Goal: Task Accomplishment & Management: Complete application form

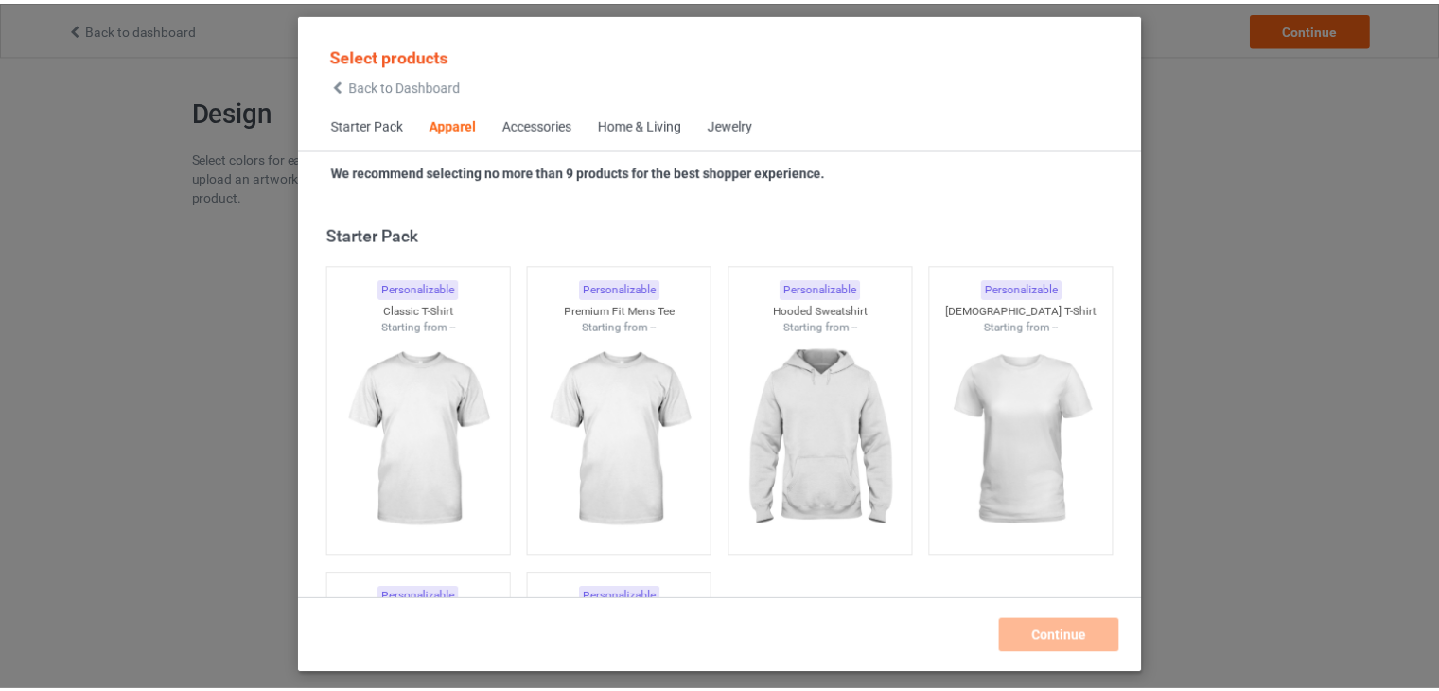
scroll to position [704, 0]
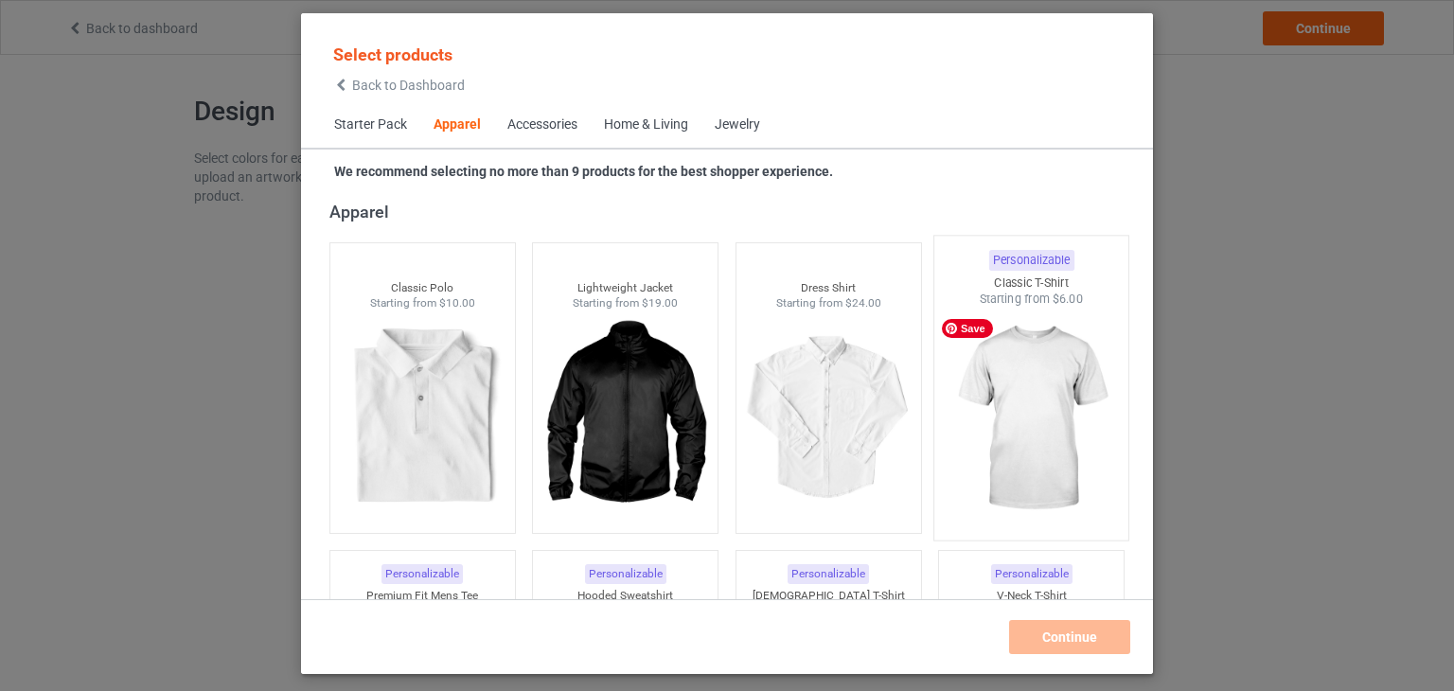
click at [1047, 400] on img at bounding box center [1032, 419] width 178 height 222
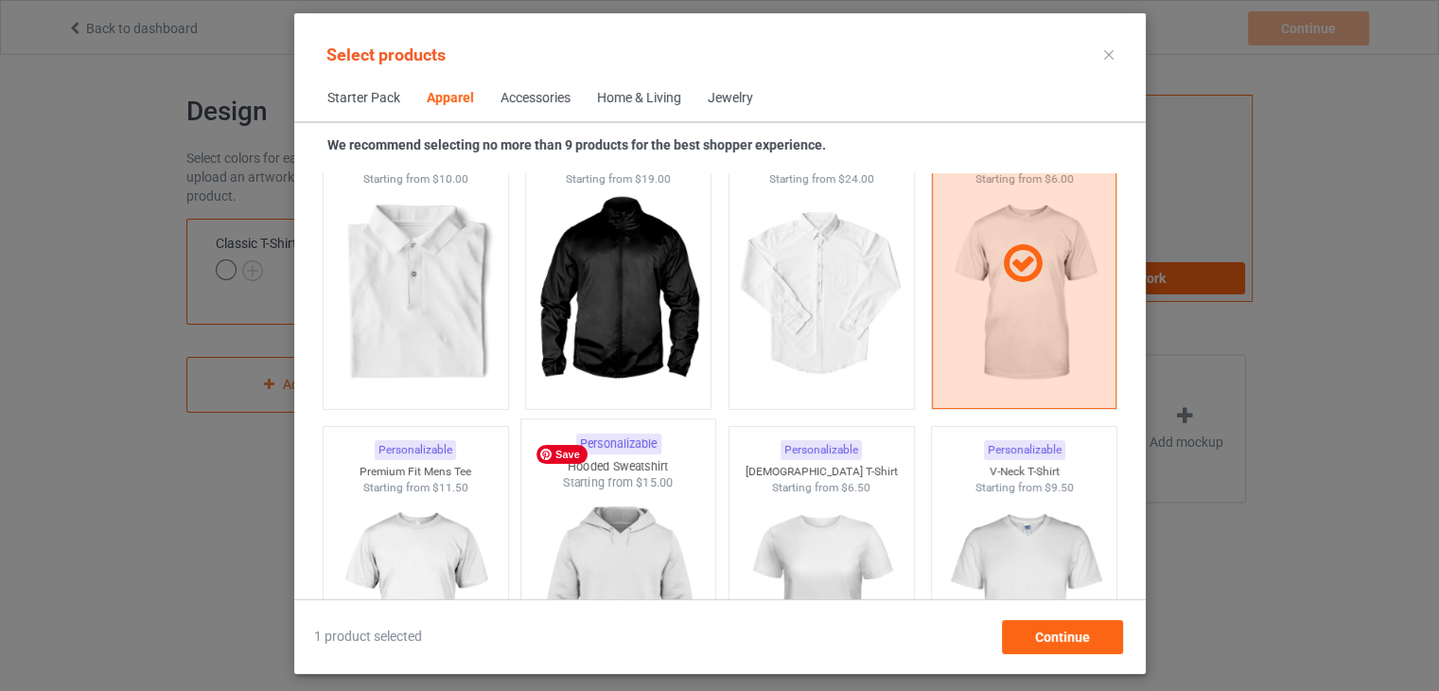
scroll to position [988, 0]
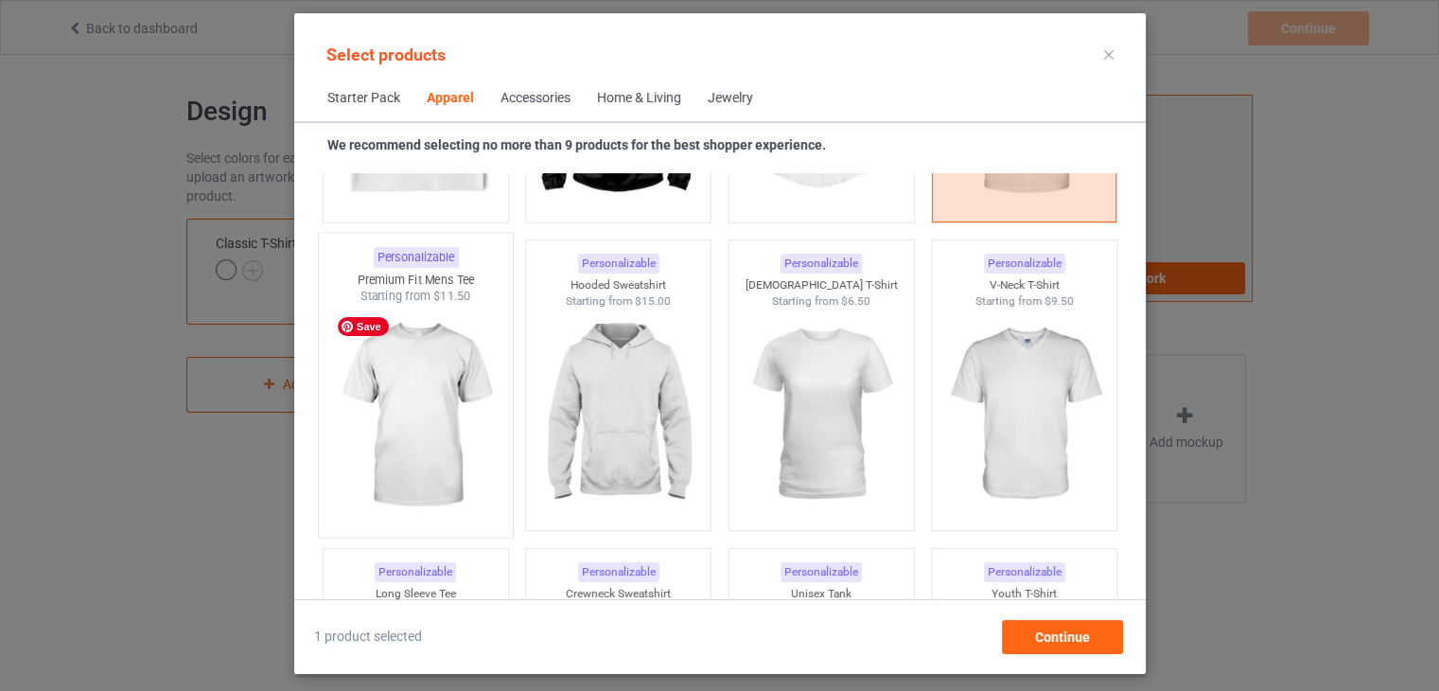
click at [470, 458] on img at bounding box center [416, 416] width 178 height 222
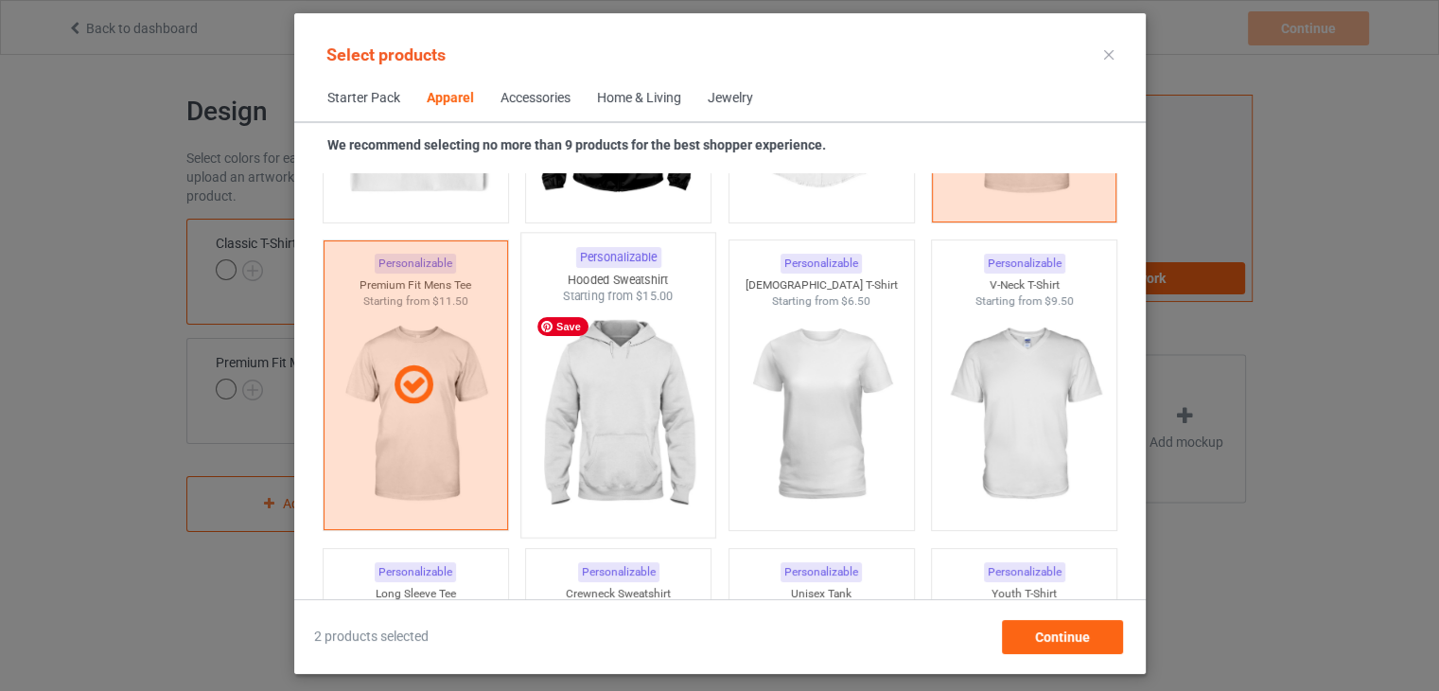
click at [610, 420] on img at bounding box center [618, 416] width 178 height 222
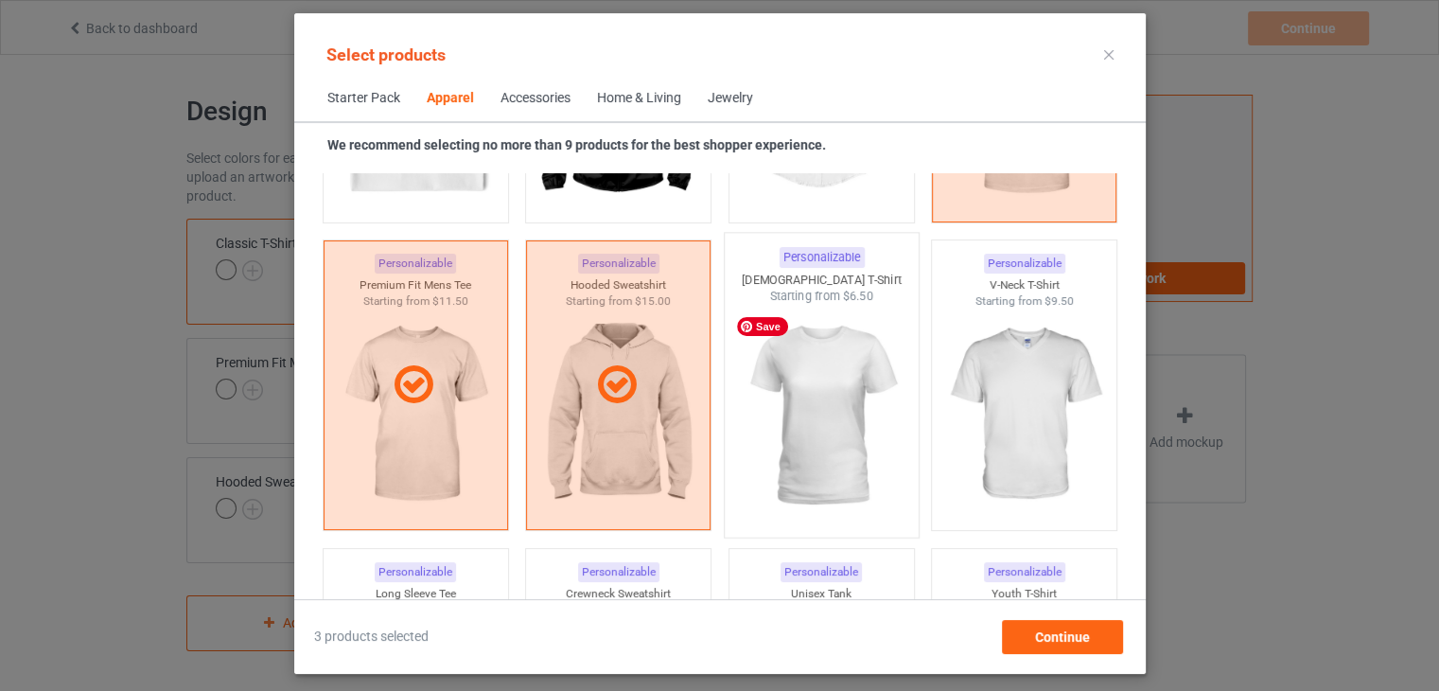
click at [857, 405] on img at bounding box center [821, 416] width 178 height 222
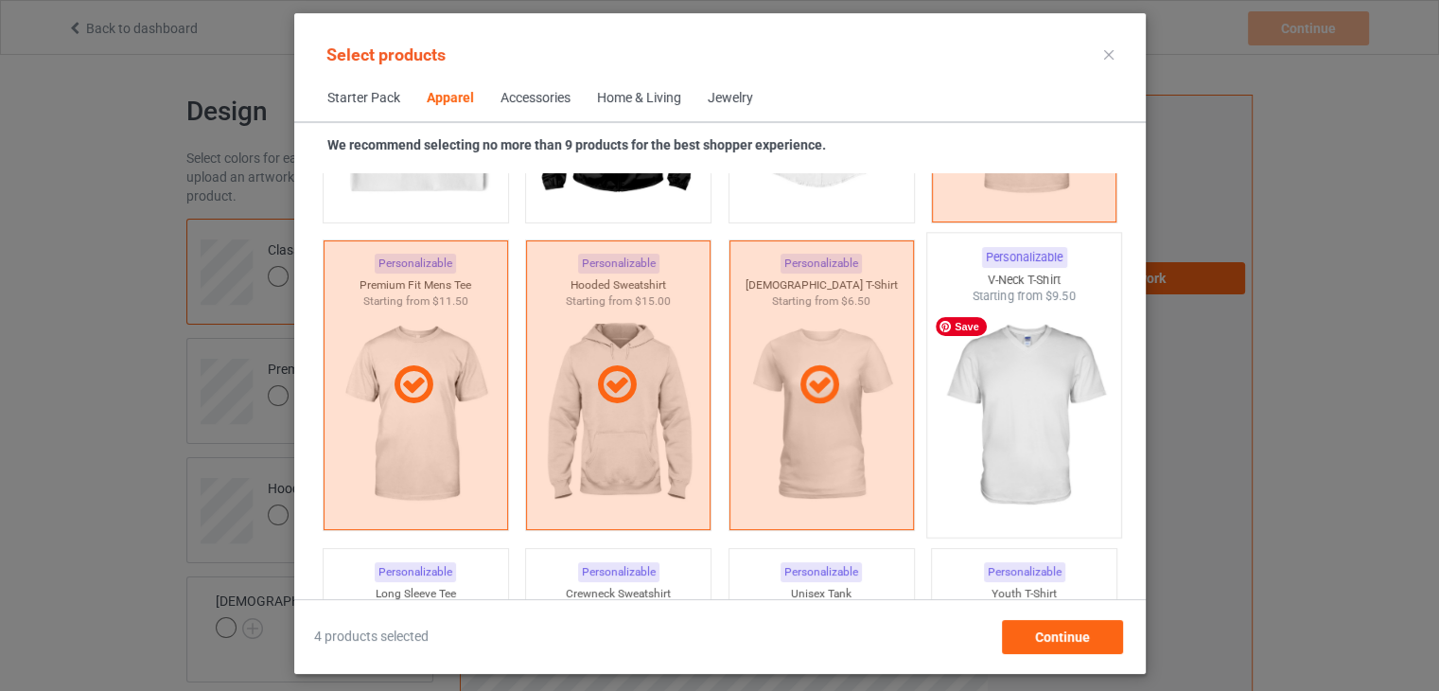
click at [990, 375] on img at bounding box center [1024, 416] width 178 height 222
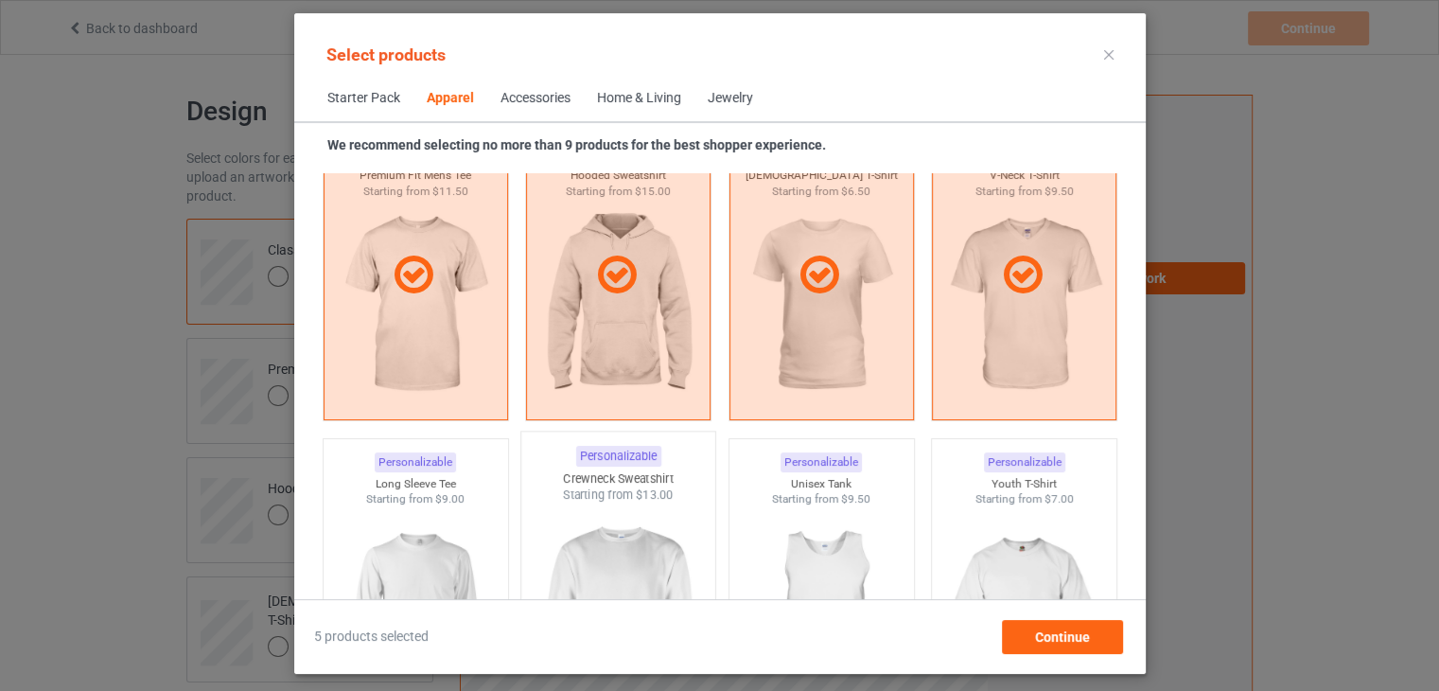
scroll to position [1272, 0]
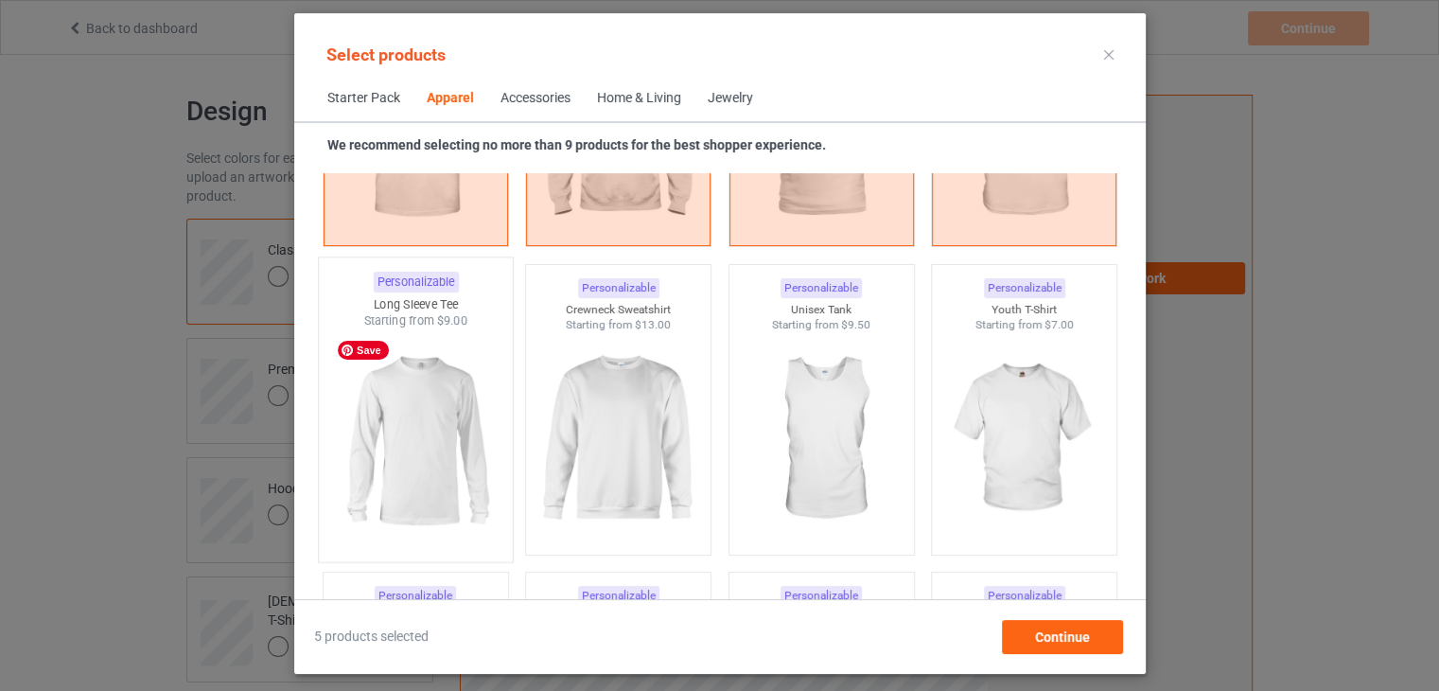
click at [469, 450] on img at bounding box center [416, 440] width 178 height 222
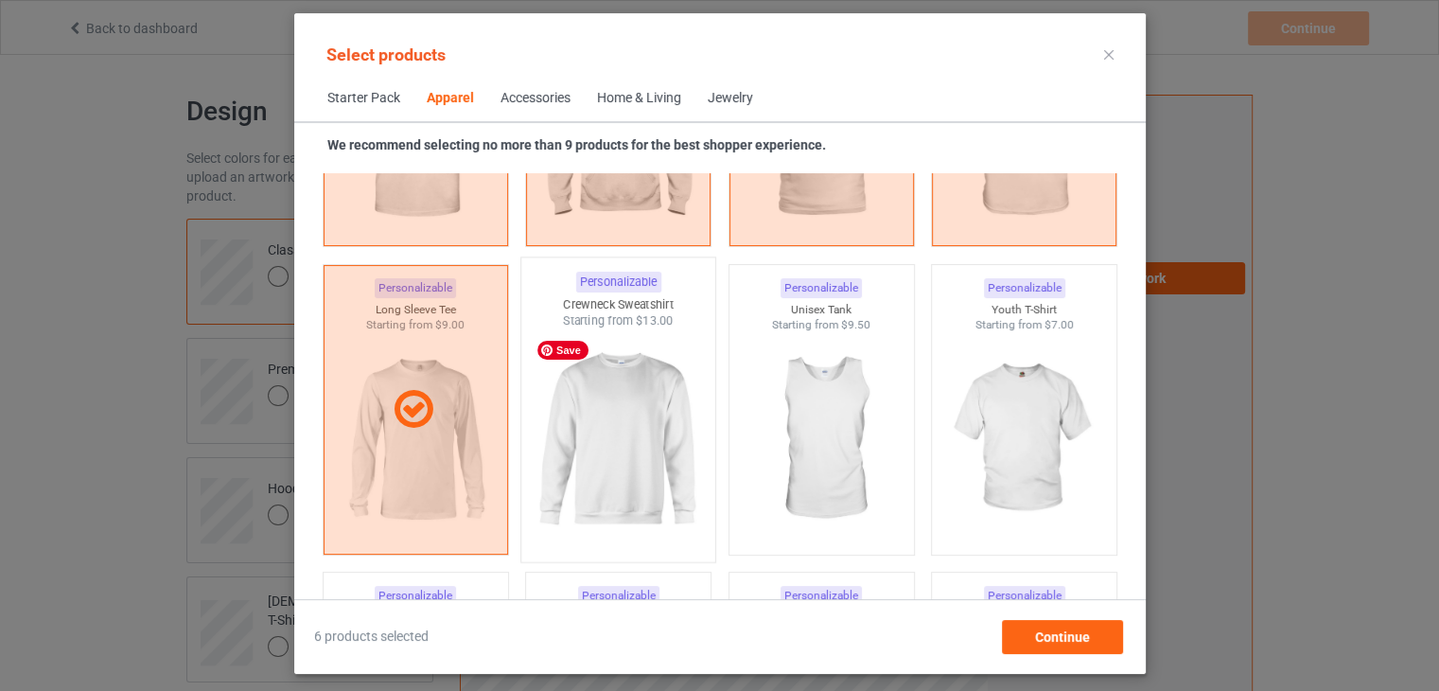
click at [585, 418] on img at bounding box center [618, 440] width 178 height 222
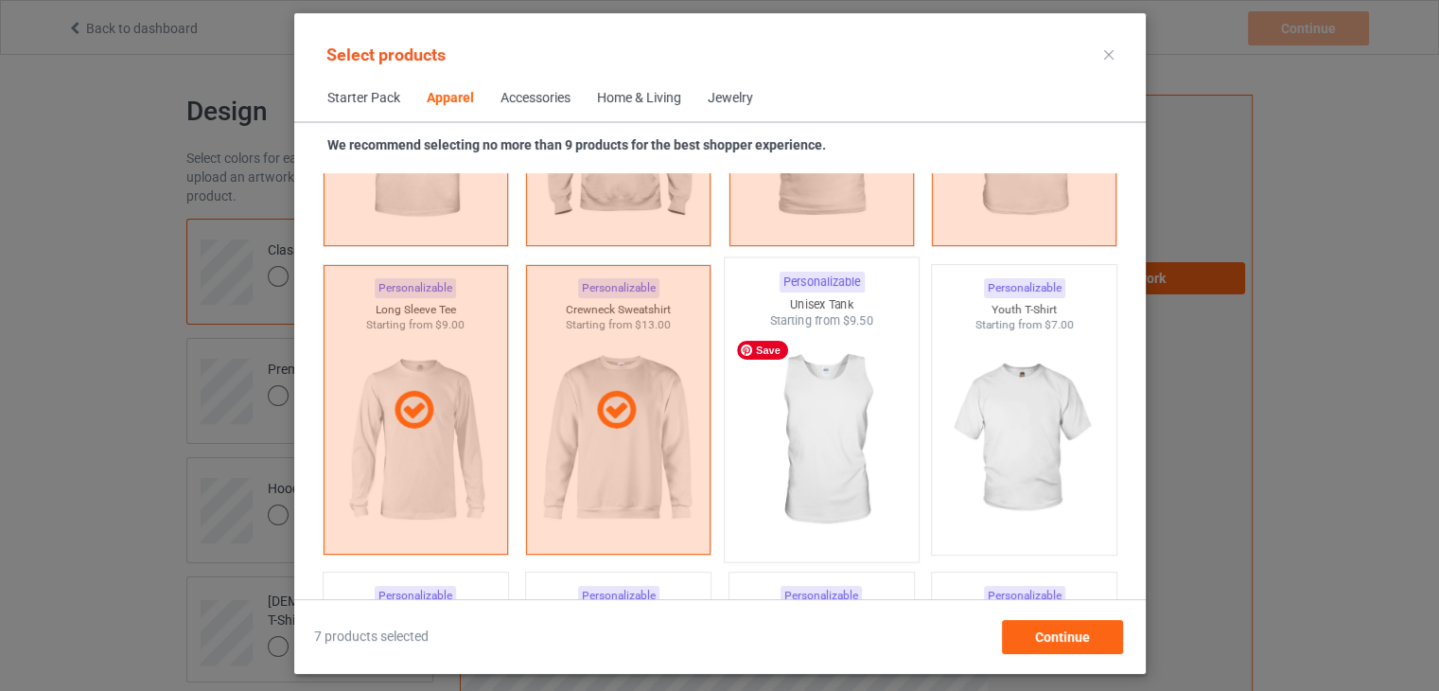
click at [837, 415] on img at bounding box center [821, 440] width 178 height 222
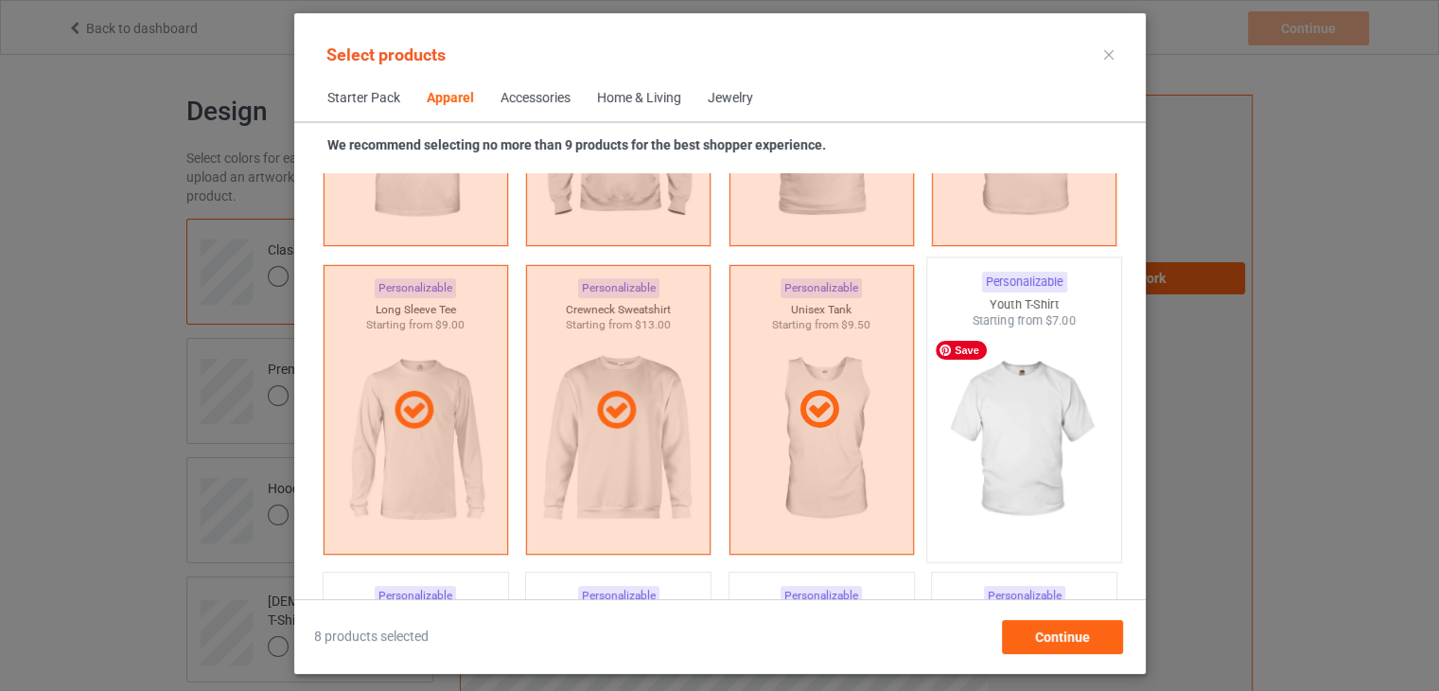
click at [965, 410] on img at bounding box center [1024, 440] width 178 height 222
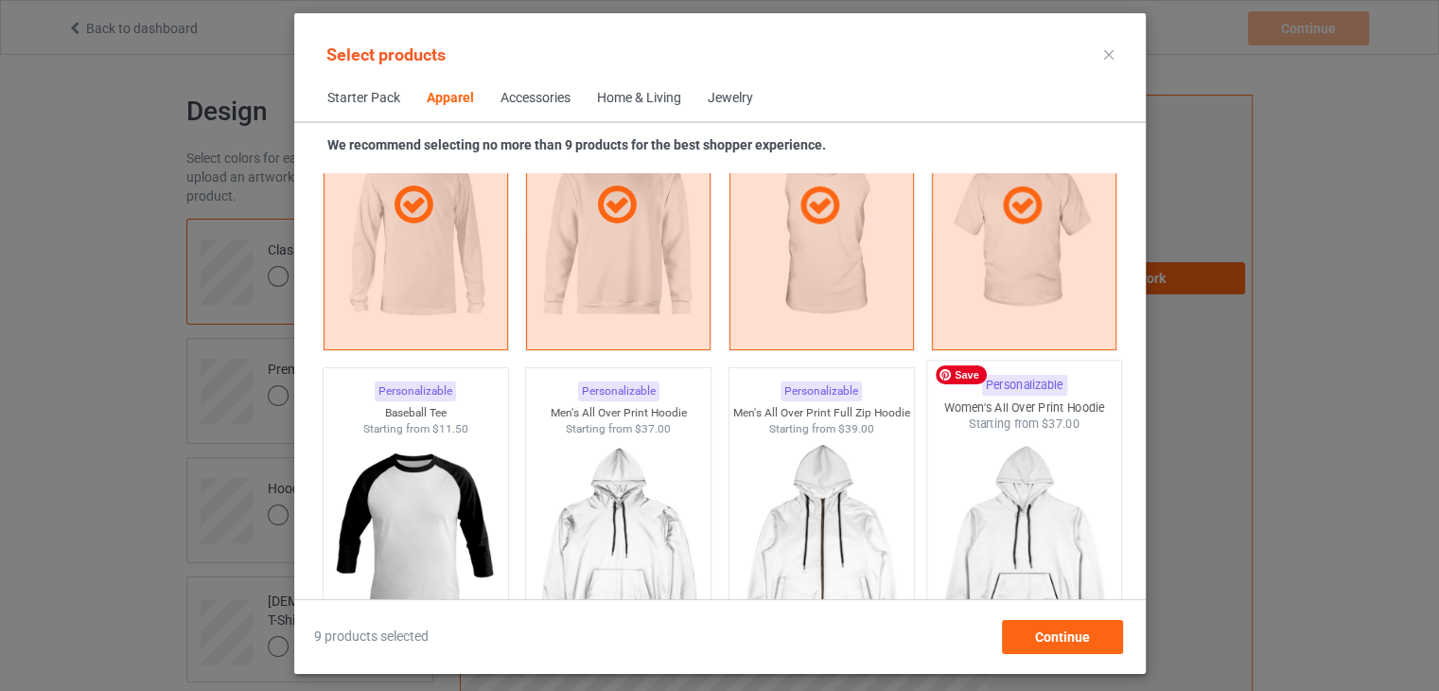
scroll to position [1367, 0]
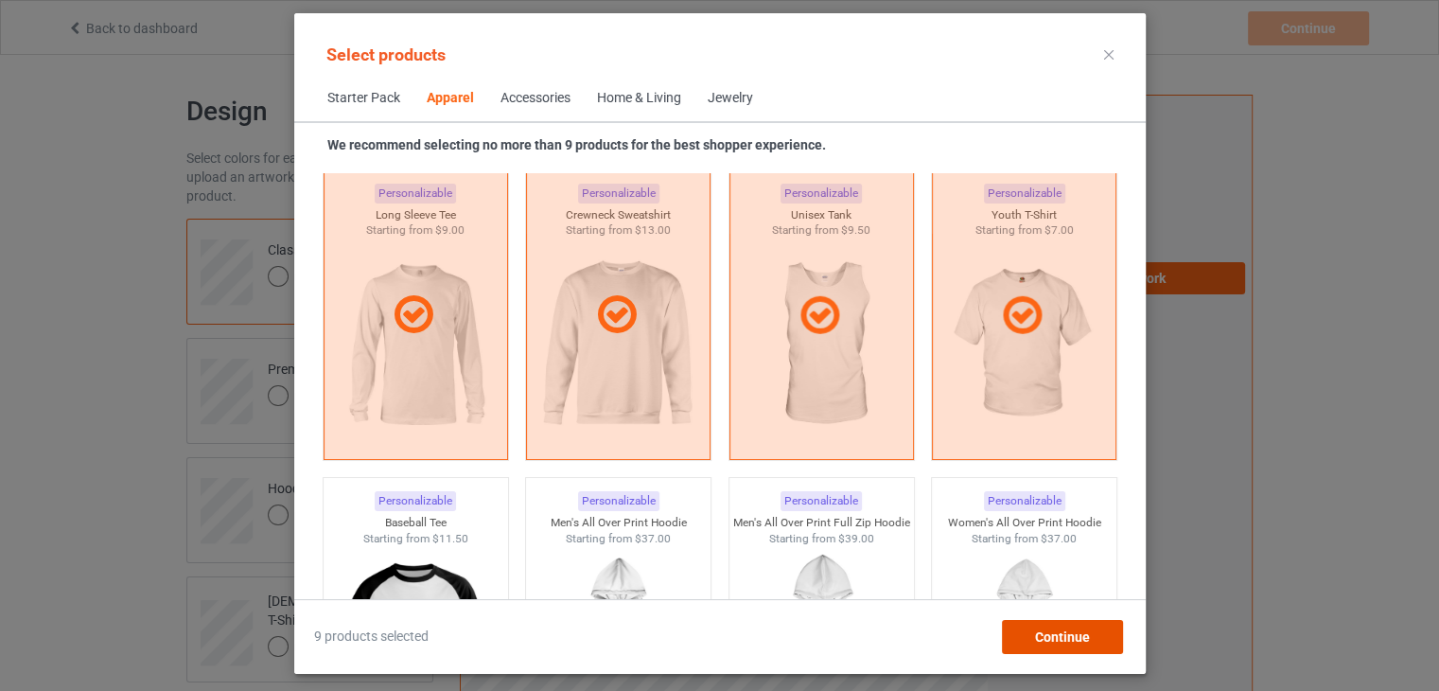
click at [1039, 630] on span "Continue" at bounding box center [1061, 636] width 55 height 15
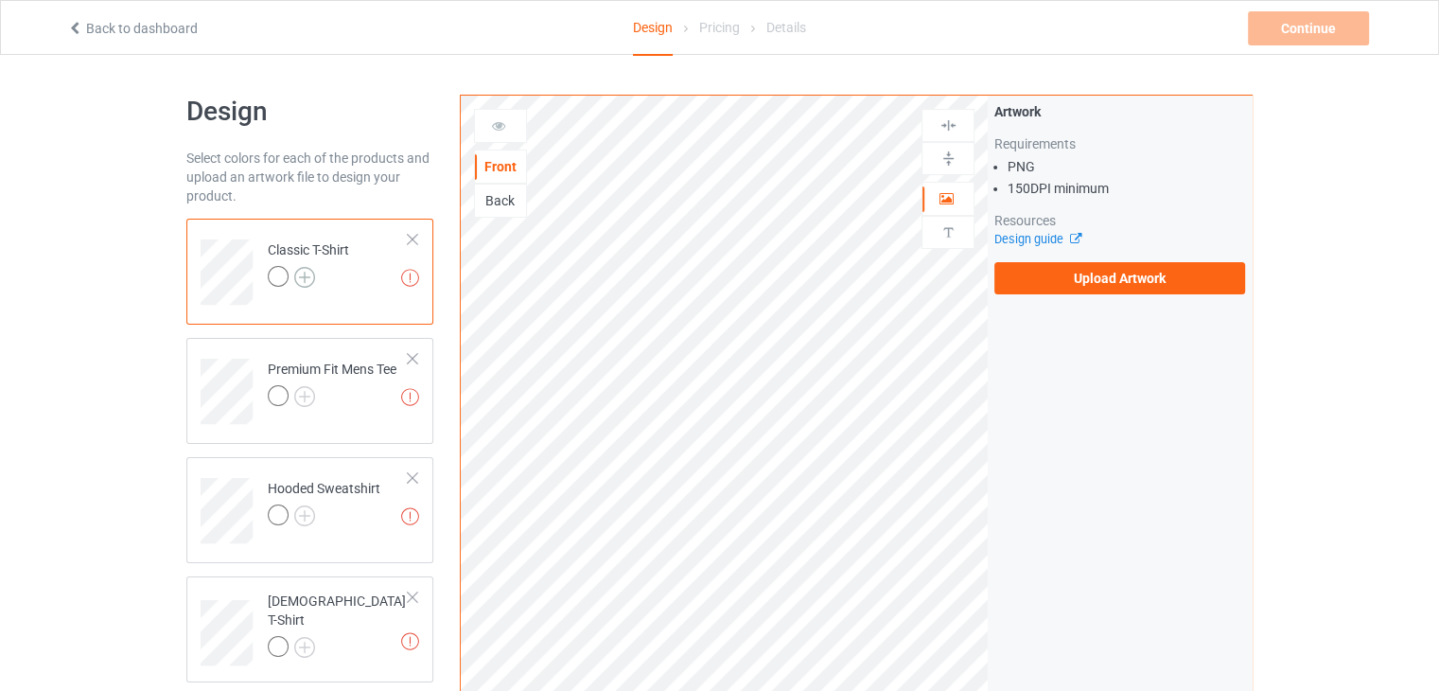
click at [299, 276] on img at bounding box center [304, 277] width 21 height 21
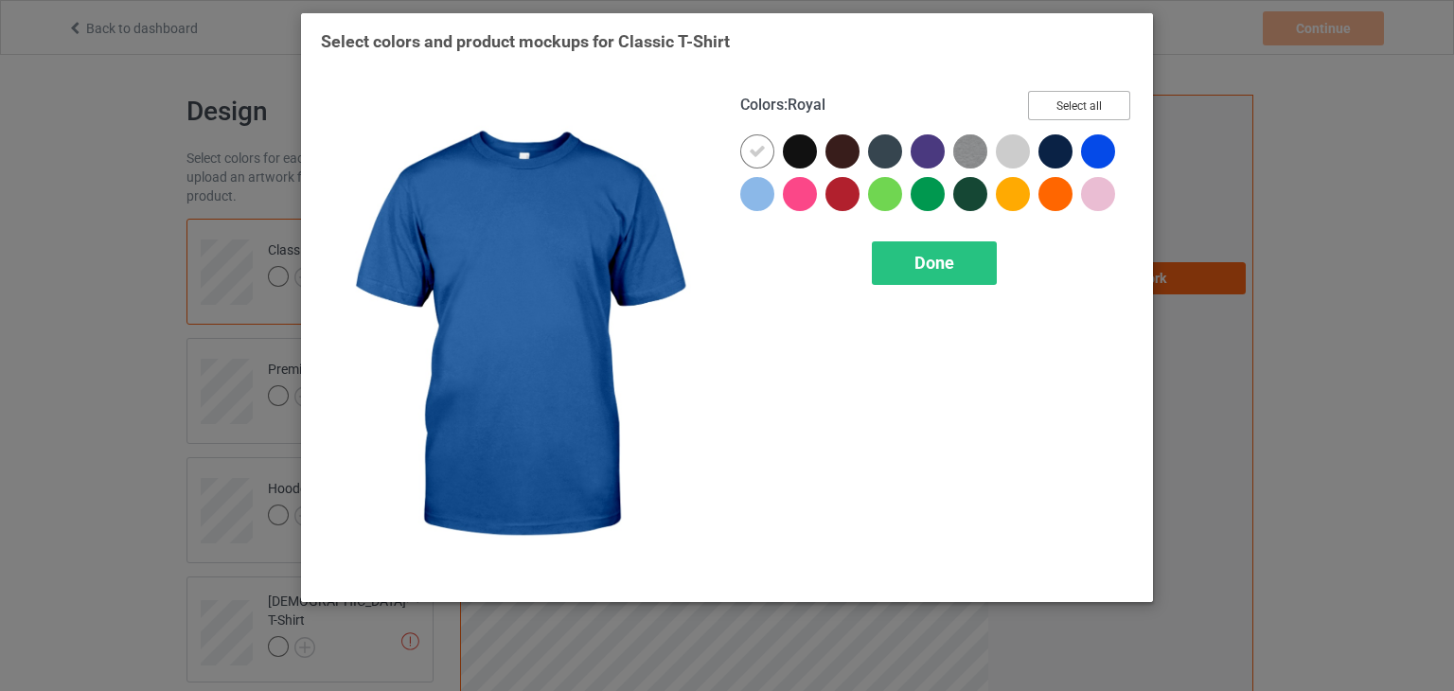
click at [1094, 107] on button "Select all" at bounding box center [1079, 105] width 102 height 29
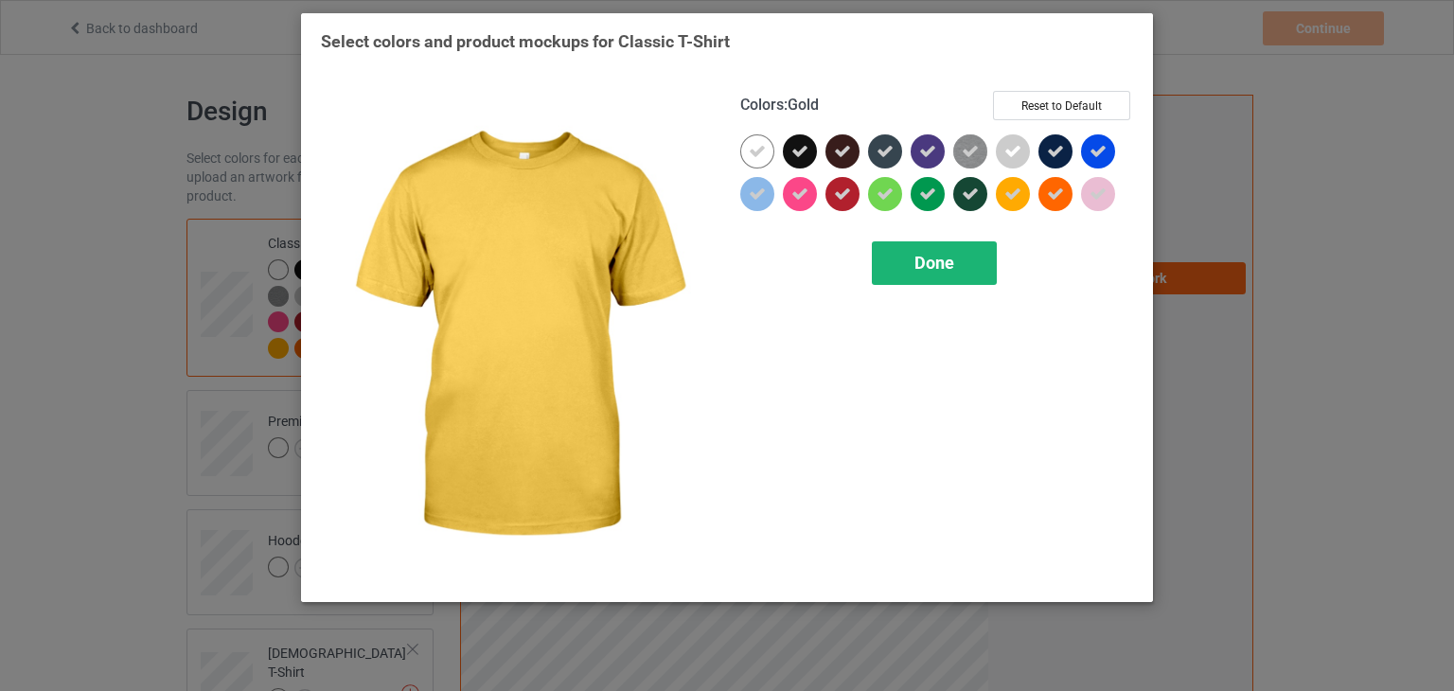
click at [950, 269] on span "Done" at bounding box center [934, 263] width 40 height 20
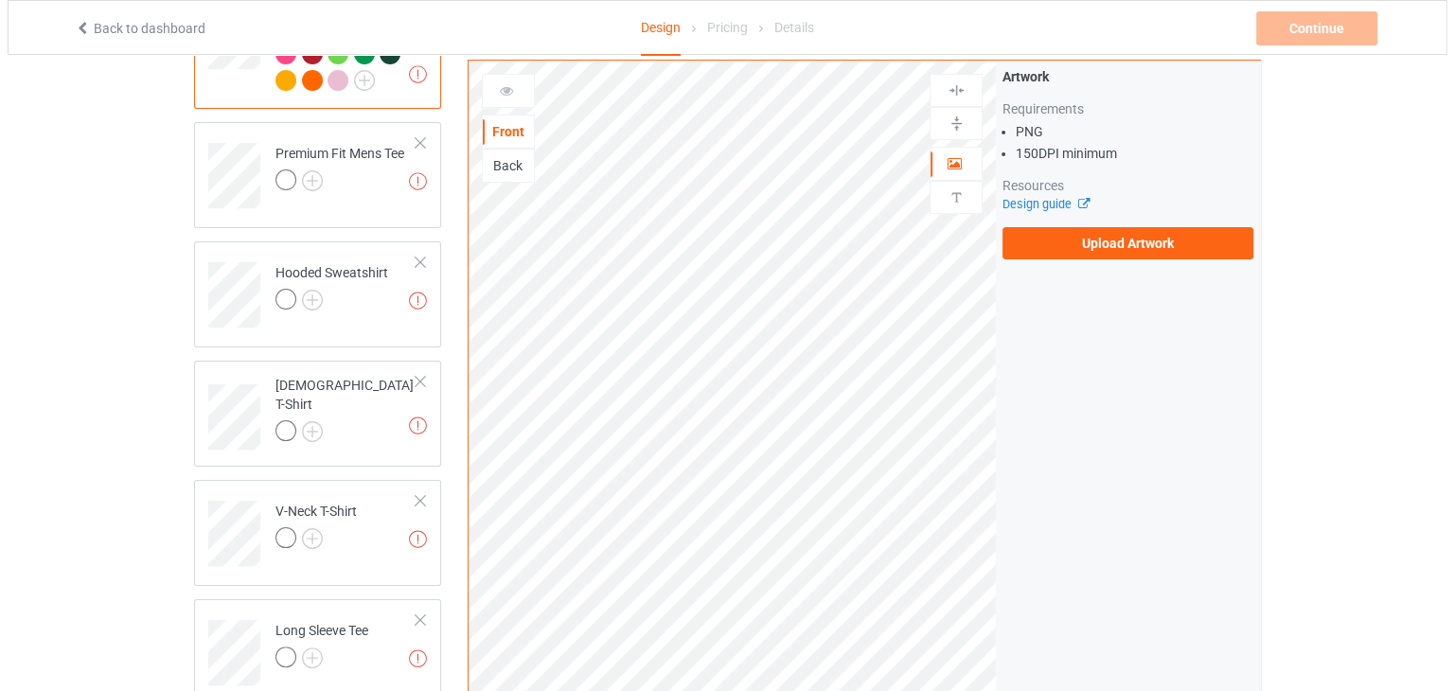
scroll to position [473, 0]
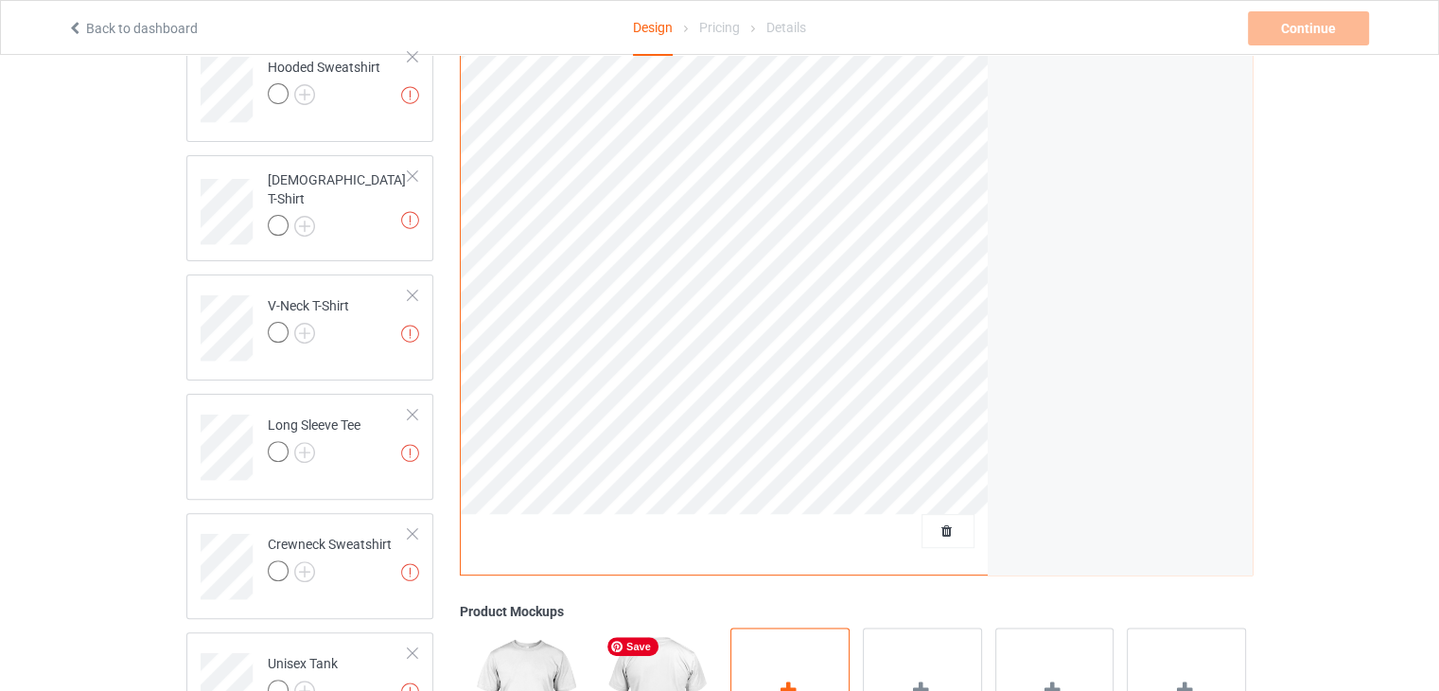
click at [775, 648] on div "Add mockup" at bounding box center [790, 702] width 119 height 149
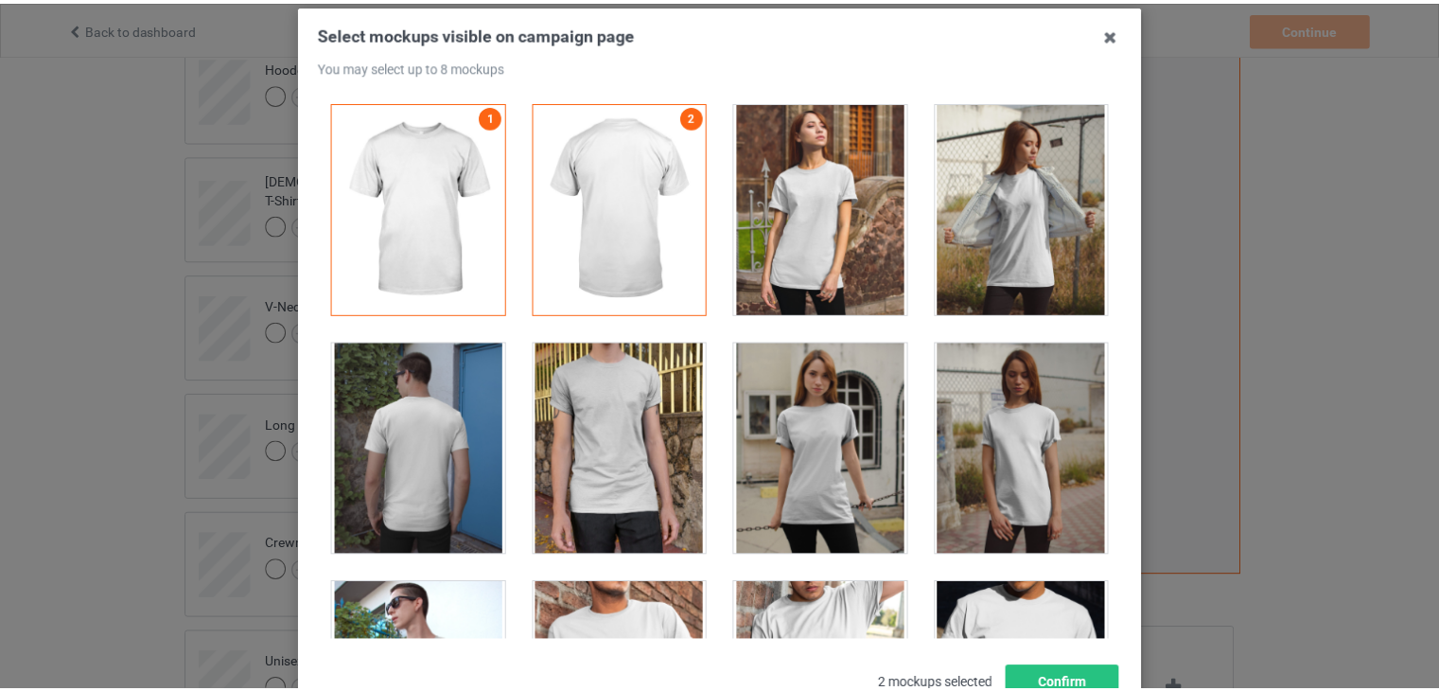
scroll to position [27048, 0]
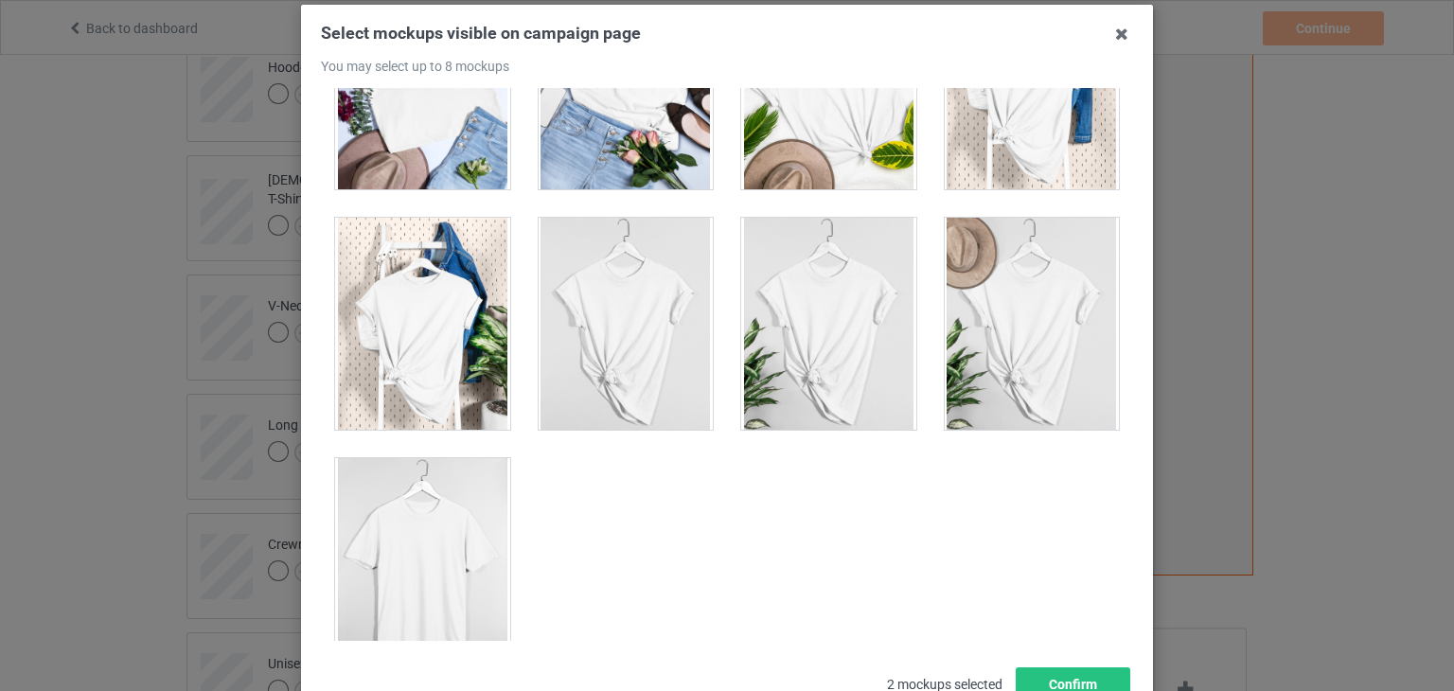
click at [397, 554] on div at bounding box center [422, 564] width 175 height 212
click at [450, 306] on div at bounding box center [422, 324] width 175 height 212
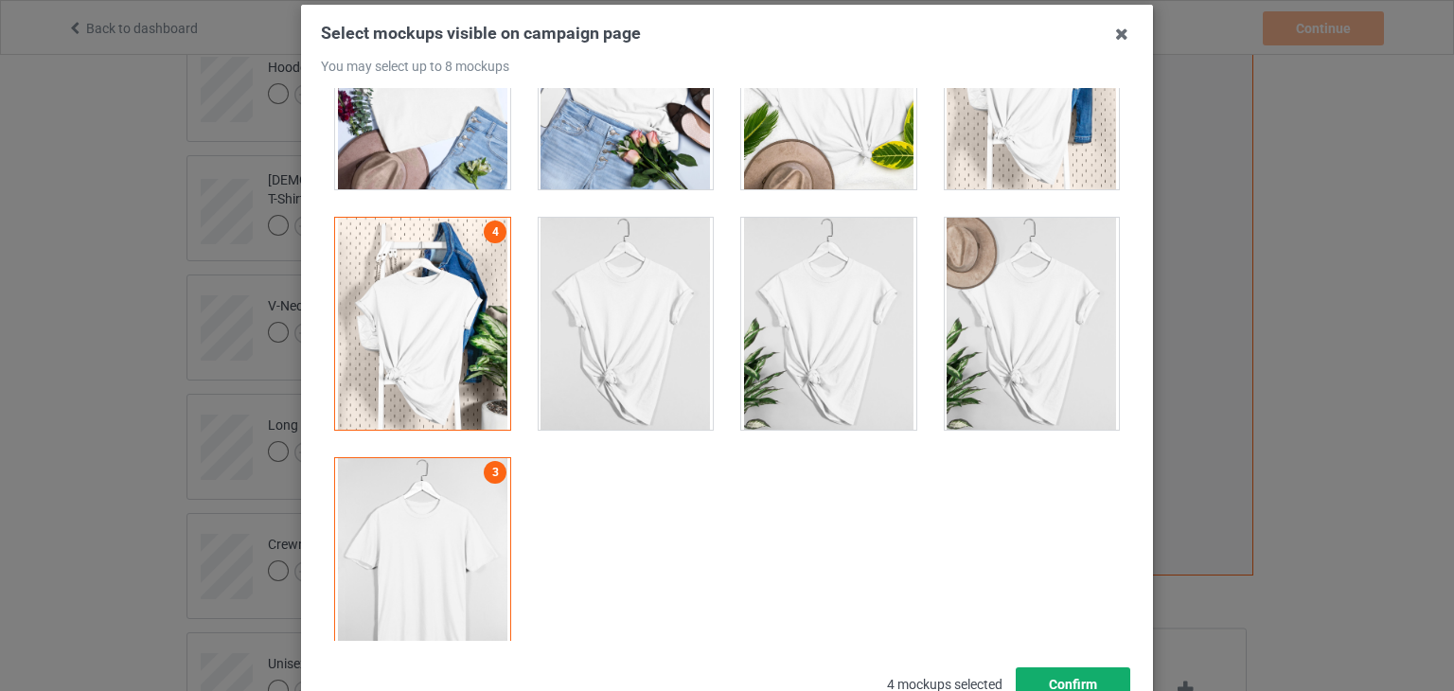
click at [1041, 677] on button "Confirm" at bounding box center [1072, 684] width 115 height 34
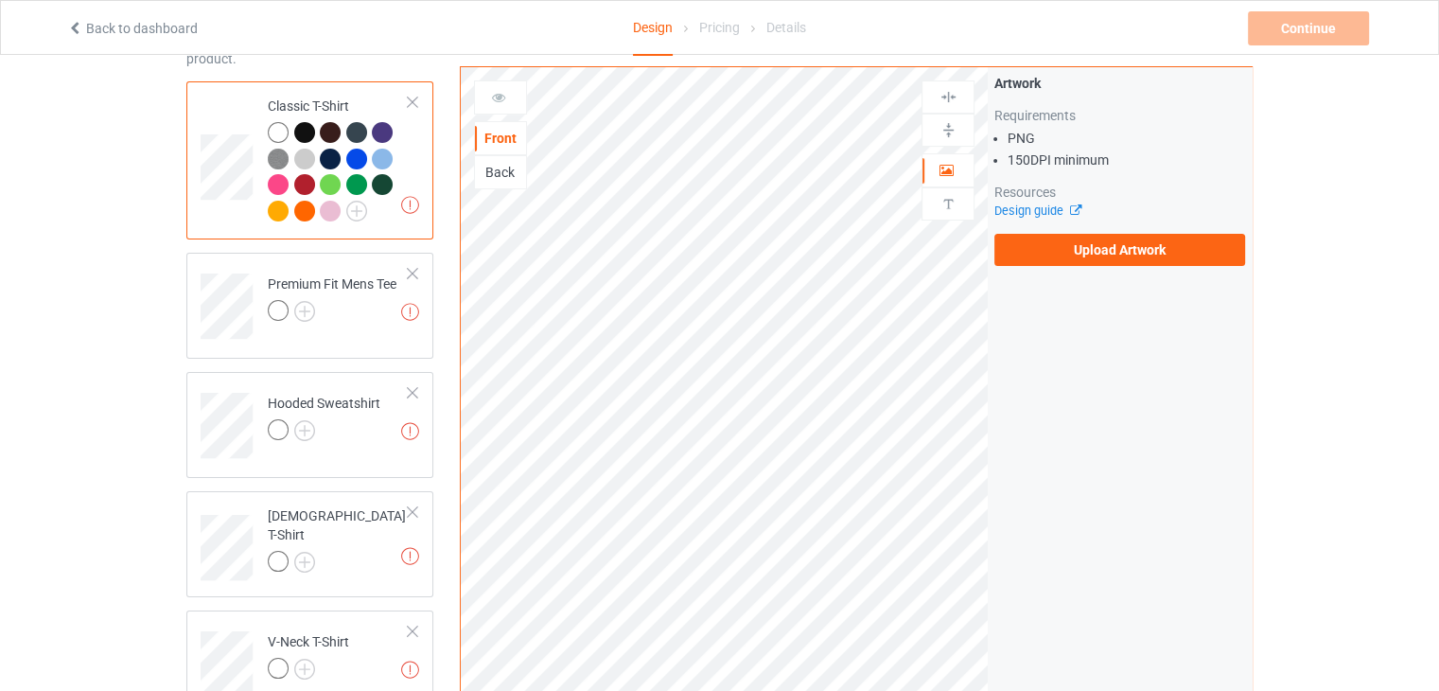
scroll to position [95, 0]
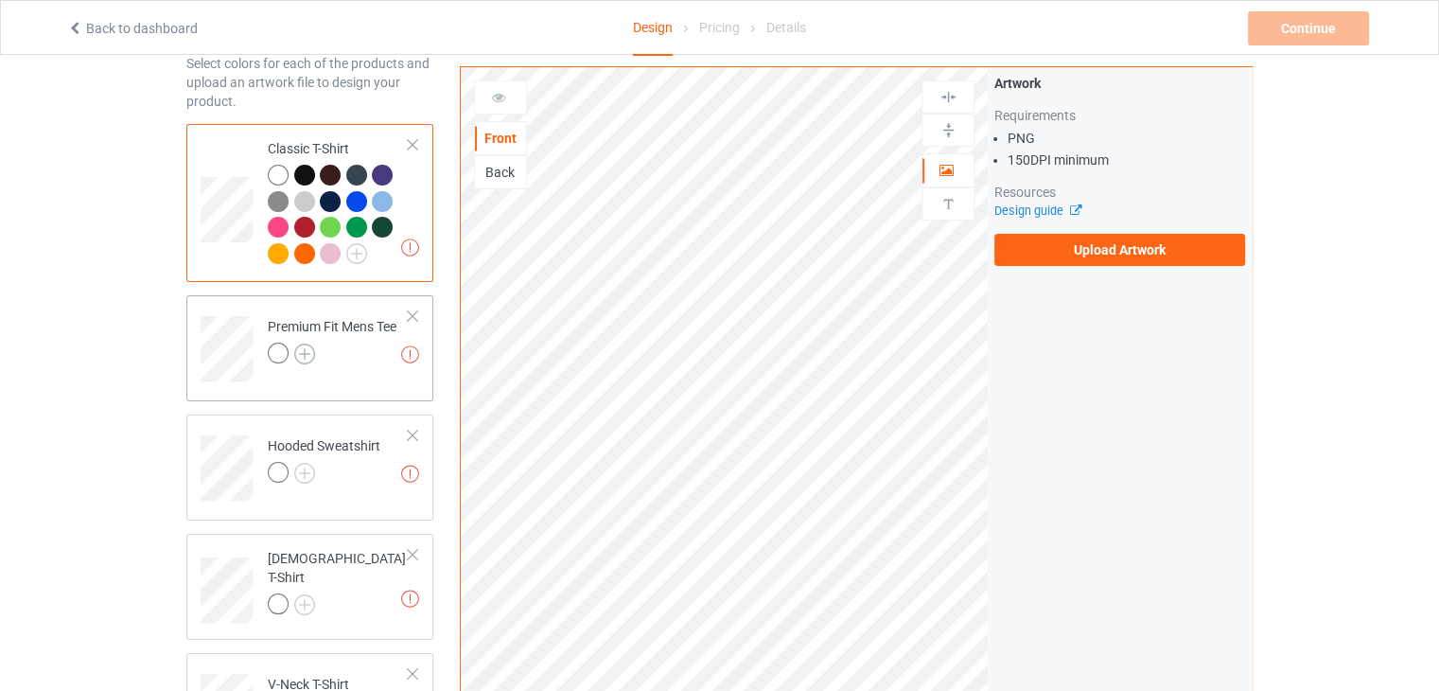
click at [308, 348] on img at bounding box center [304, 354] width 21 height 21
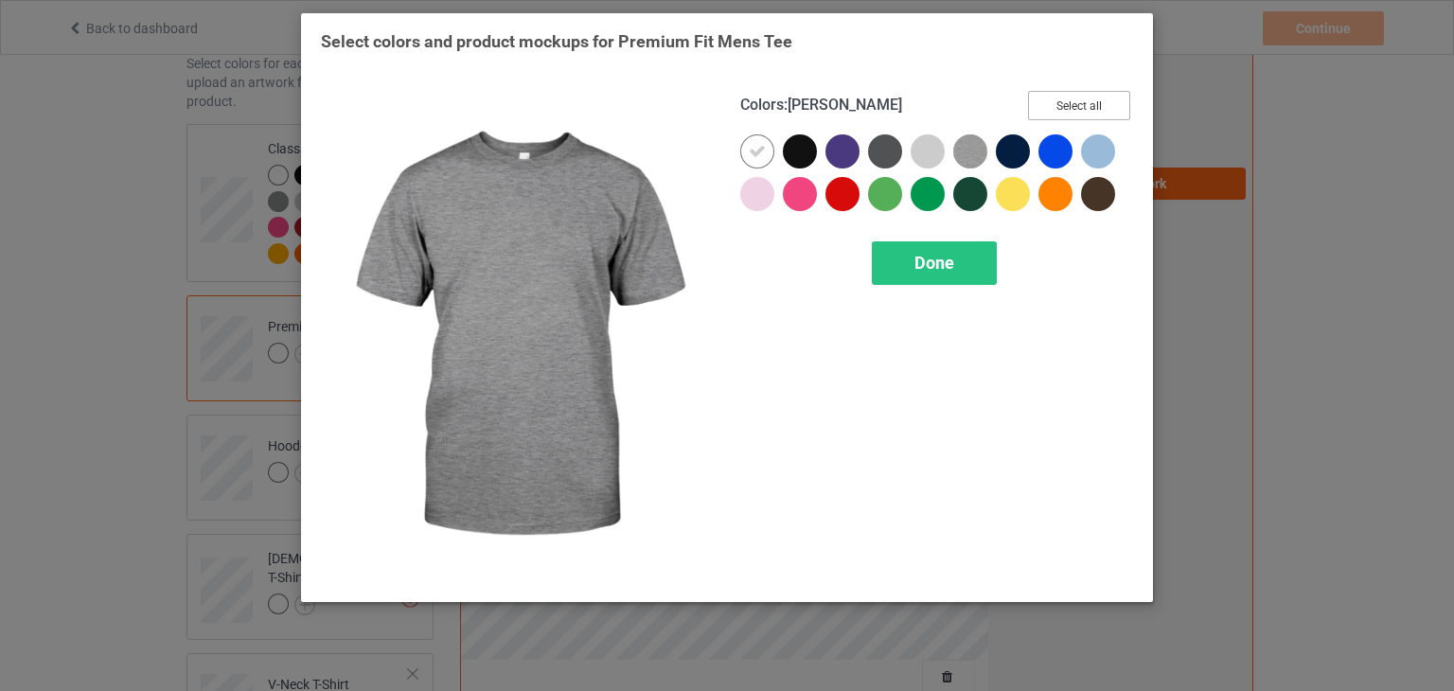
click at [1056, 111] on button "Select all" at bounding box center [1079, 105] width 102 height 29
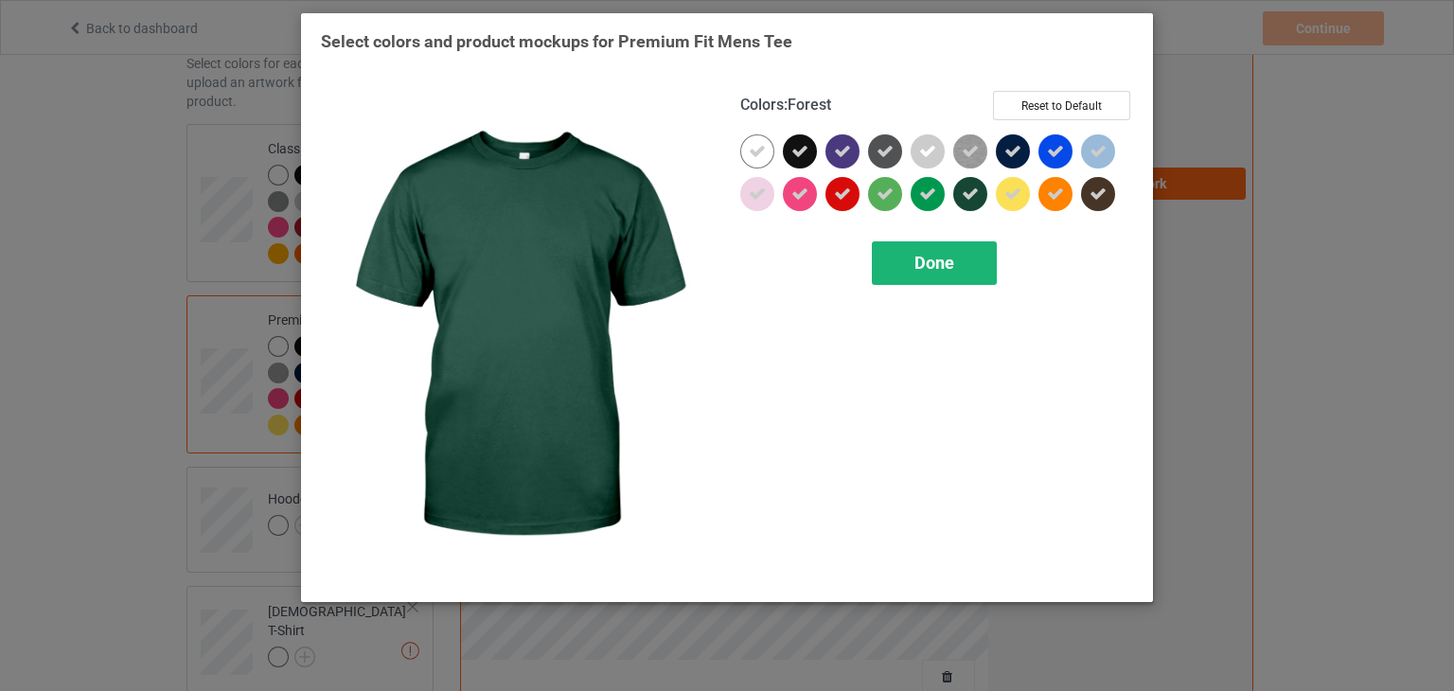
click at [931, 277] on div "Done" at bounding box center [934, 263] width 125 height 44
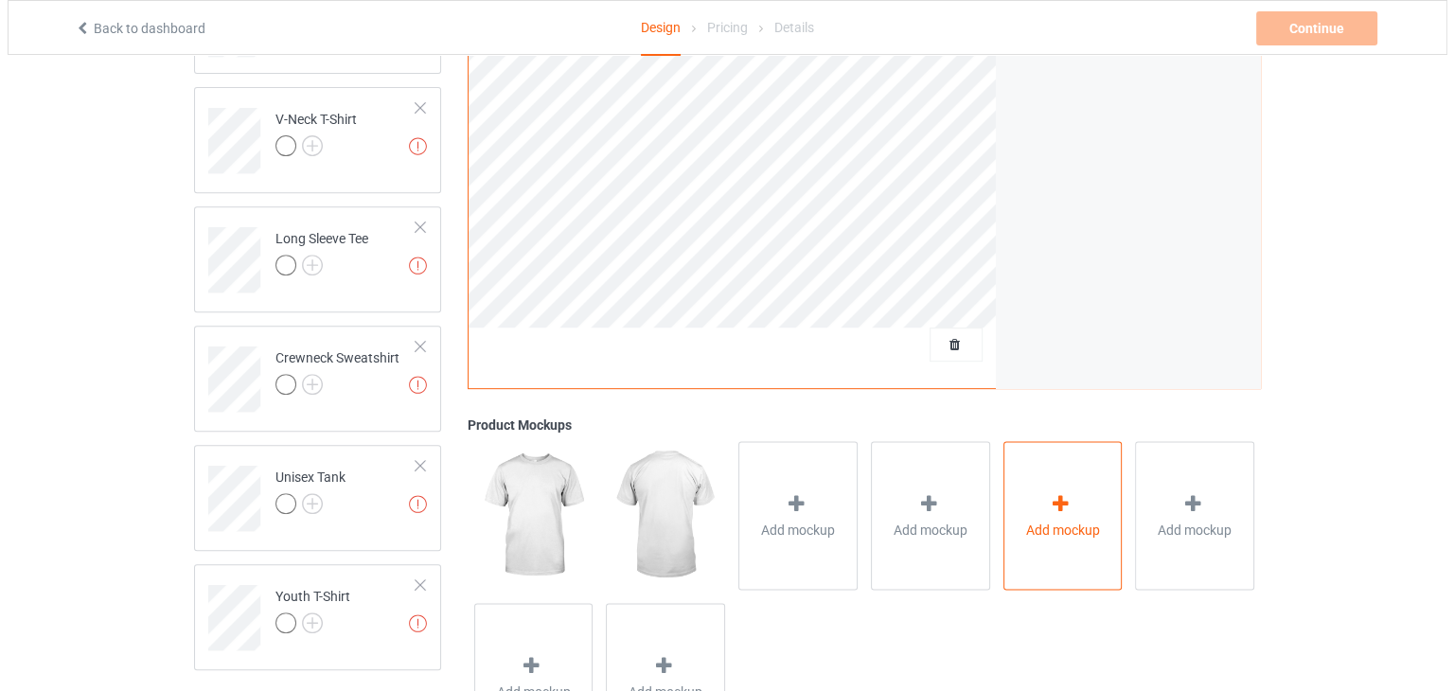
scroll to position [819, 0]
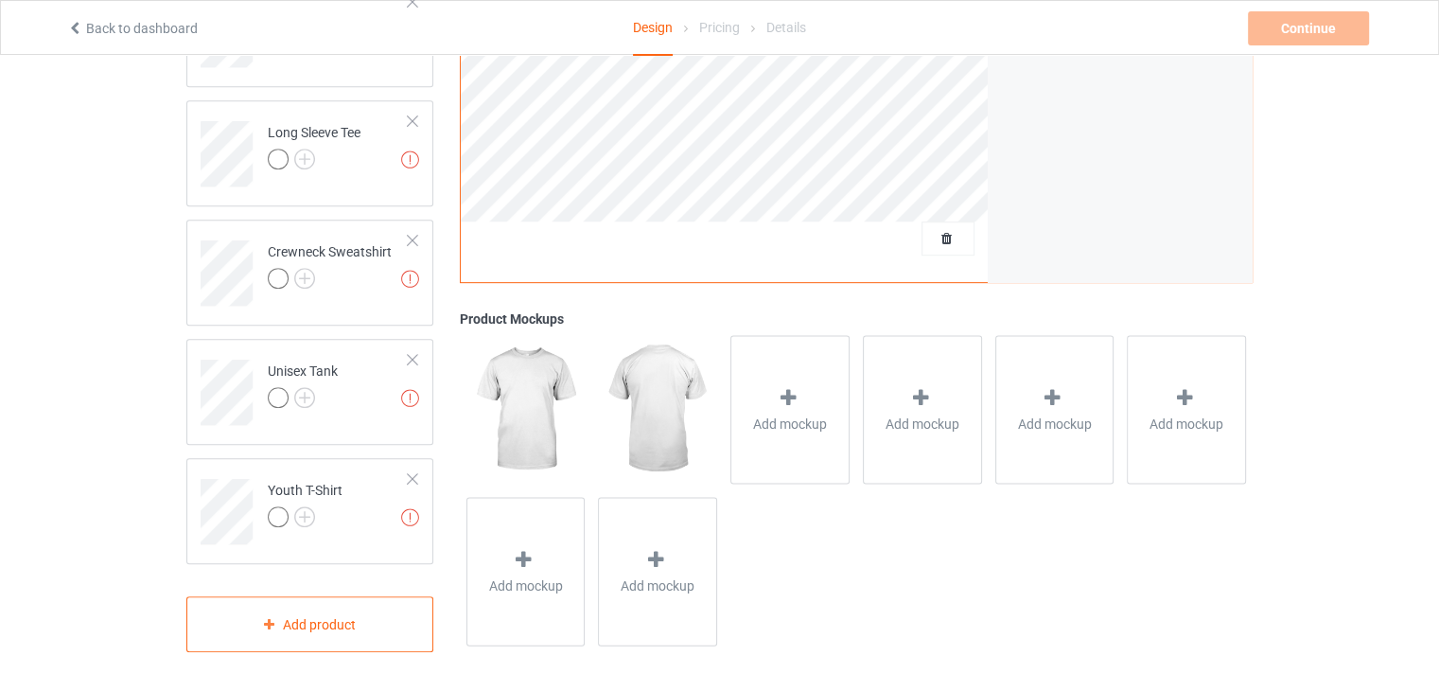
click at [821, 414] on span "Add mockup" at bounding box center [790, 423] width 74 height 19
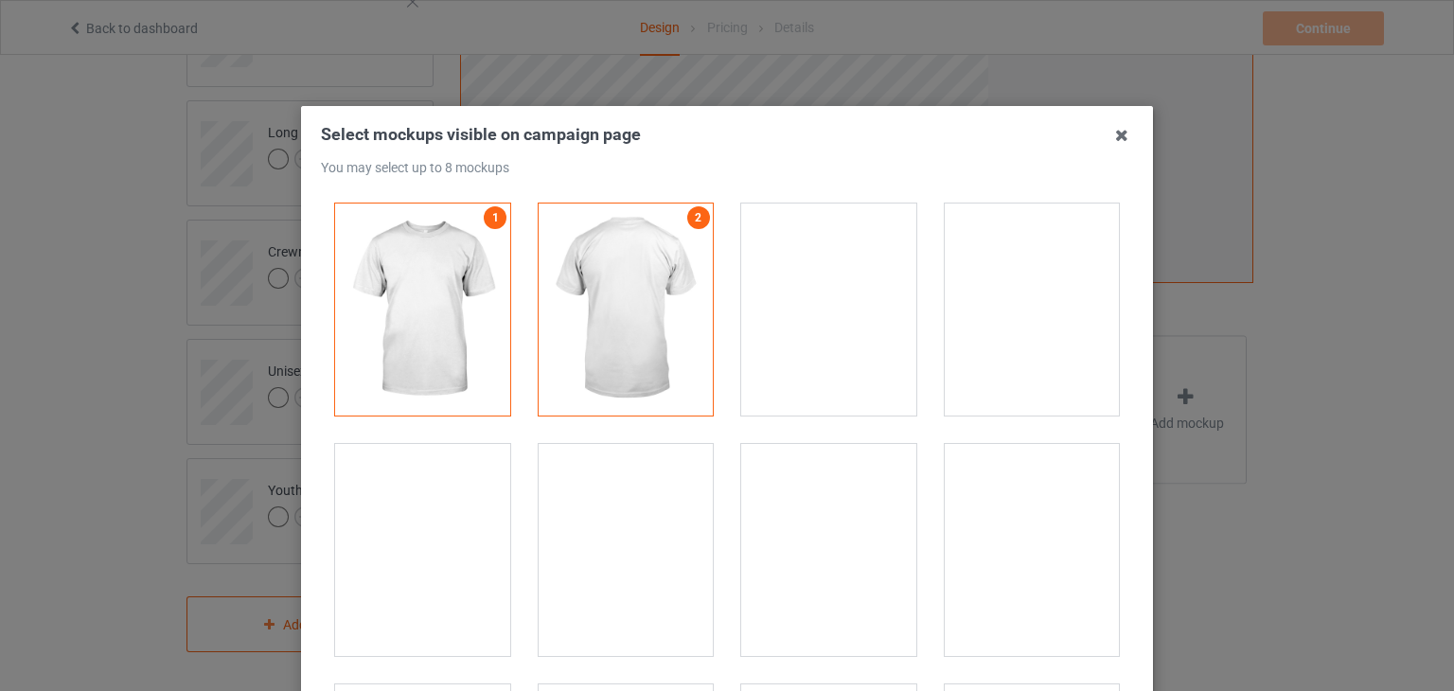
click at [1037, 287] on div at bounding box center [1031, 309] width 175 height 212
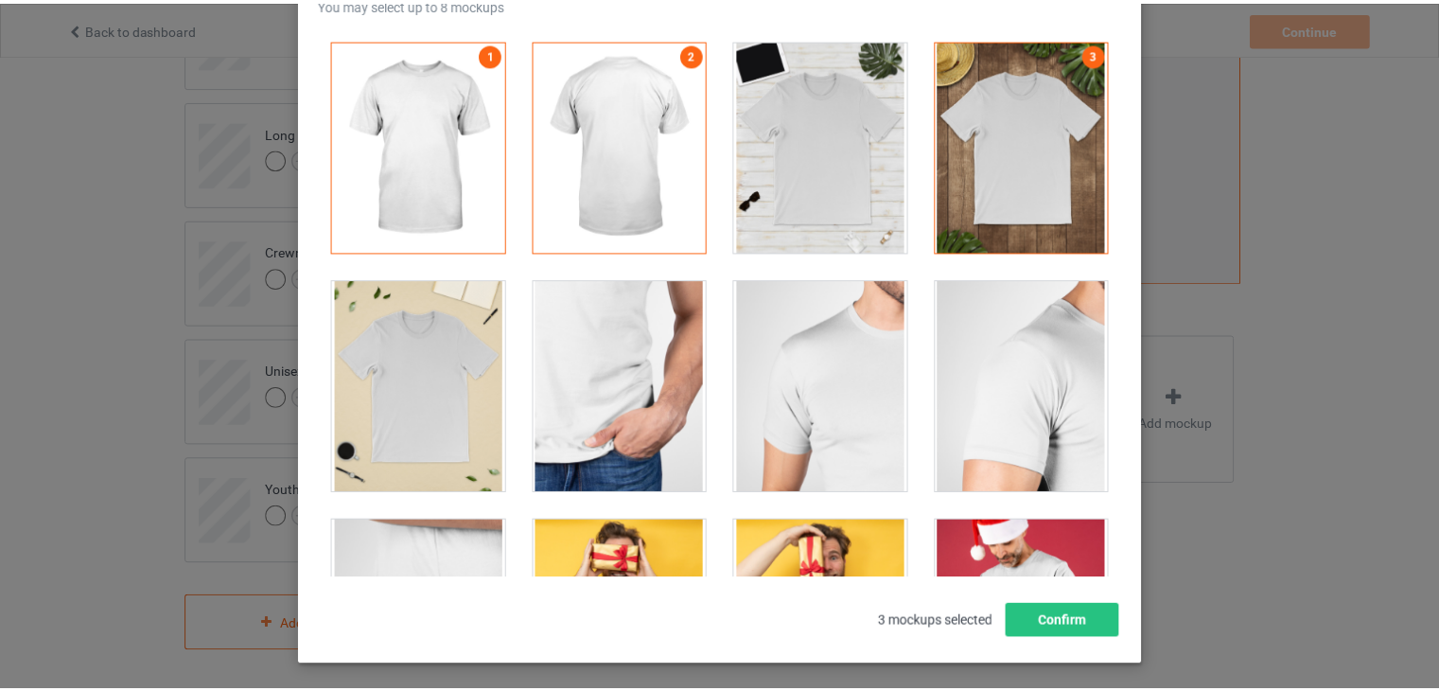
scroll to position [243, 0]
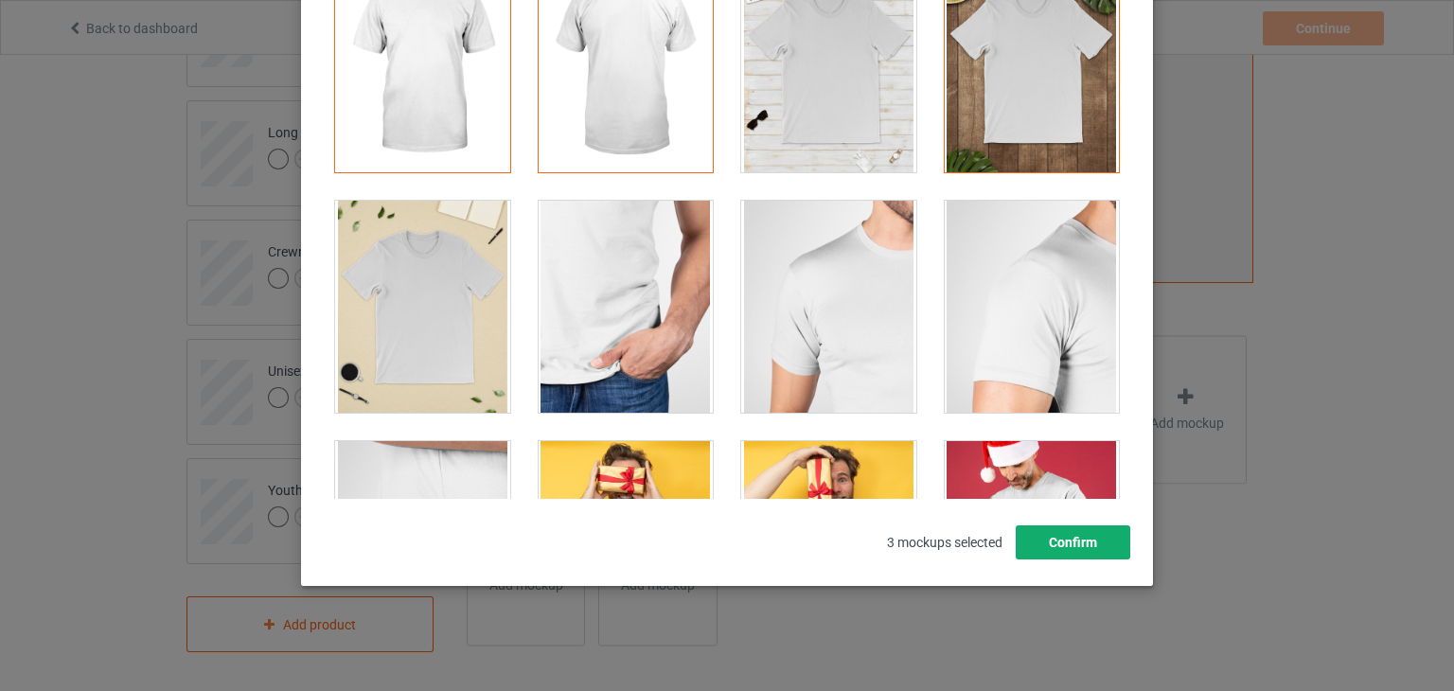
click at [1048, 551] on button "Confirm" at bounding box center [1072, 542] width 115 height 34
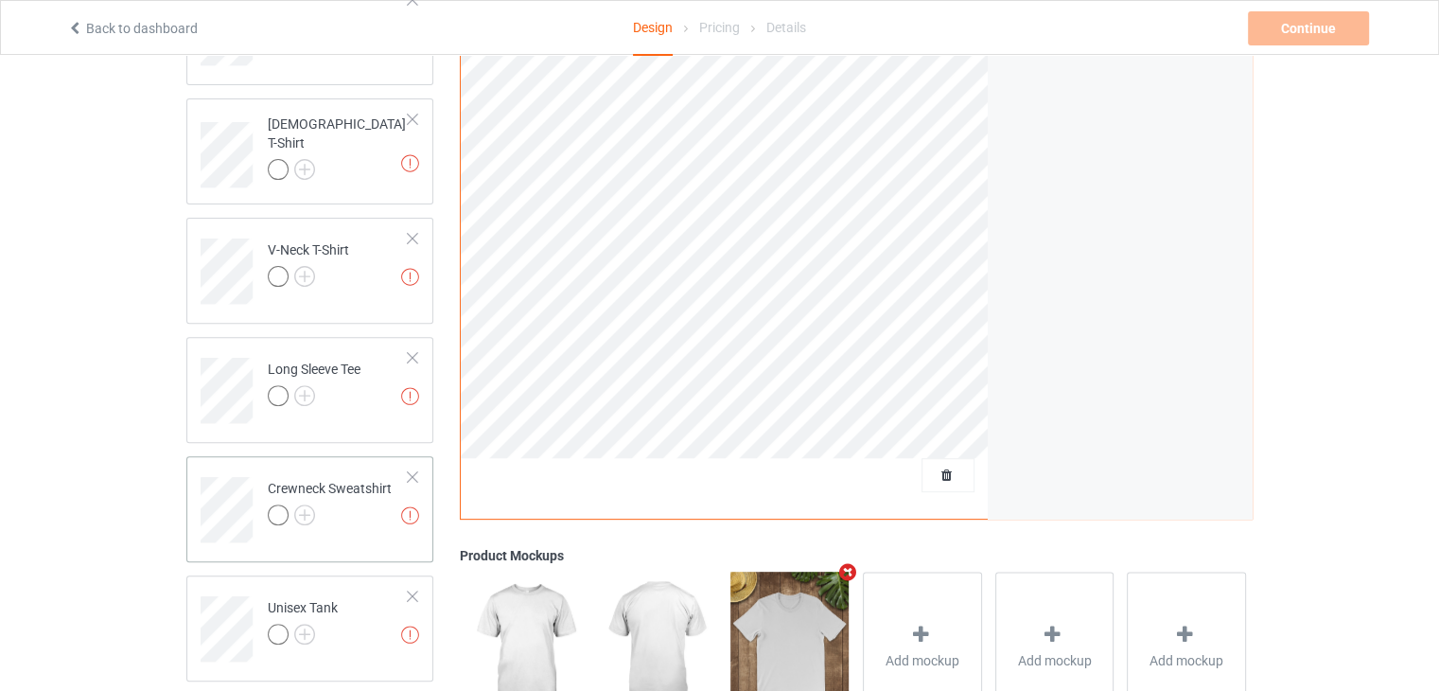
scroll to position [440, 0]
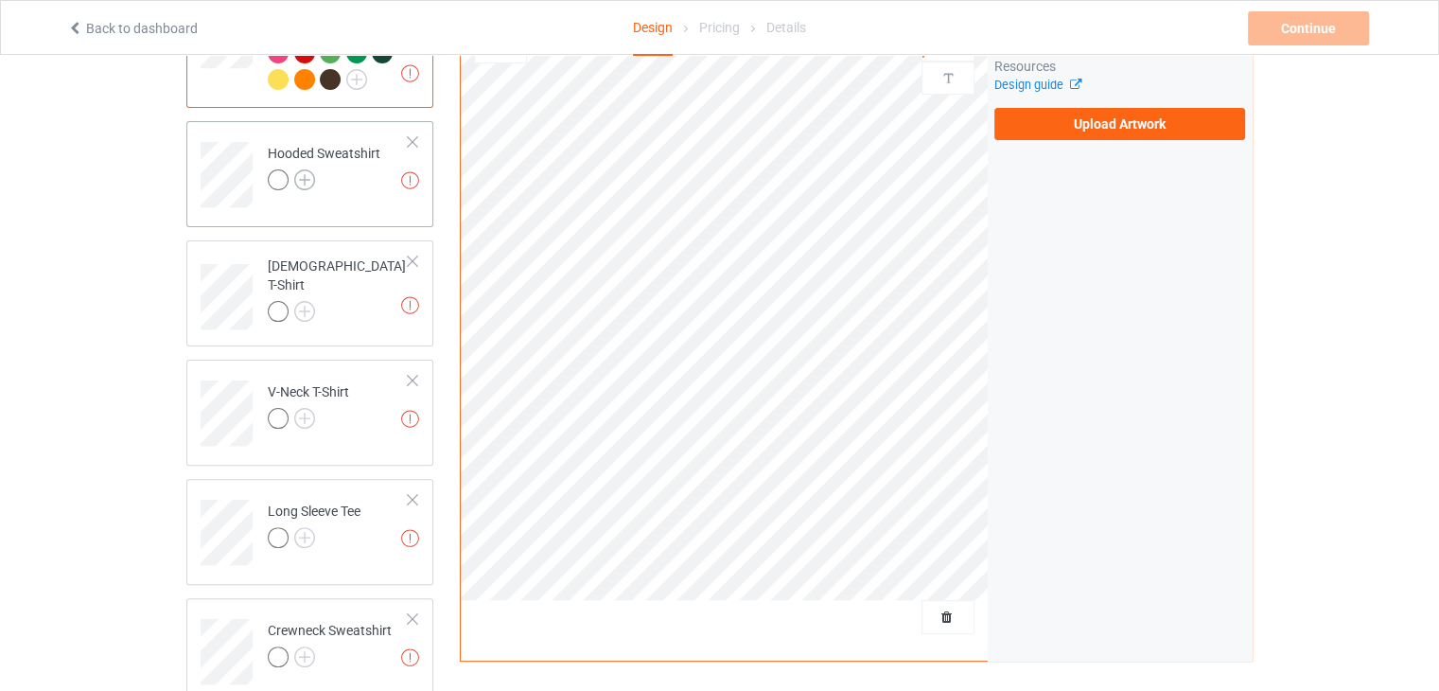
click at [300, 169] on img at bounding box center [304, 179] width 21 height 21
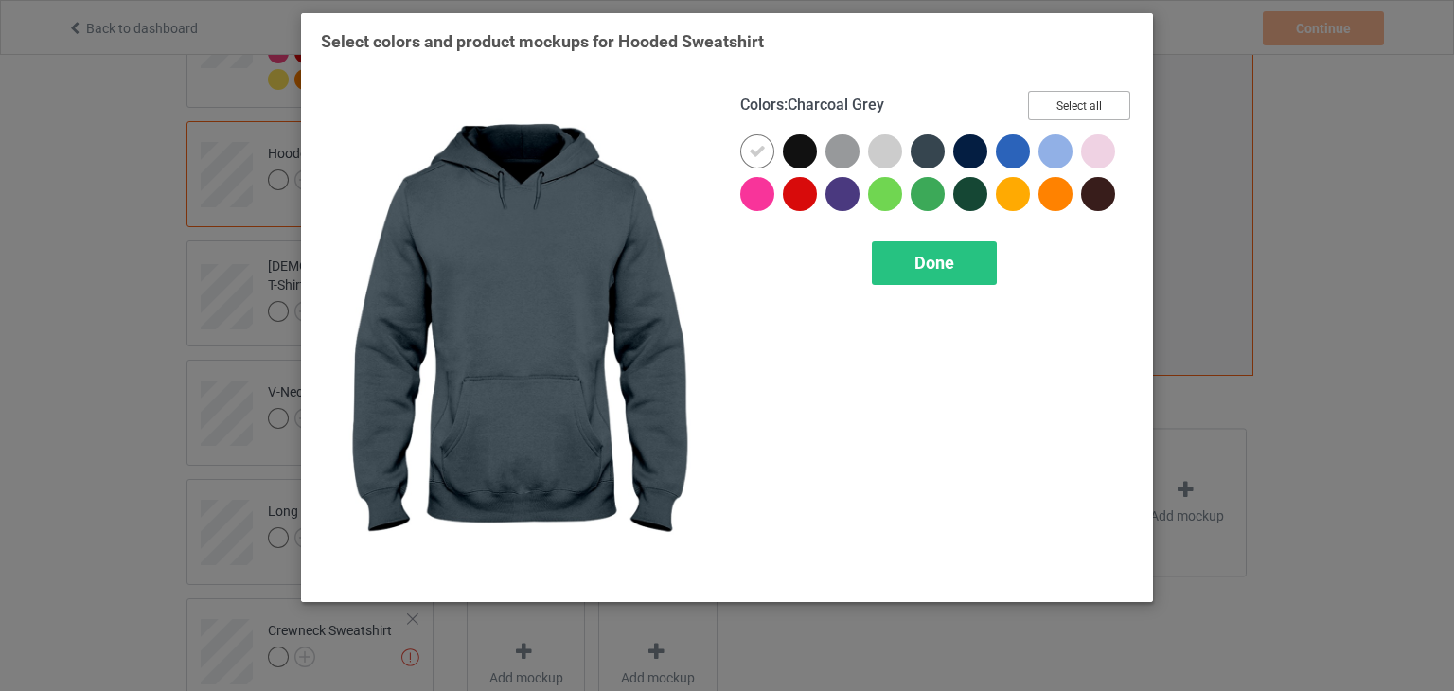
click at [1071, 99] on button "Select all" at bounding box center [1079, 105] width 102 height 29
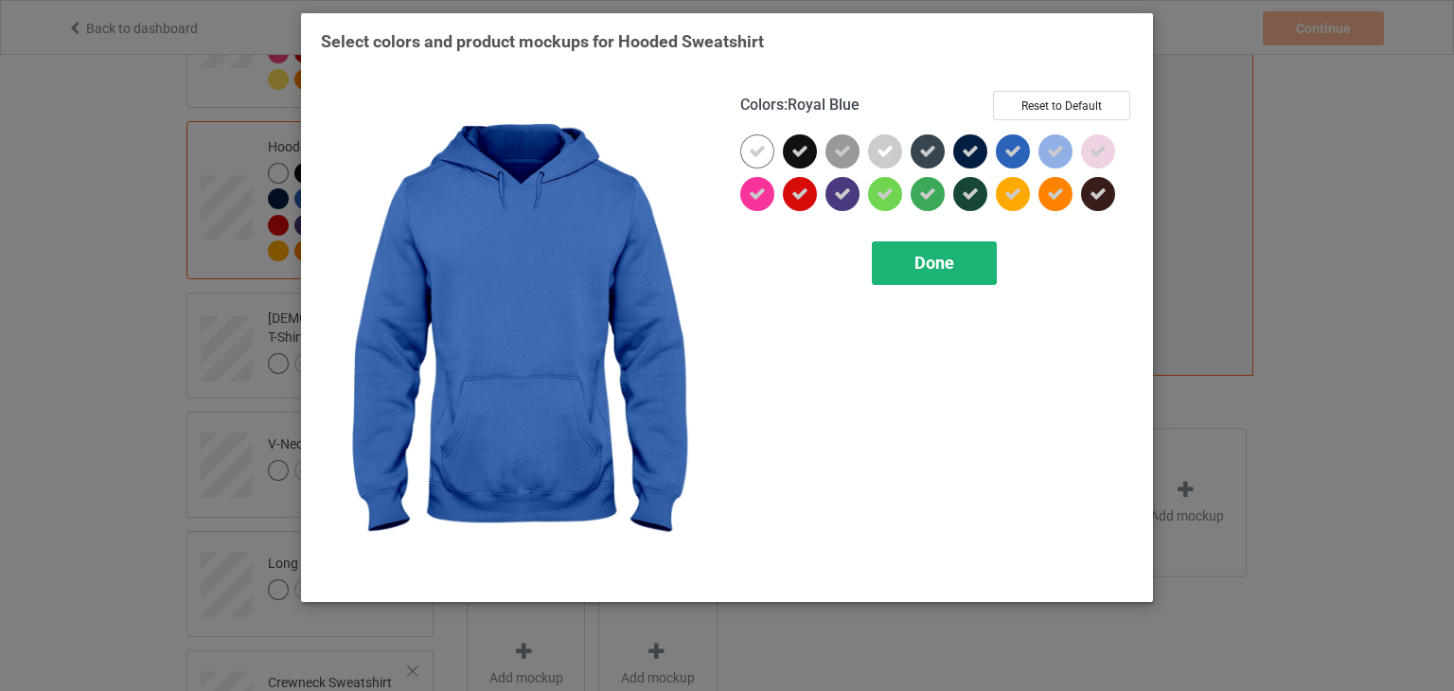
click at [926, 256] on span "Done" at bounding box center [934, 263] width 40 height 20
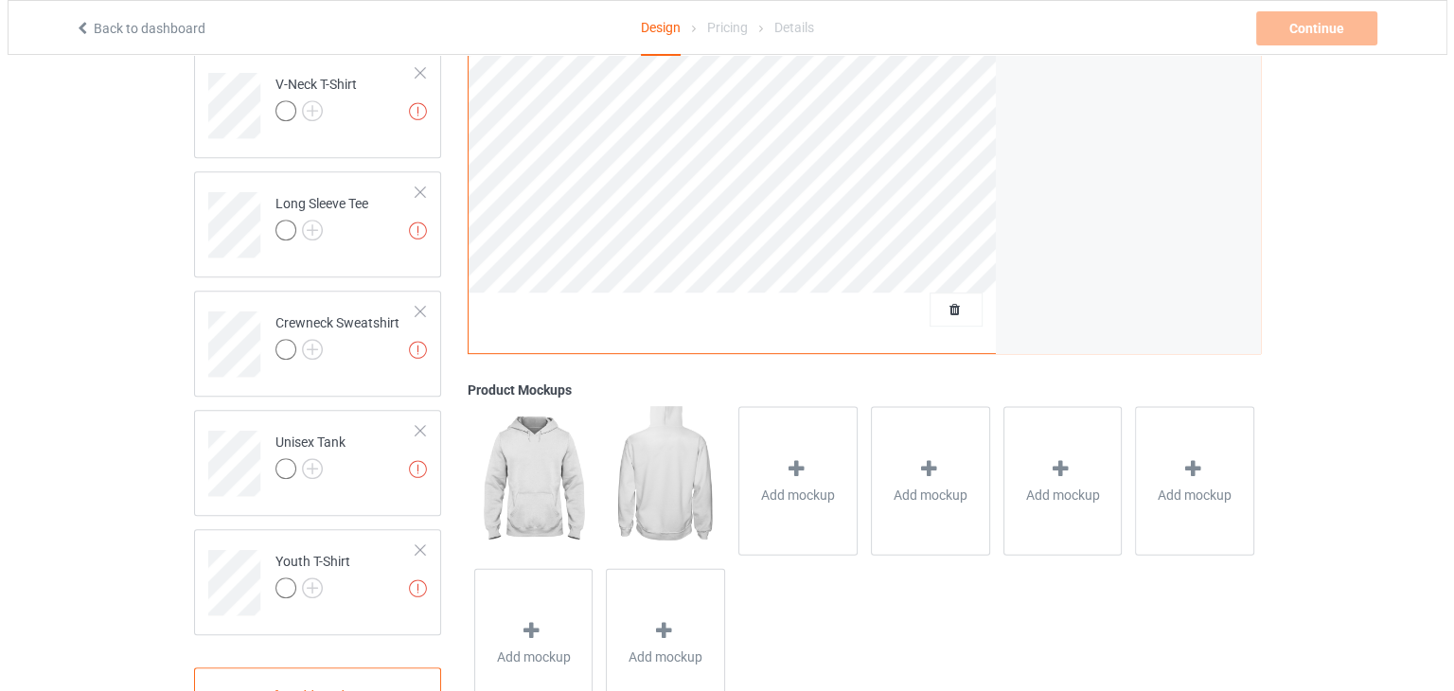
scroll to position [871, 0]
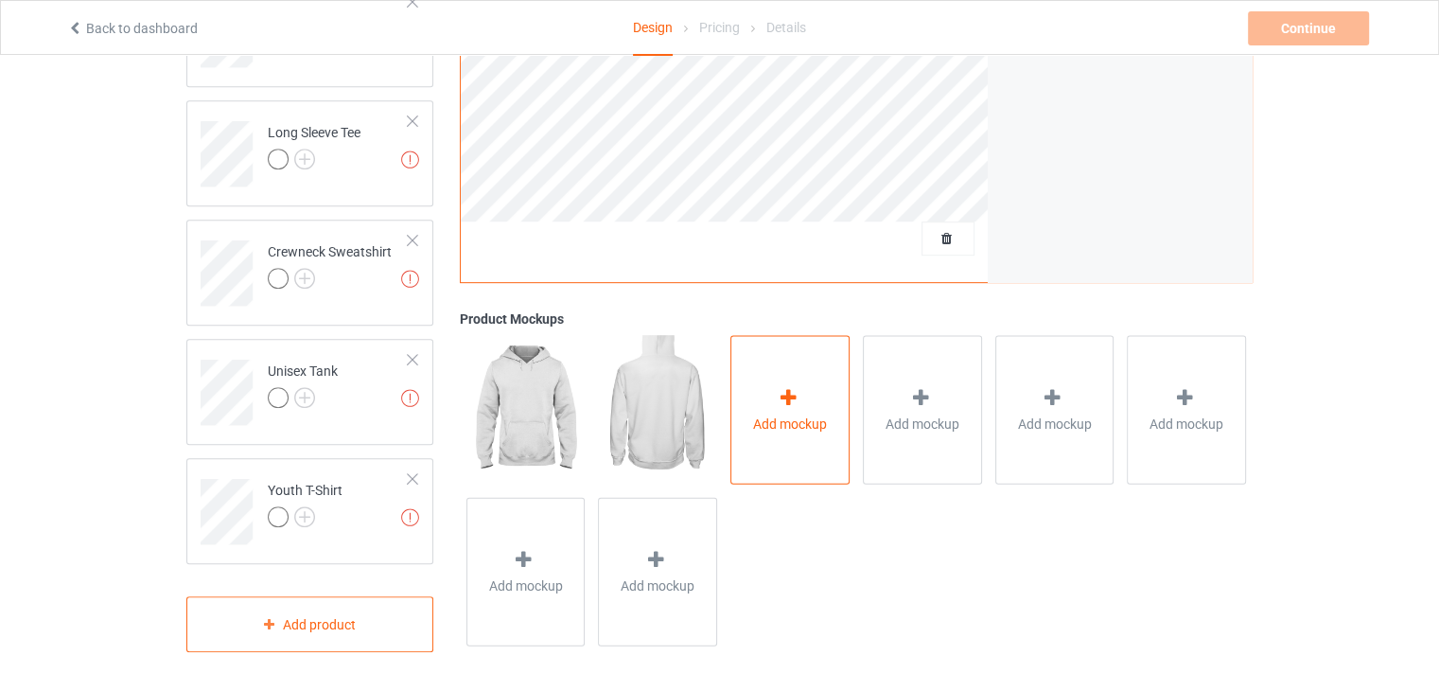
click at [808, 434] on div "Add mockup" at bounding box center [790, 409] width 119 height 149
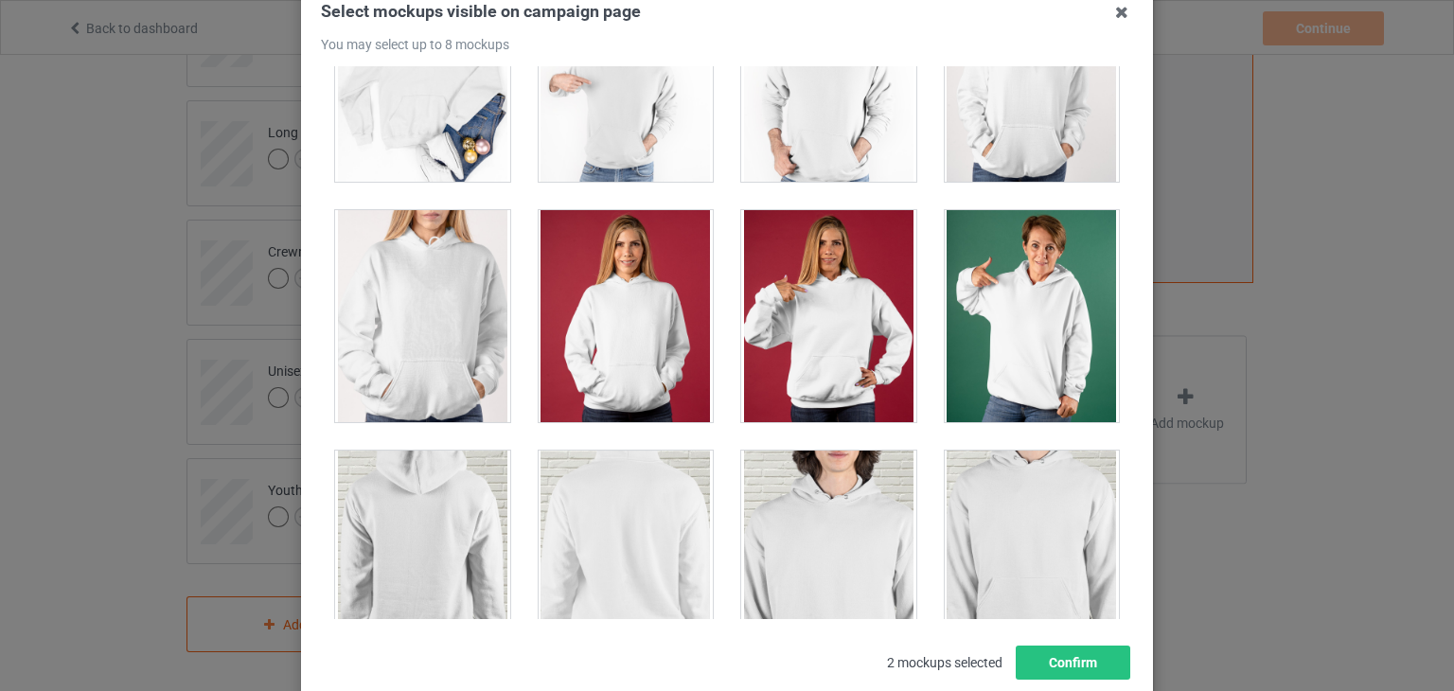
scroll to position [4251, 0]
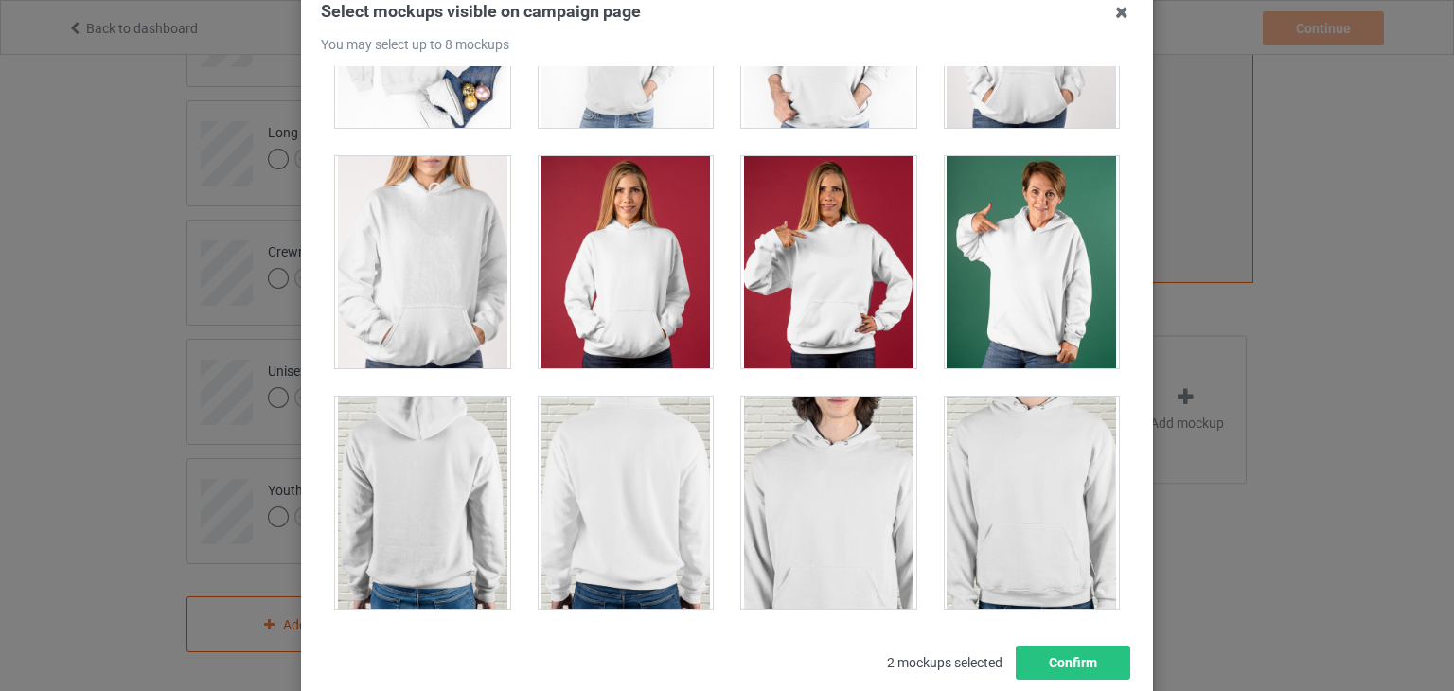
click at [419, 269] on div at bounding box center [422, 262] width 175 height 212
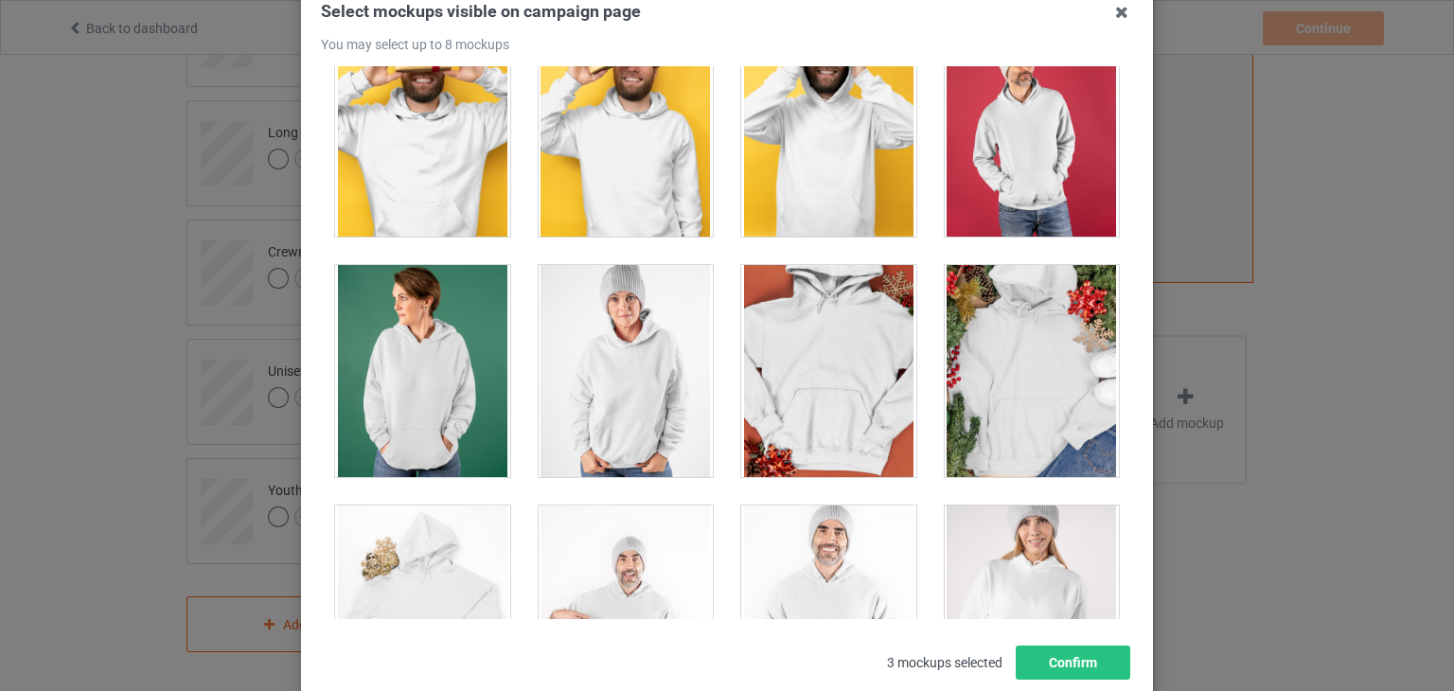
scroll to position [3712, 0]
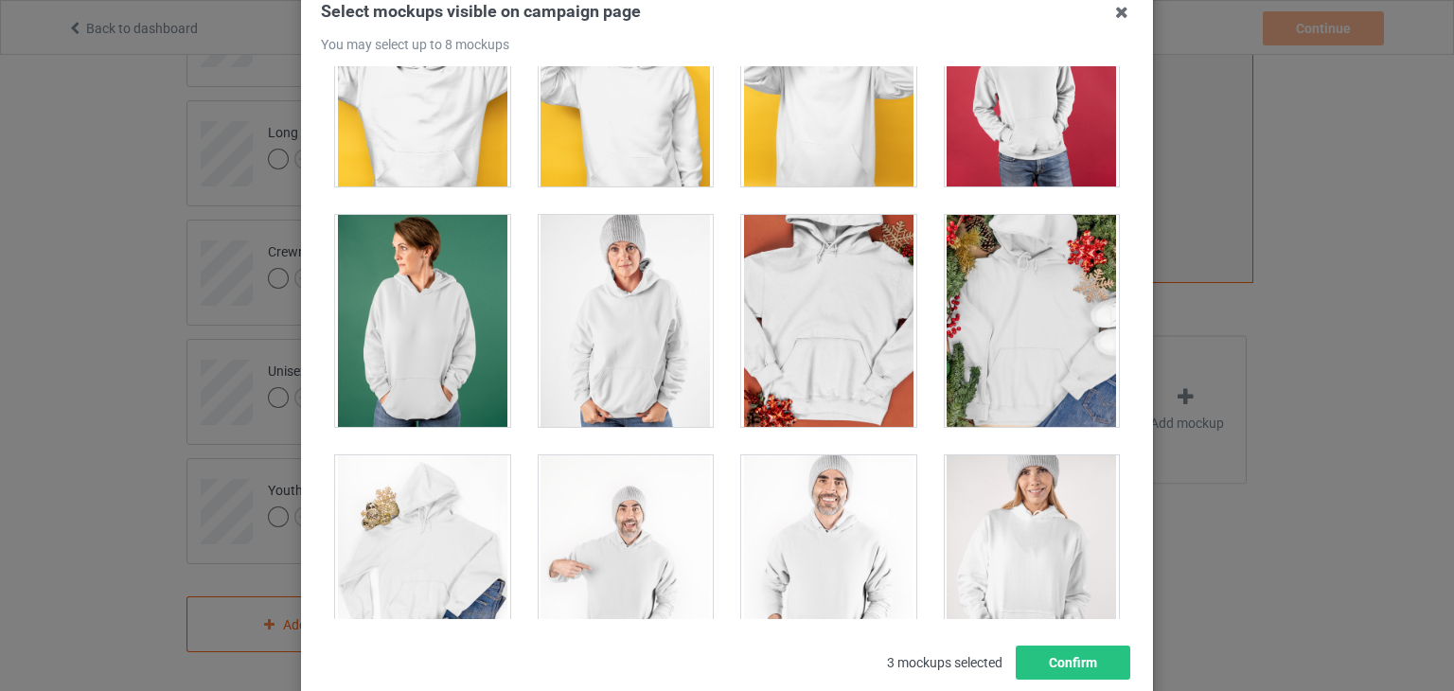
click at [856, 291] on div at bounding box center [828, 321] width 175 height 212
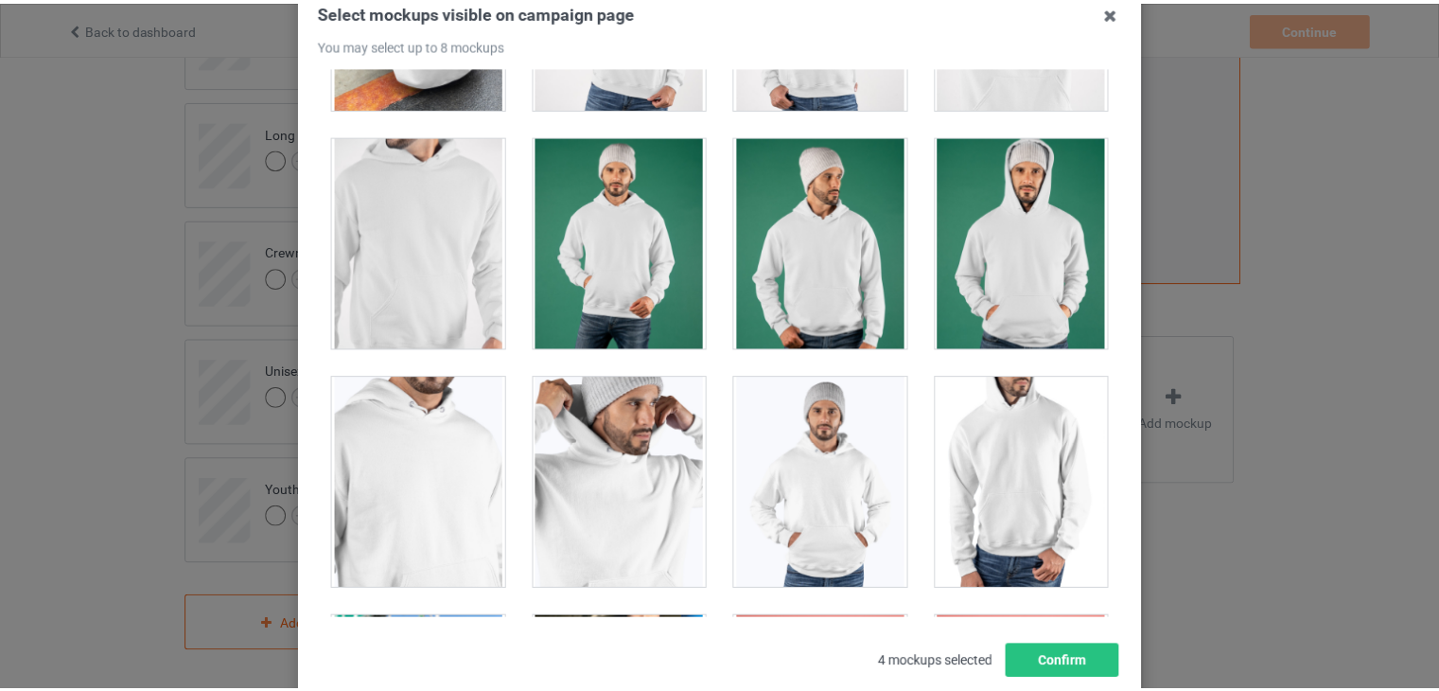
scroll to position [4080, 0]
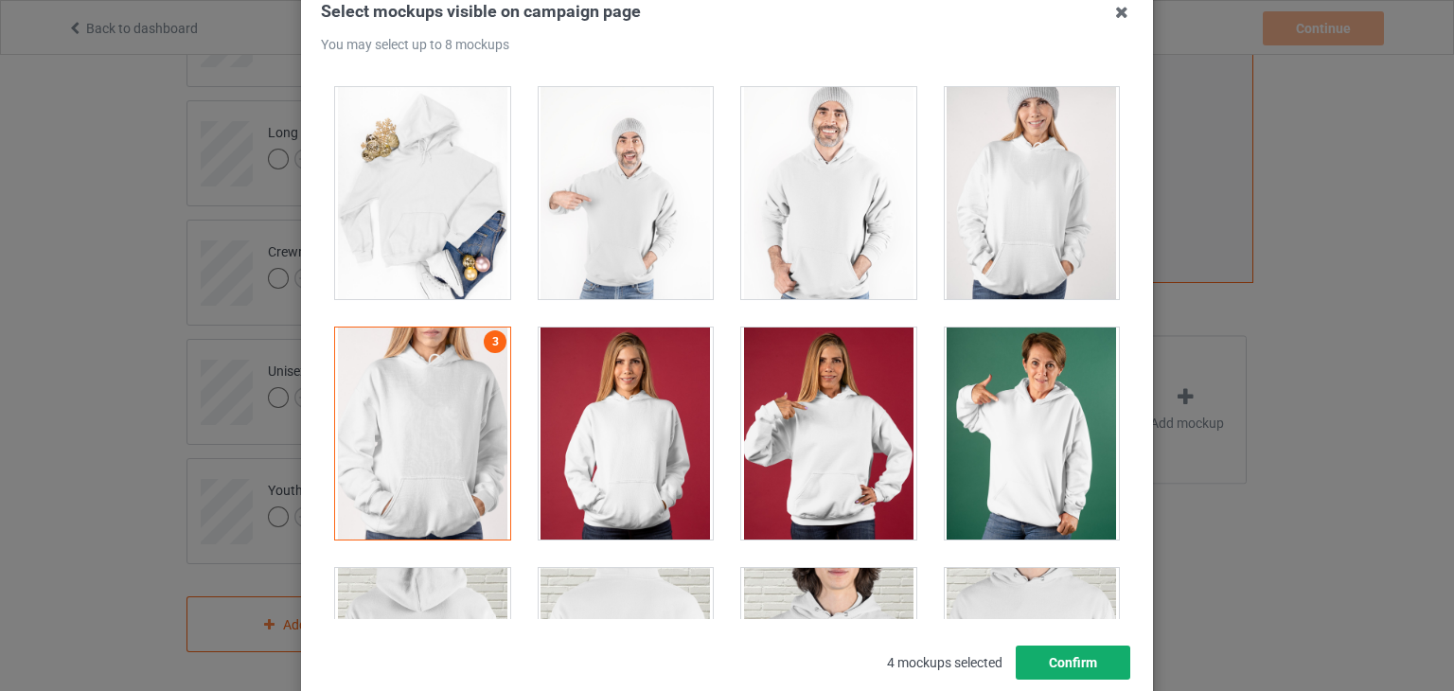
click at [1060, 660] on button "Confirm" at bounding box center [1072, 662] width 115 height 34
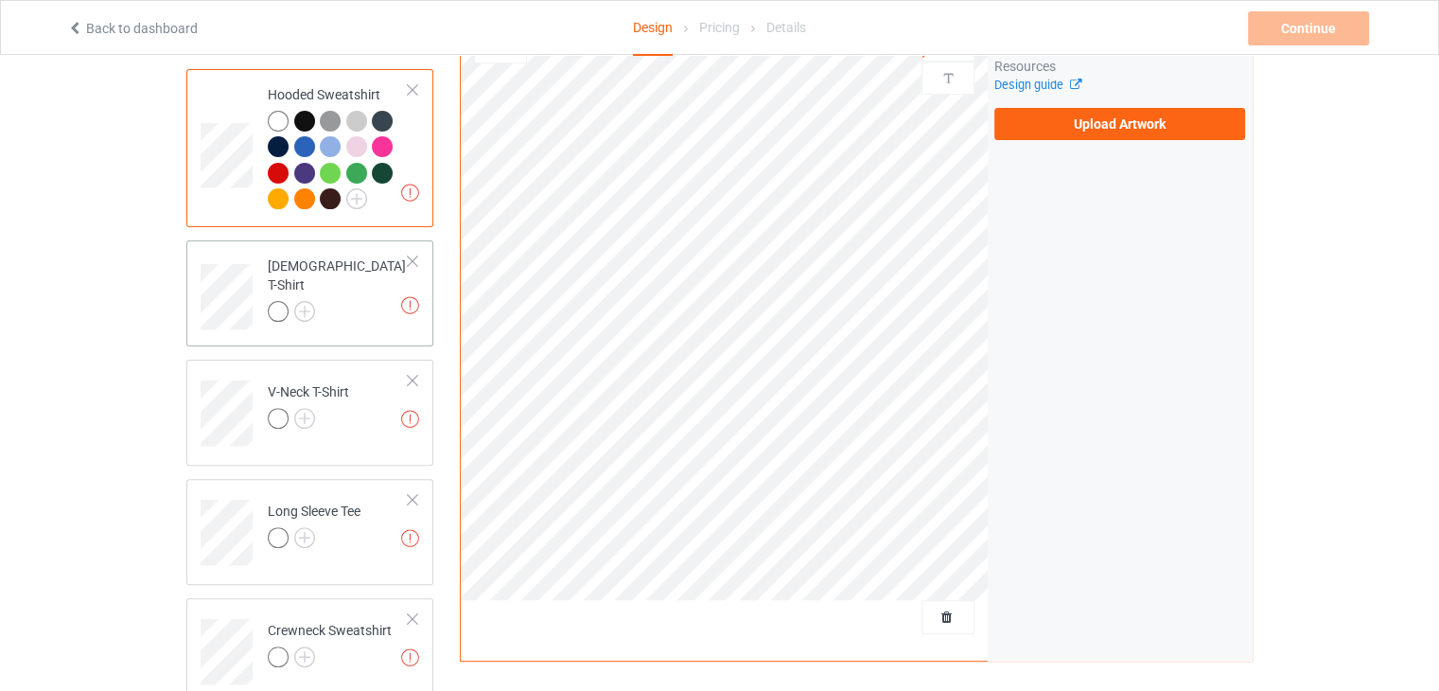
scroll to position [492, 0]
click at [303, 301] on img at bounding box center [304, 311] width 21 height 21
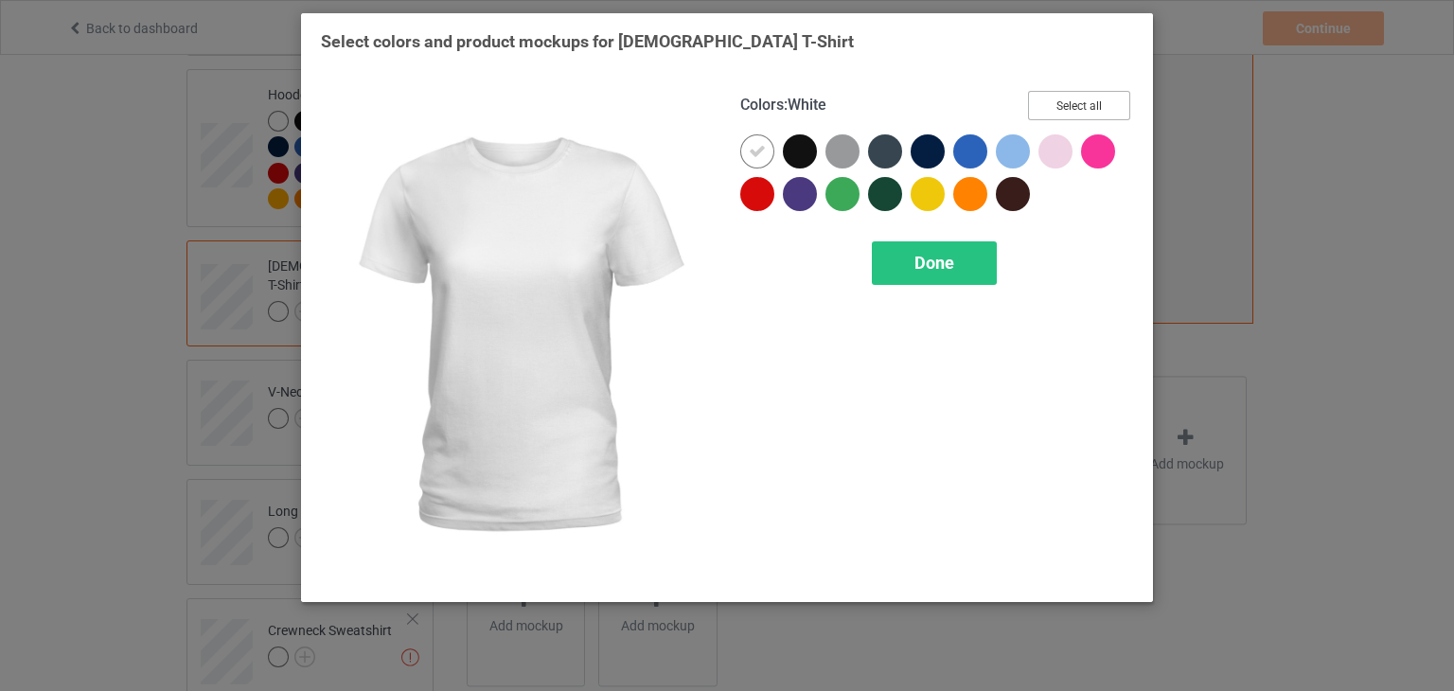
click at [1034, 98] on button "Select all" at bounding box center [1079, 105] width 102 height 29
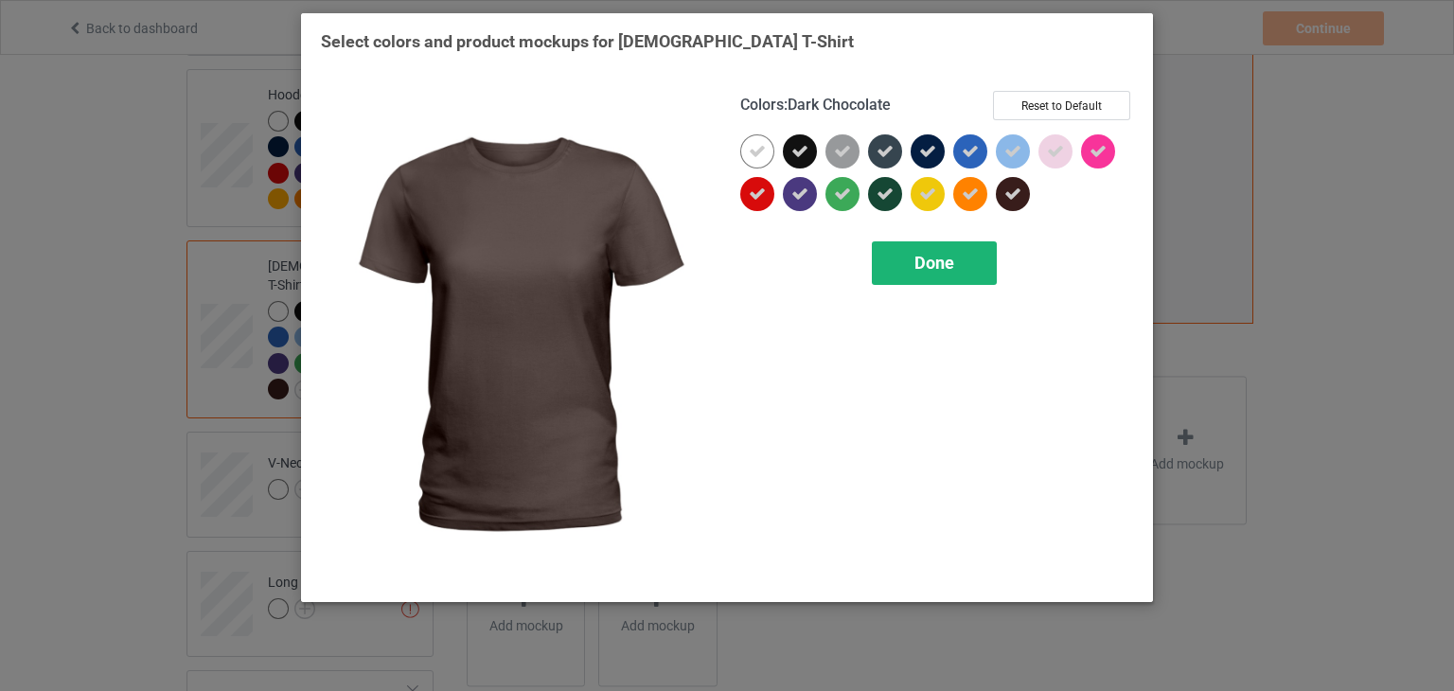
click at [929, 270] on span "Done" at bounding box center [934, 263] width 40 height 20
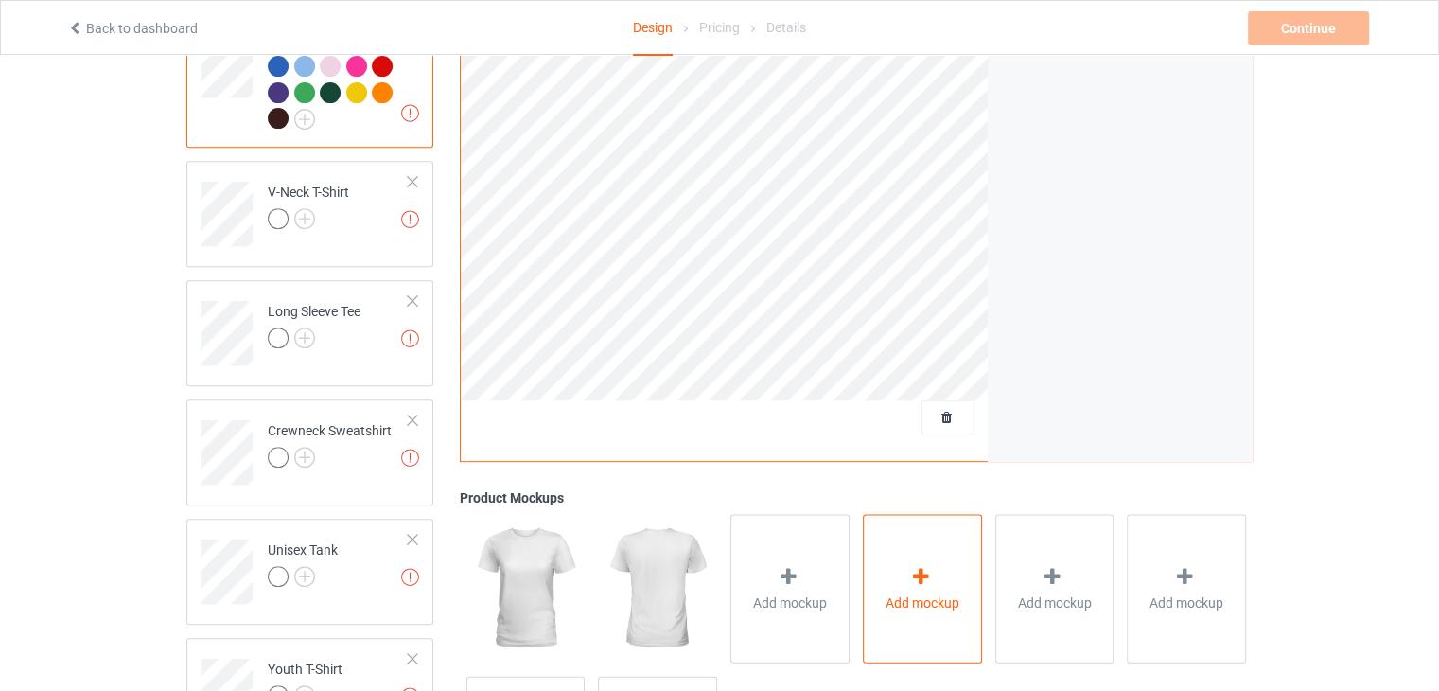
scroll to position [776, 0]
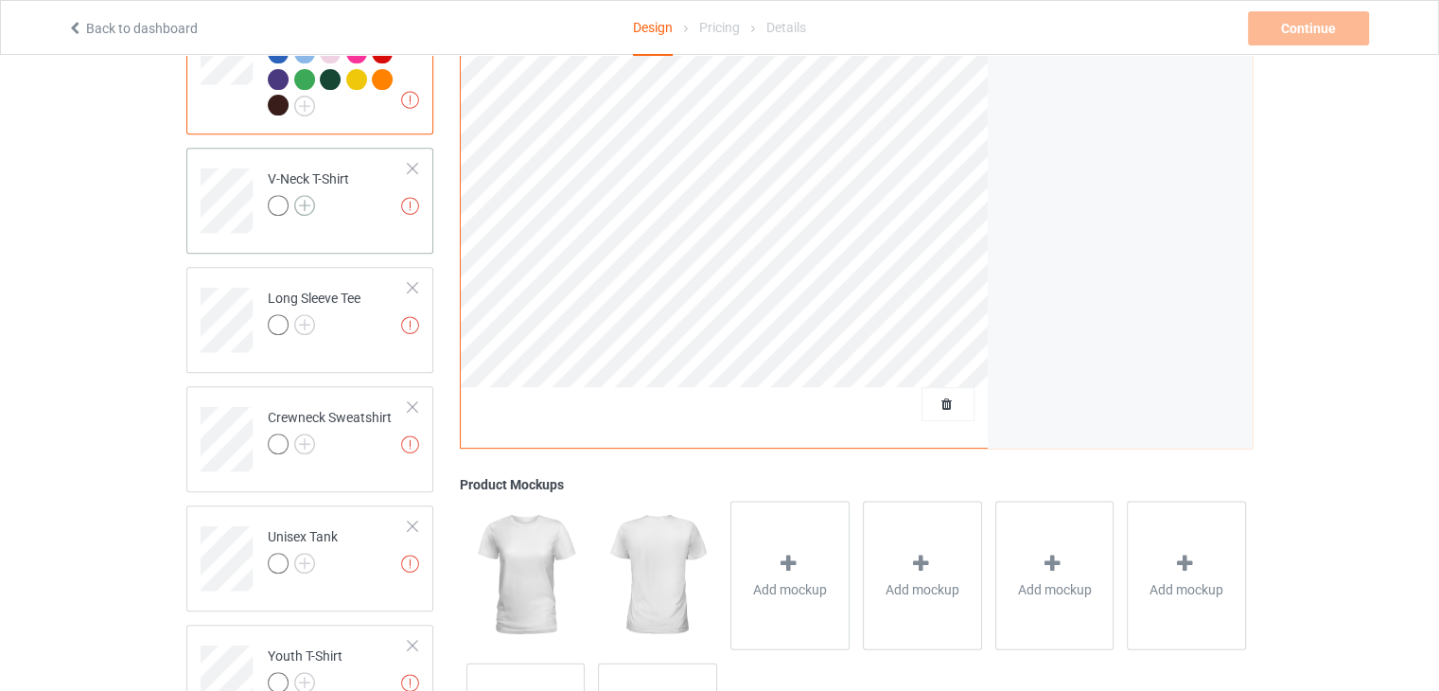
click at [303, 195] on img at bounding box center [304, 205] width 21 height 21
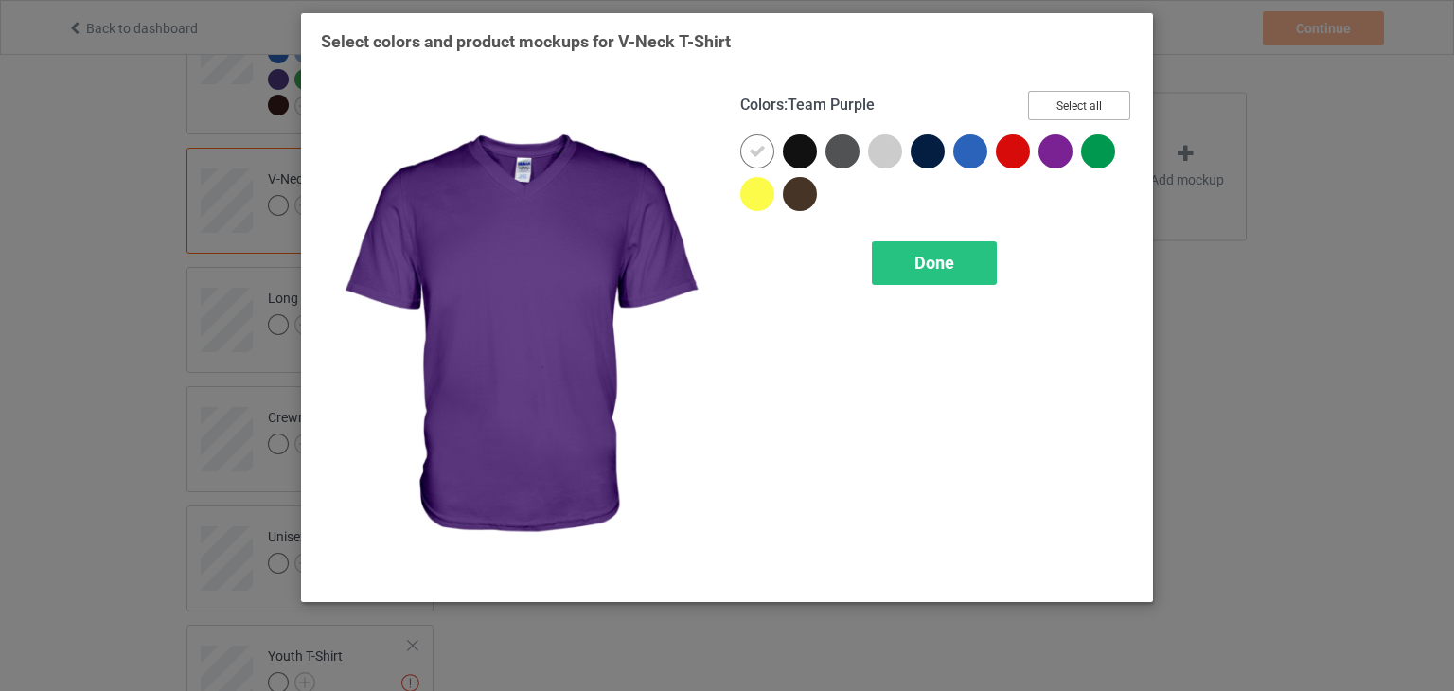
click at [1109, 105] on button "Select all" at bounding box center [1079, 105] width 102 height 29
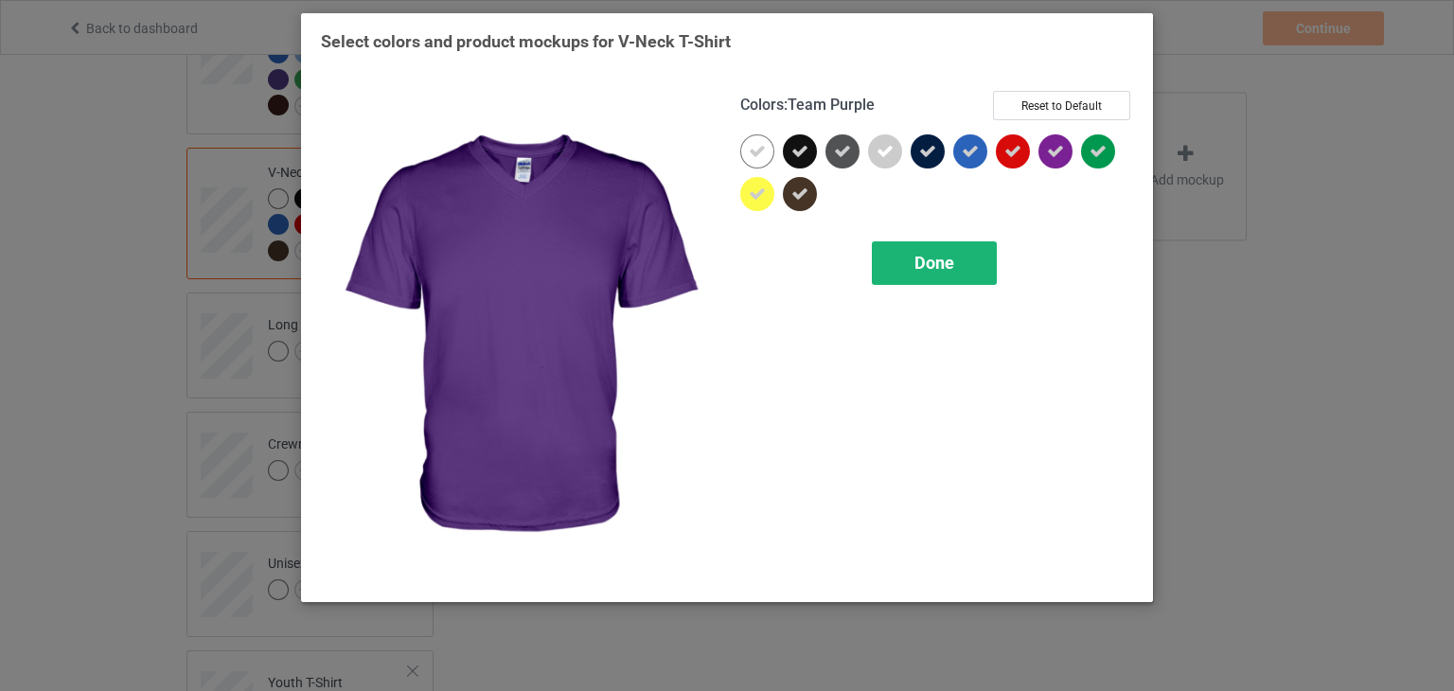
click at [898, 253] on div "Done" at bounding box center [934, 263] width 125 height 44
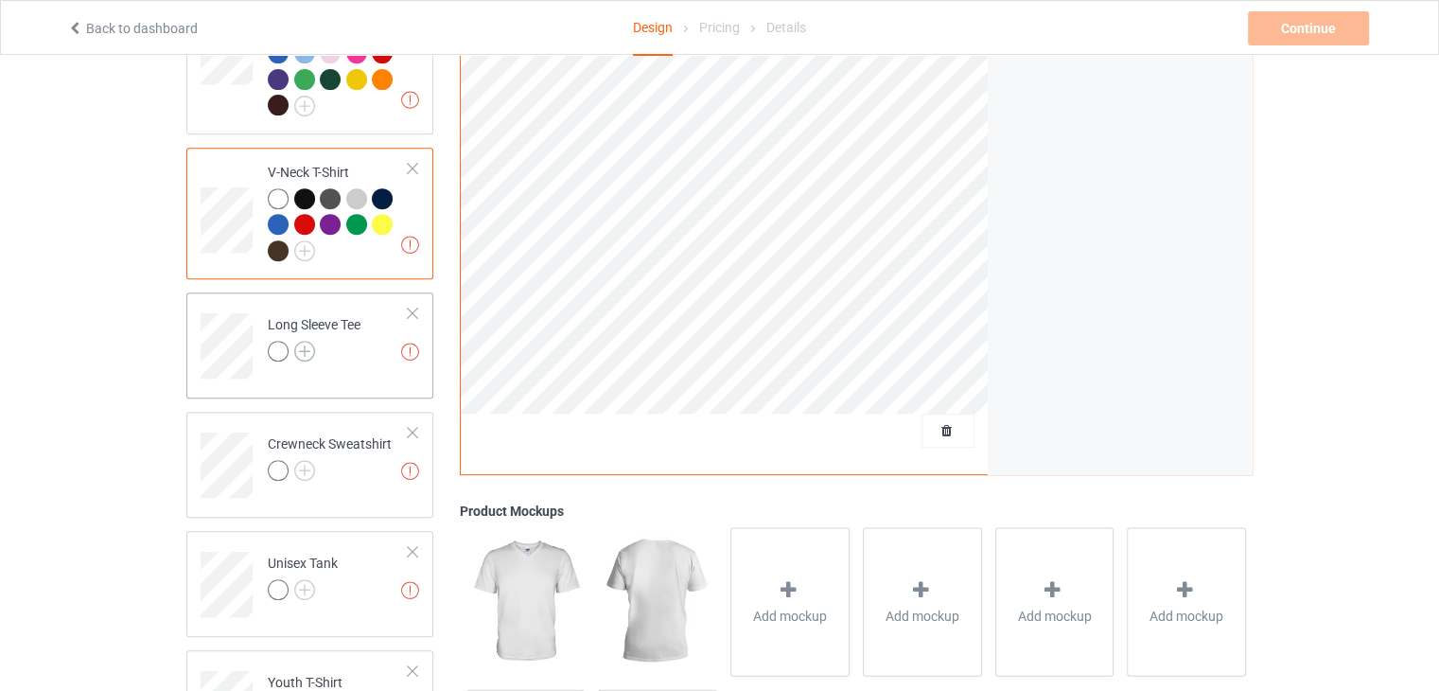
click at [308, 341] on img at bounding box center [304, 351] width 21 height 21
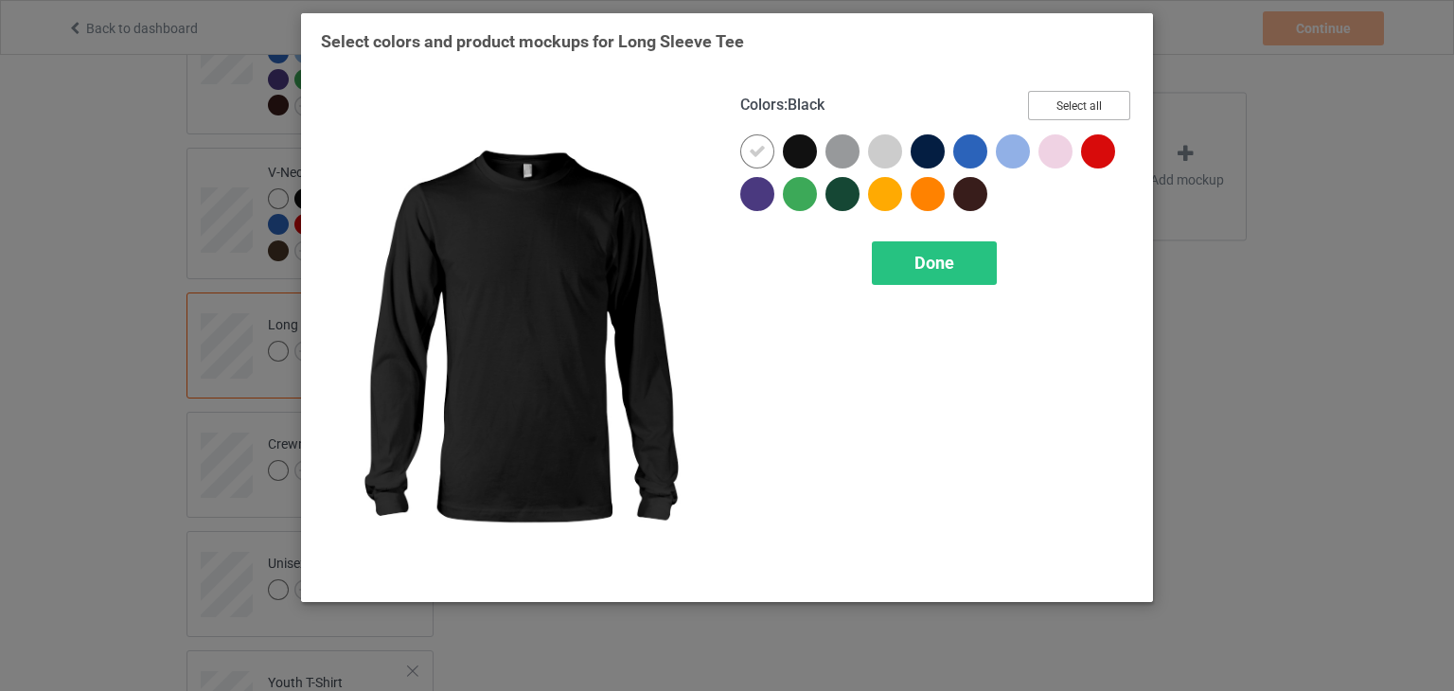
click at [1096, 102] on button "Select all" at bounding box center [1079, 105] width 102 height 29
click at [955, 273] on div "Done" at bounding box center [934, 263] width 125 height 44
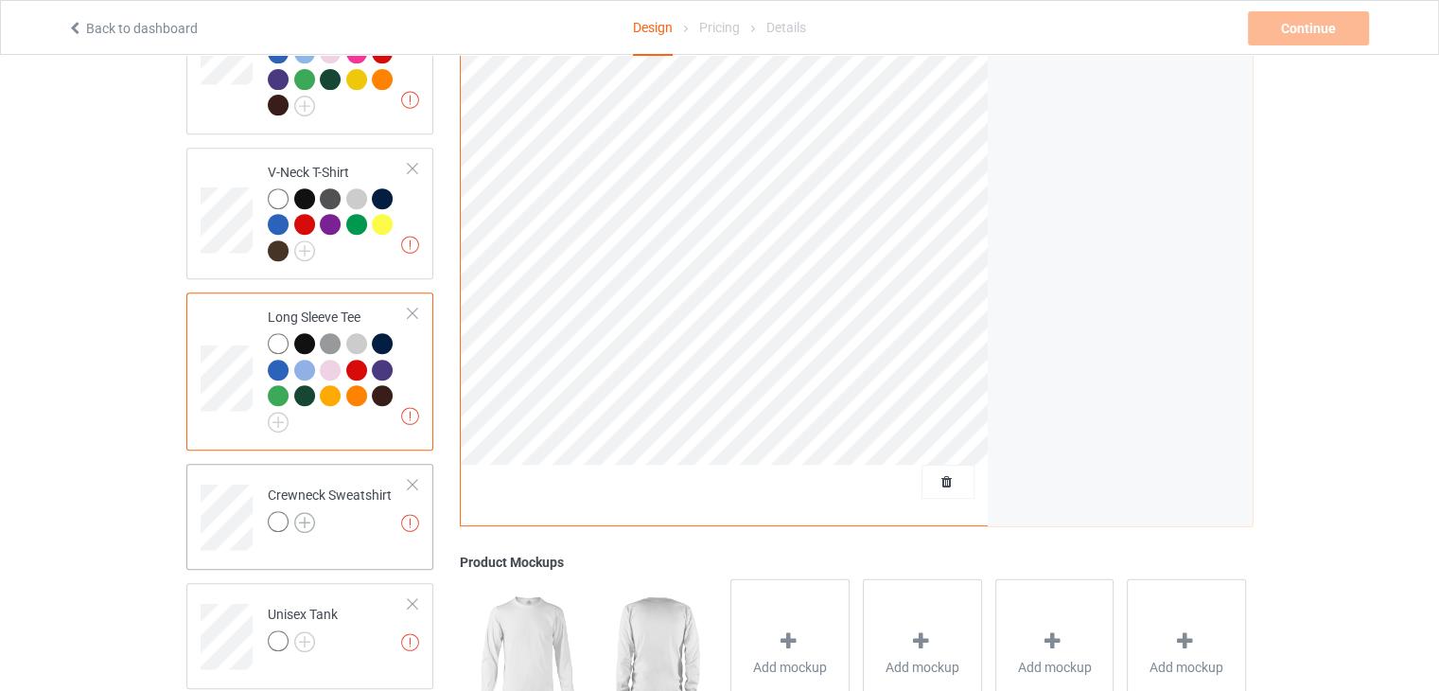
click at [303, 512] on img at bounding box center [304, 522] width 21 height 21
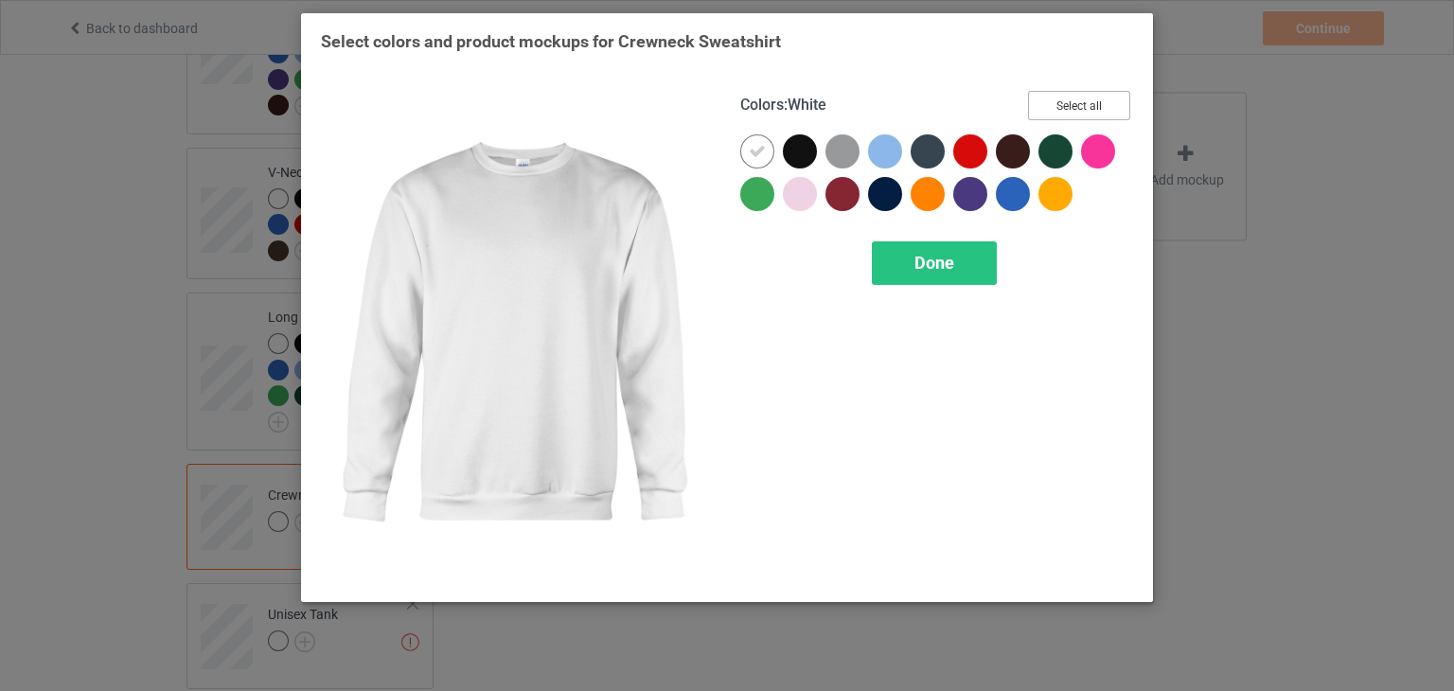
click at [1109, 103] on button "Select all" at bounding box center [1079, 105] width 102 height 29
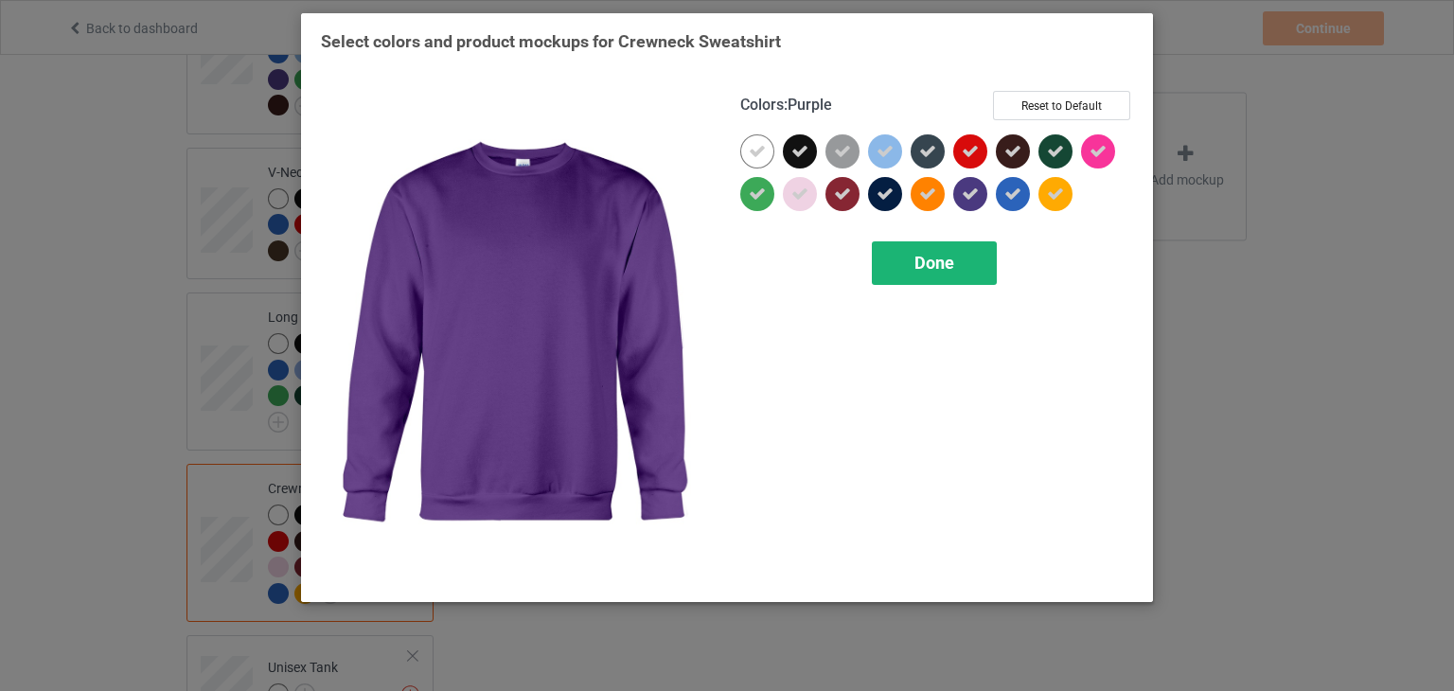
click at [950, 264] on span "Done" at bounding box center [934, 263] width 40 height 20
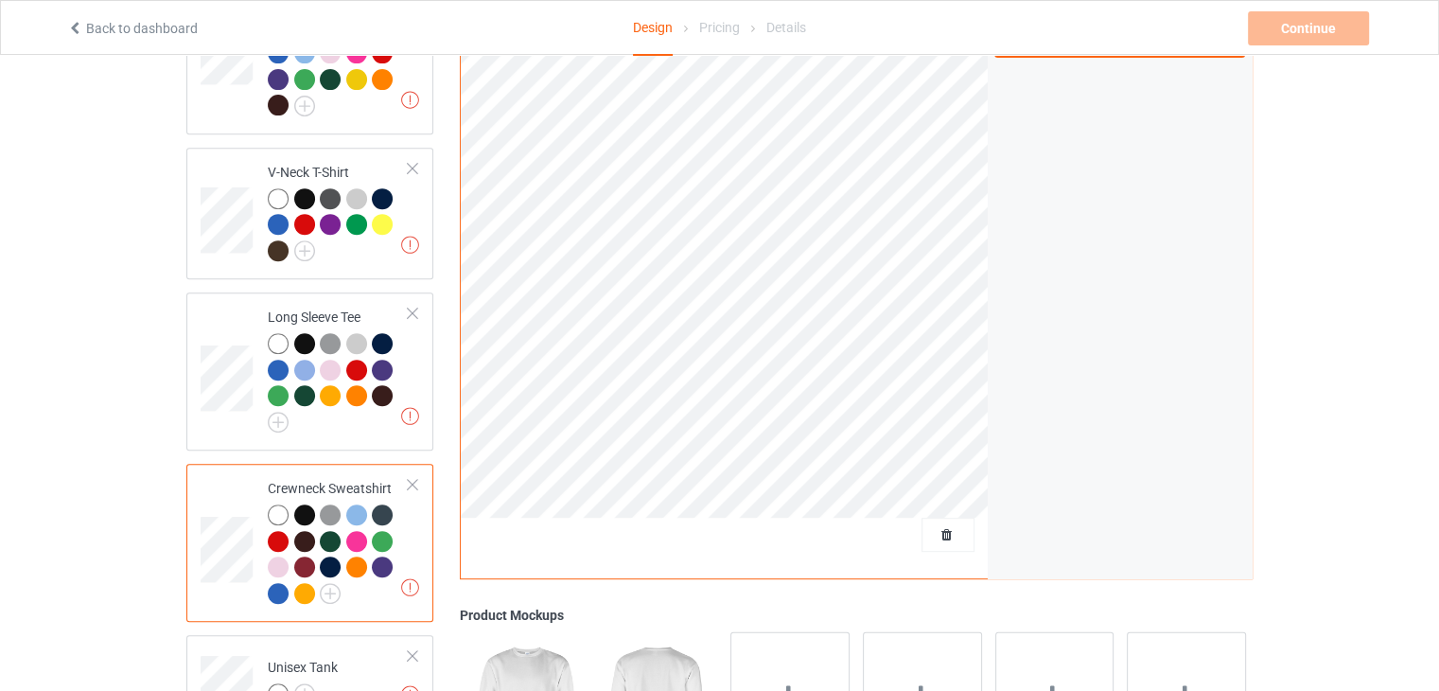
scroll to position [1050, 0]
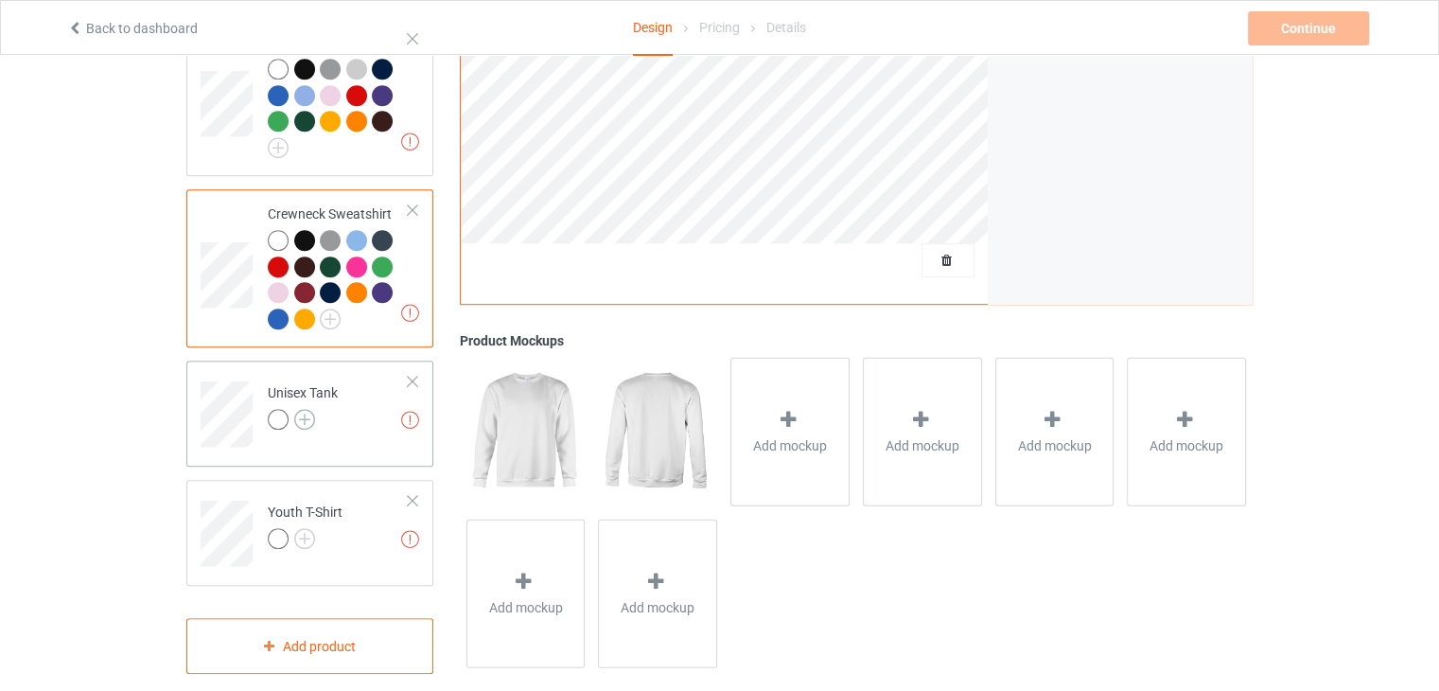
click at [308, 409] on img at bounding box center [304, 419] width 21 height 21
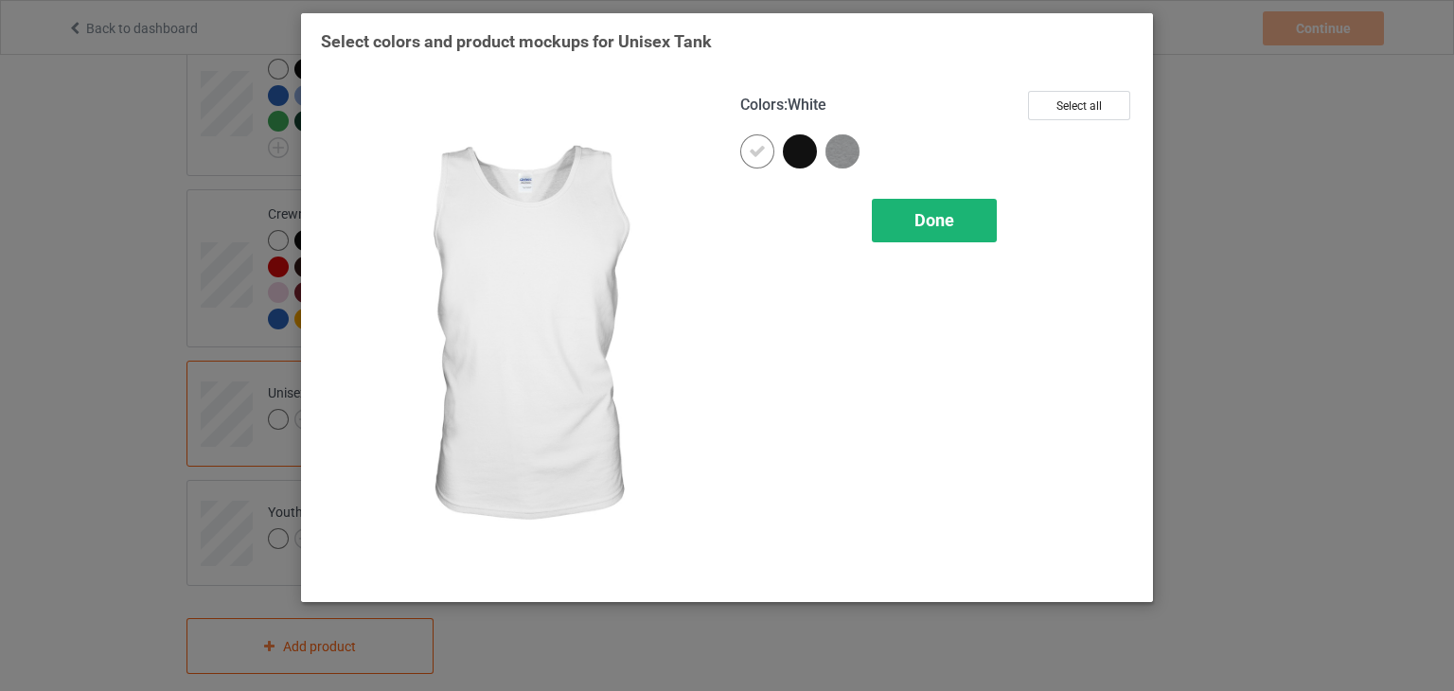
click at [940, 213] on span "Done" at bounding box center [934, 220] width 40 height 20
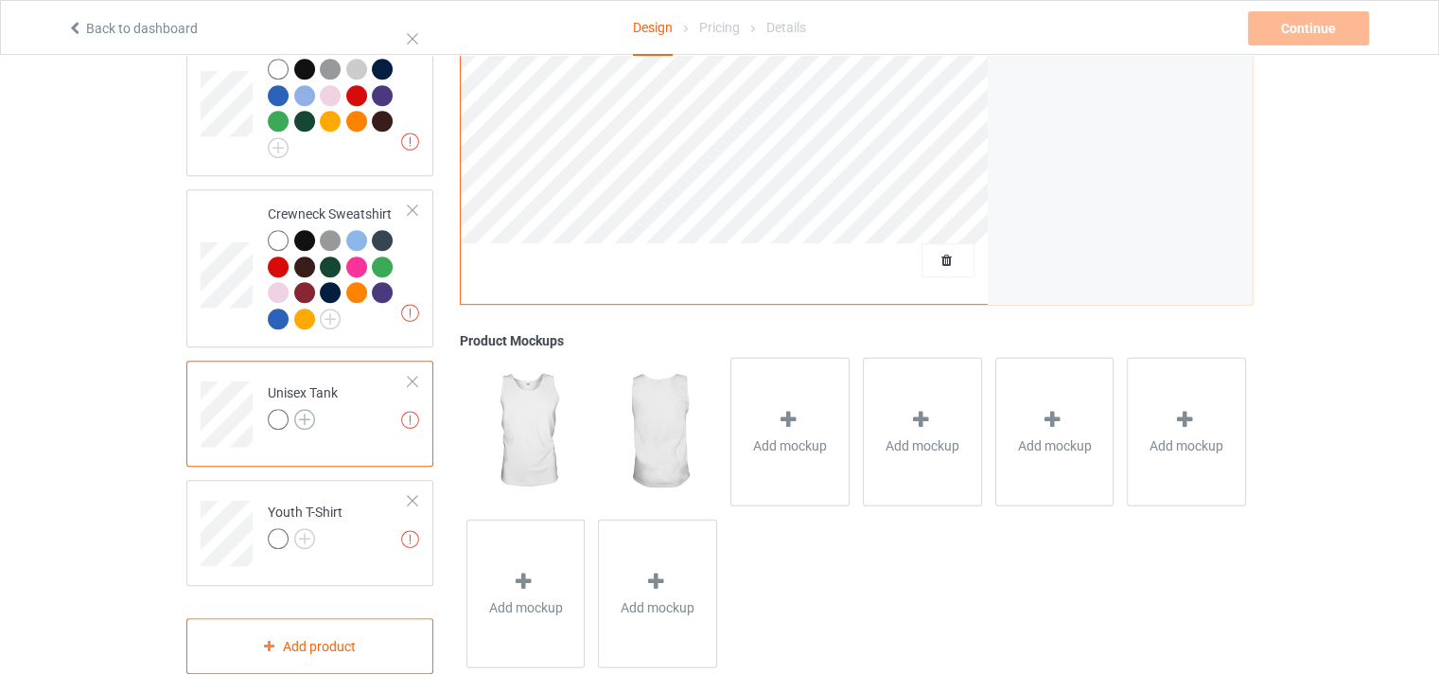
click at [303, 409] on img at bounding box center [304, 419] width 21 height 21
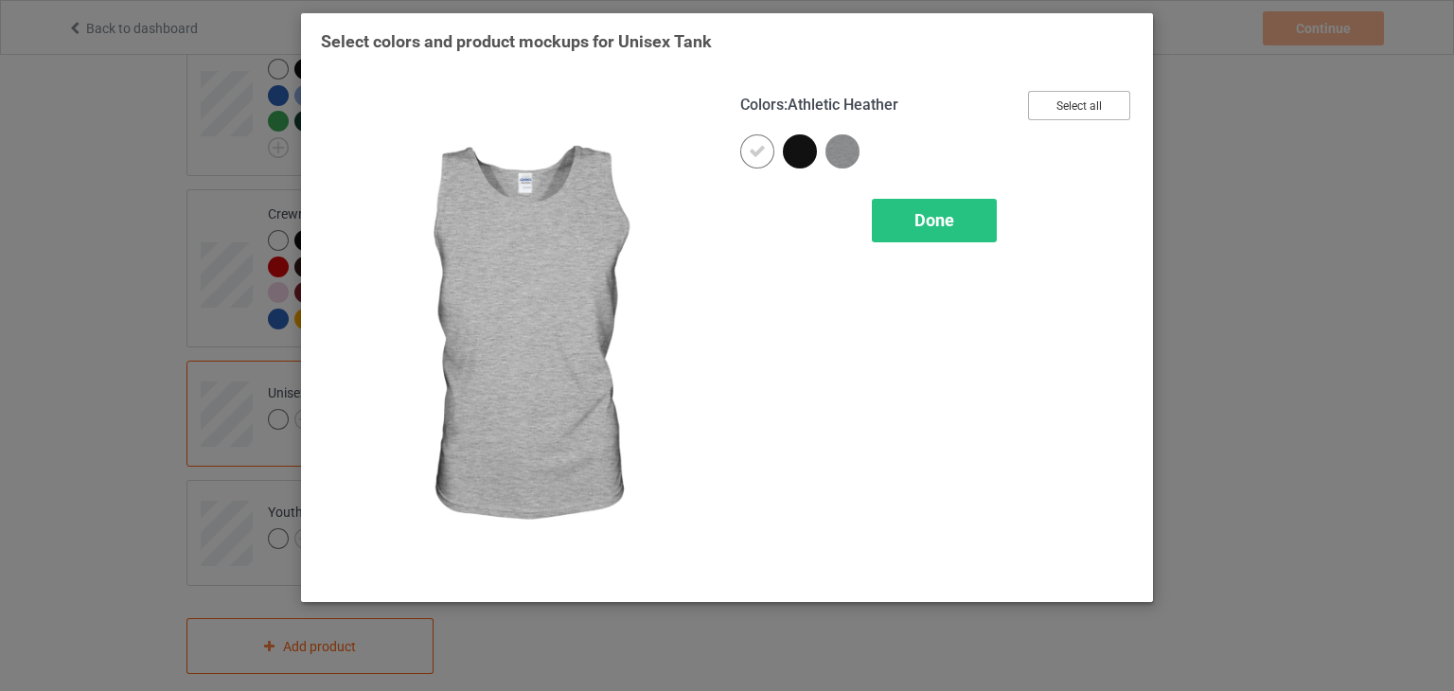
click at [1108, 100] on button "Select all" at bounding box center [1079, 105] width 102 height 29
click at [969, 212] on div "Done" at bounding box center [934, 221] width 125 height 44
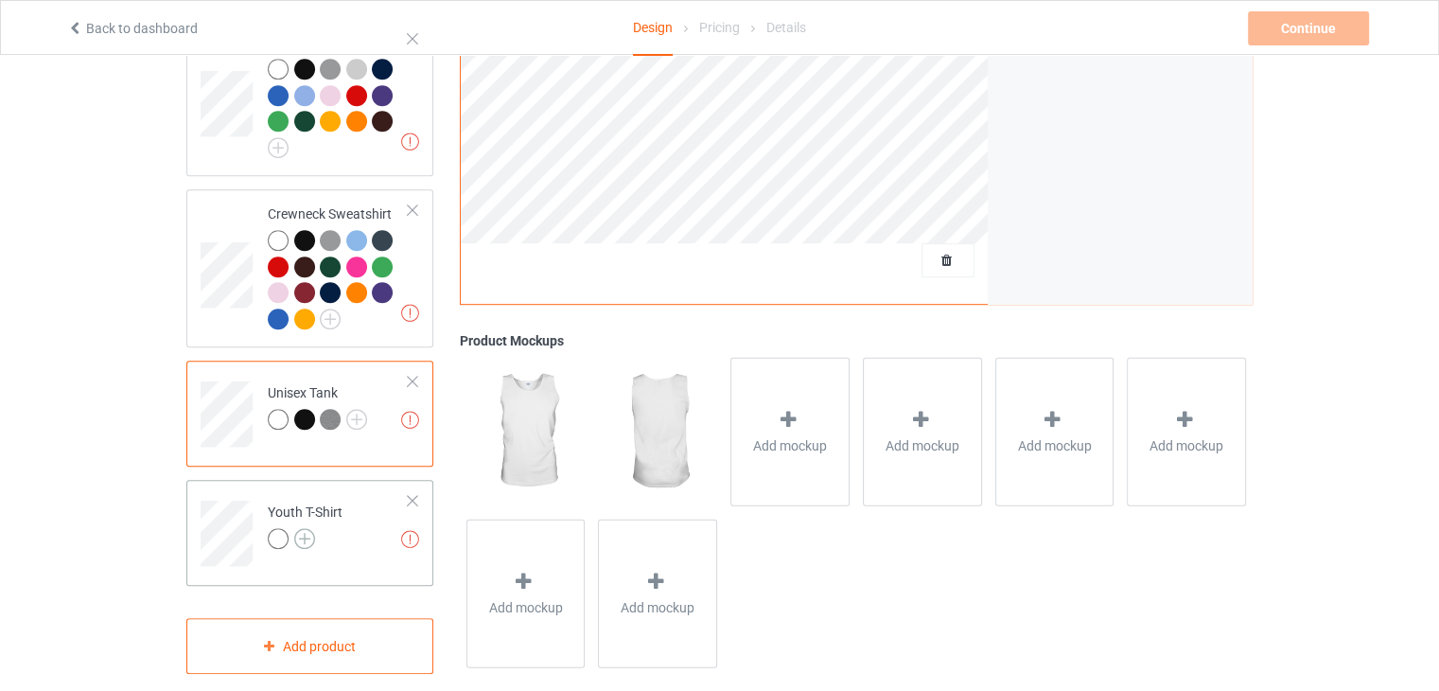
click at [307, 528] on img at bounding box center [304, 538] width 21 height 21
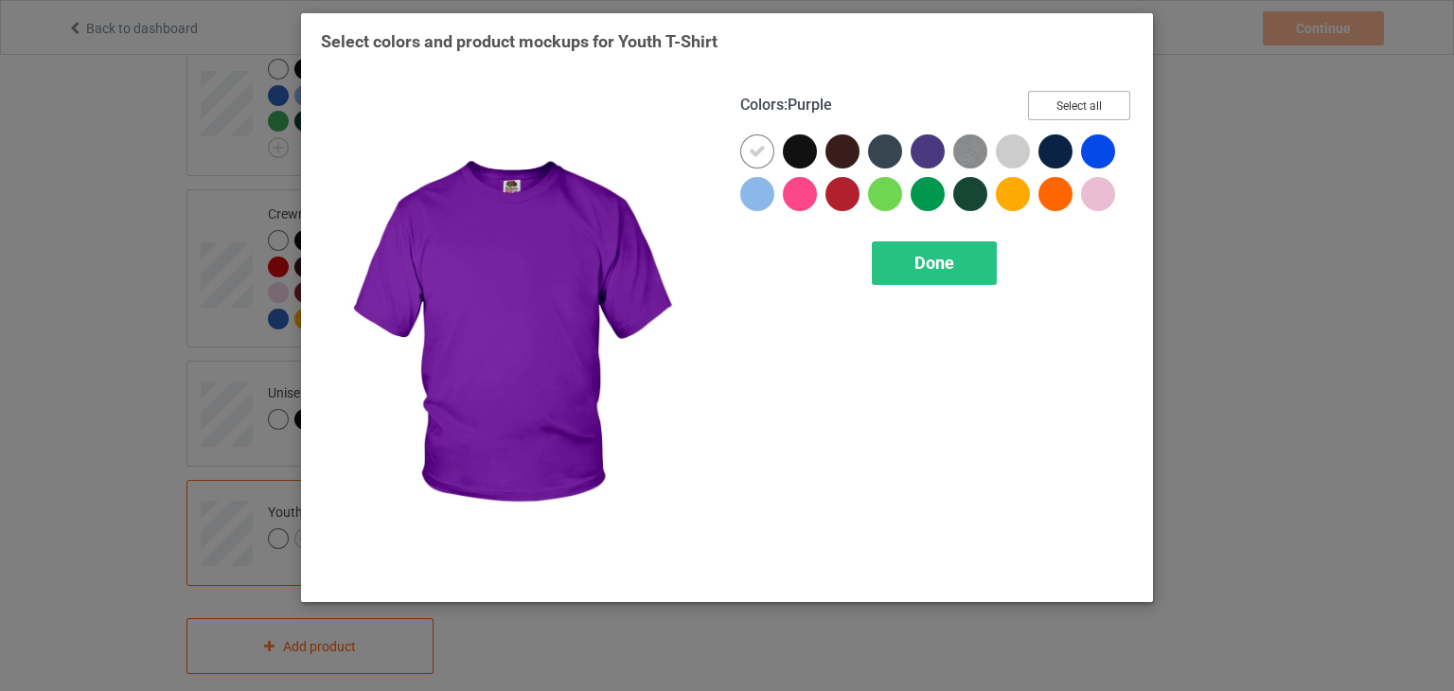
click at [1086, 110] on button "Select all" at bounding box center [1079, 105] width 102 height 29
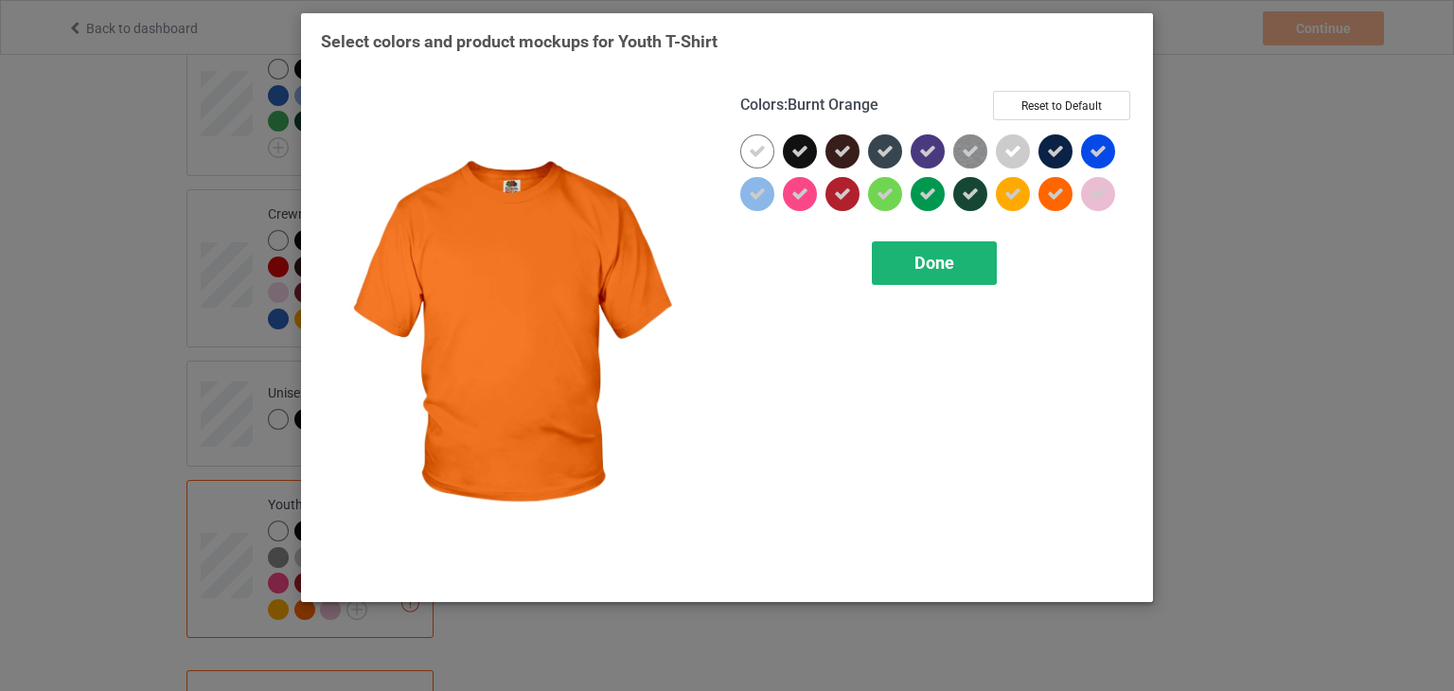
click at [980, 257] on div "Done" at bounding box center [934, 263] width 125 height 44
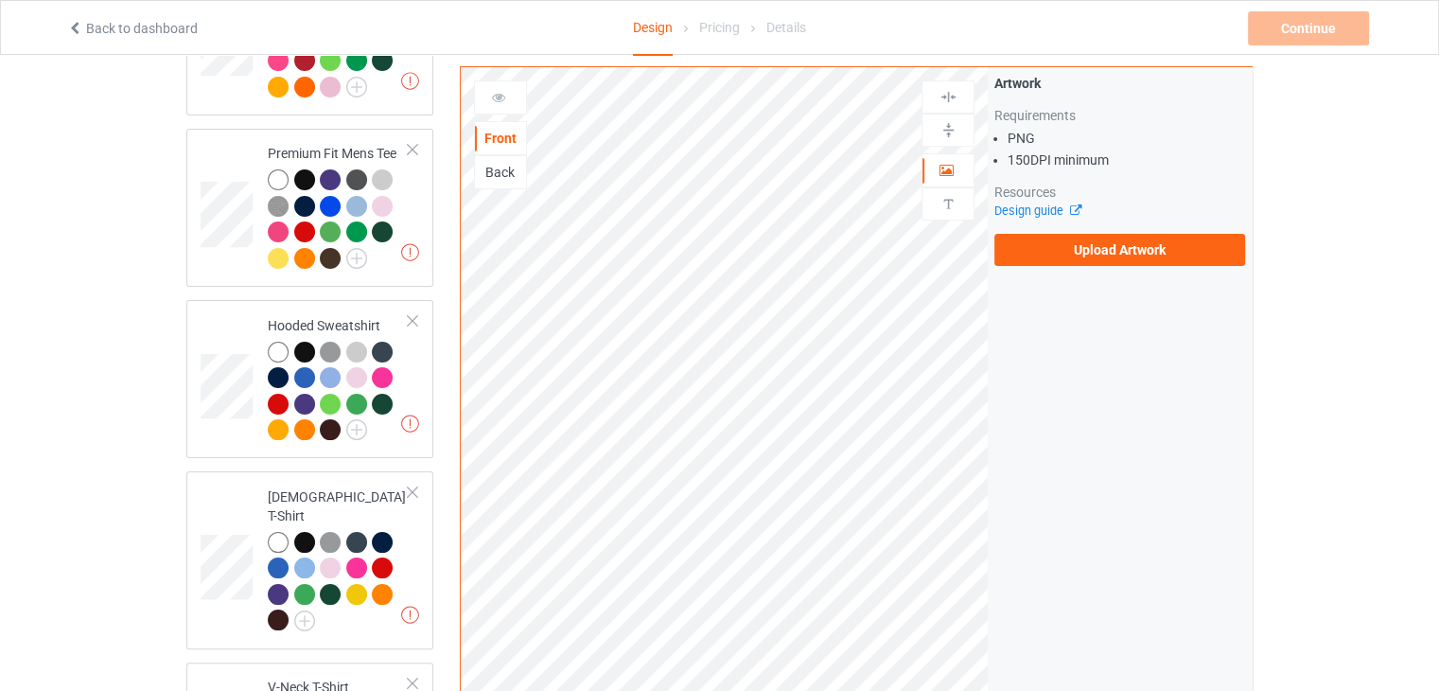
scroll to position [9, 0]
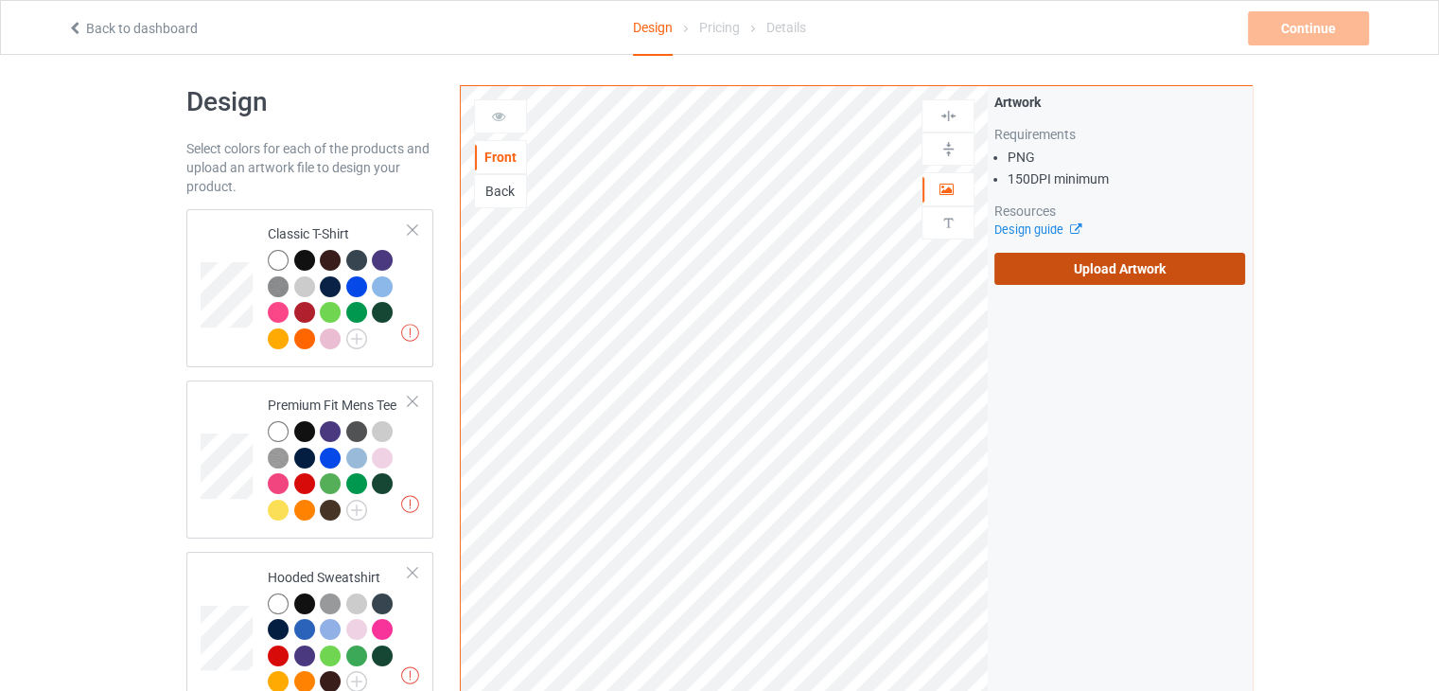
click at [1084, 268] on label "Upload Artwork" at bounding box center [1120, 269] width 251 height 32
click at [0, 0] on input "Upload Artwork" at bounding box center [0, 0] width 0 height 0
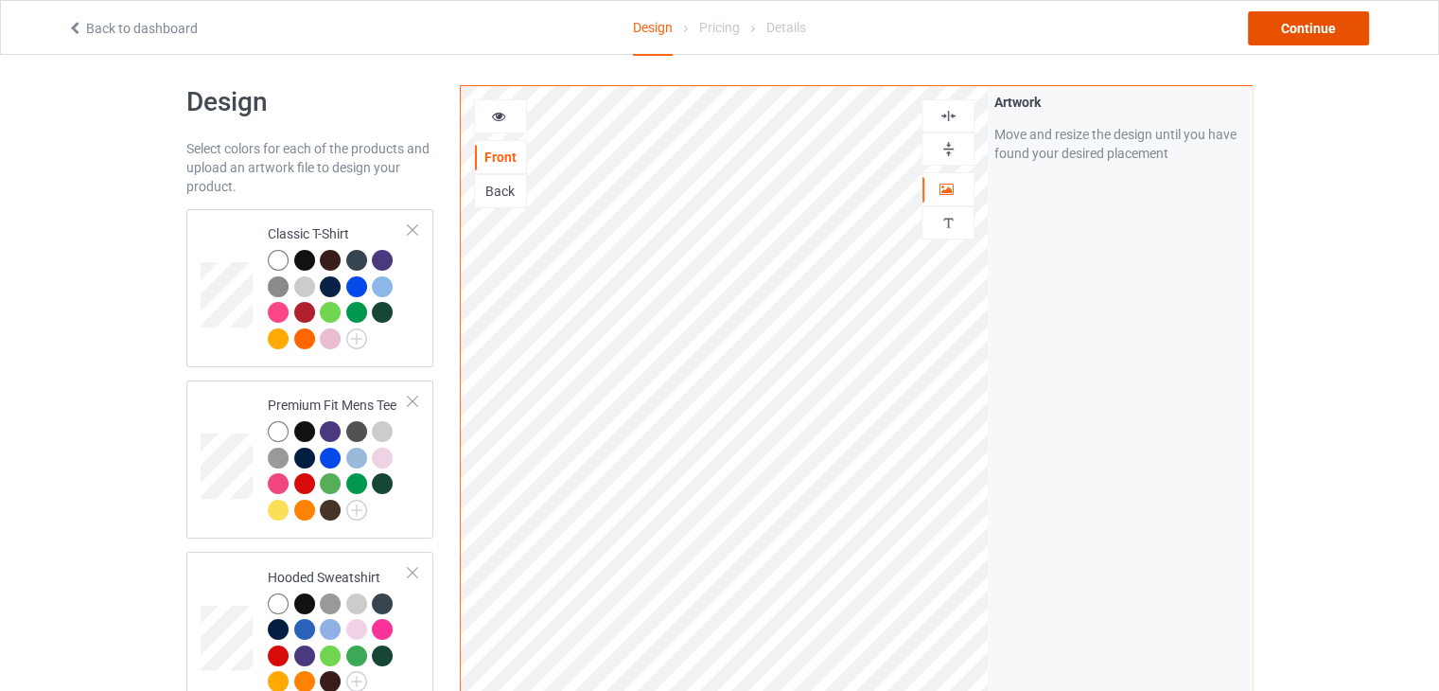
click at [1329, 25] on div "Continue" at bounding box center [1308, 28] width 121 height 34
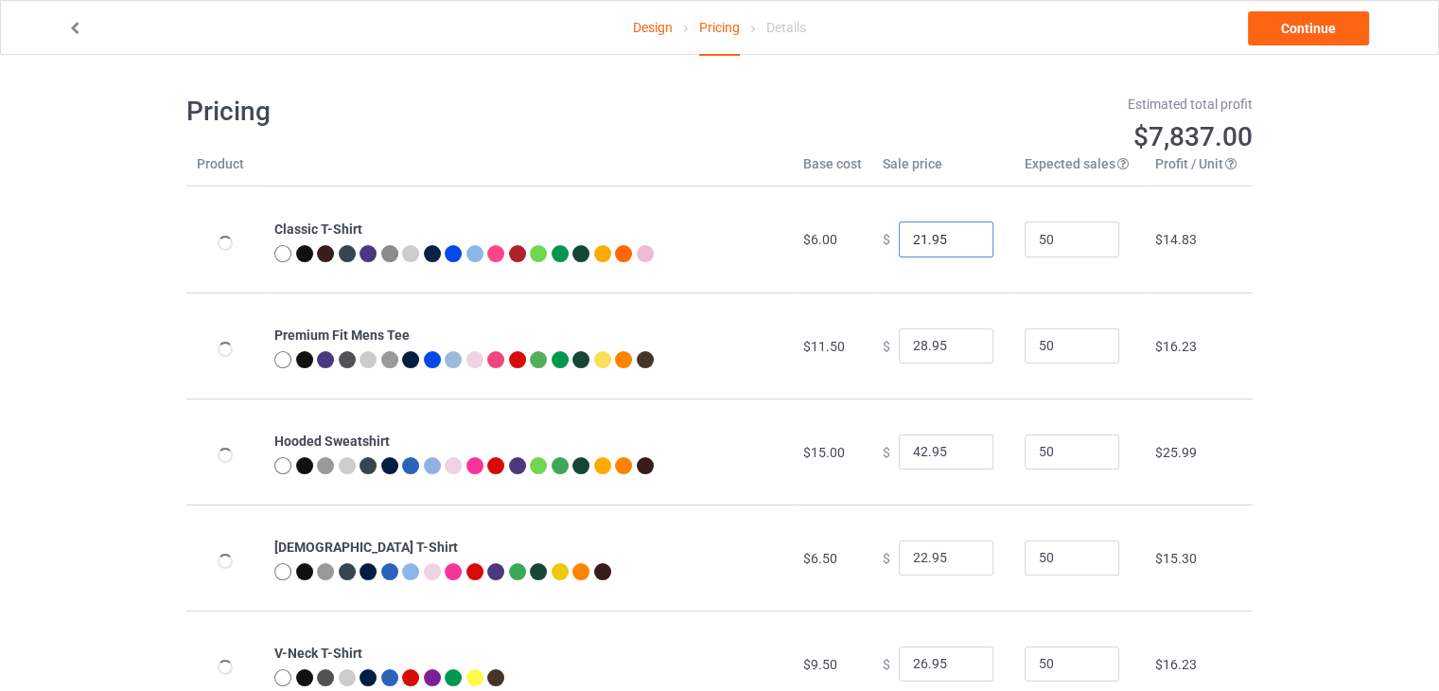
click at [960, 246] on input "21.95" at bounding box center [946, 239] width 95 height 36
click at [960, 246] on input "20.95" at bounding box center [946, 239] width 95 height 36
type input "19.95"
click at [960, 246] on input "19.95" at bounding box center [946, 239] width 95 height 36
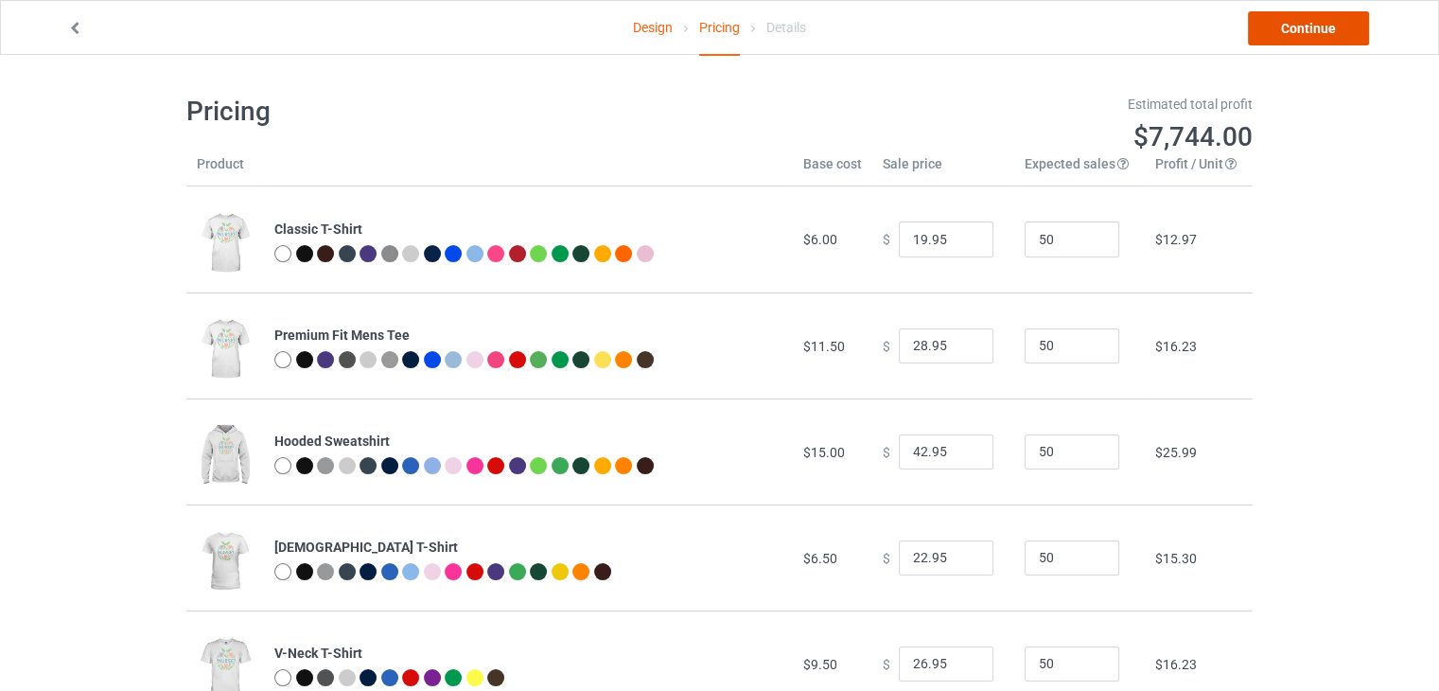
click at [1293, 27] on link "Continue" at bounding box center [1308, 28] width 121 height 34
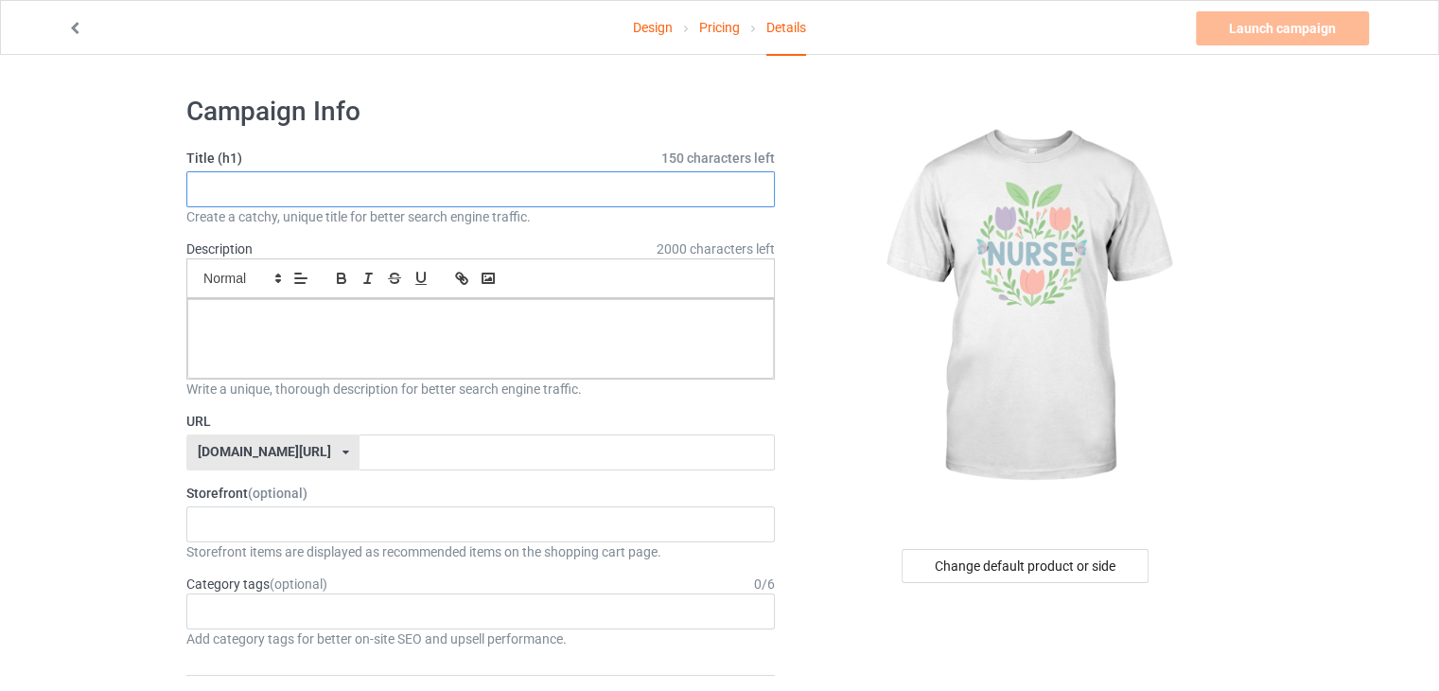
click at [539, 192] on input "text" at bounding box center [480, 189] width 589 height 36
paste input "Nurse Floral Tulip Design"
type input "Nurse Floral Tulip Design"
click at [393, 332] on div at bounding box center [480, 338] width 587 height 79
click at [373, 447] on input "text" at bounding box center [567, 452] width 415 height 36
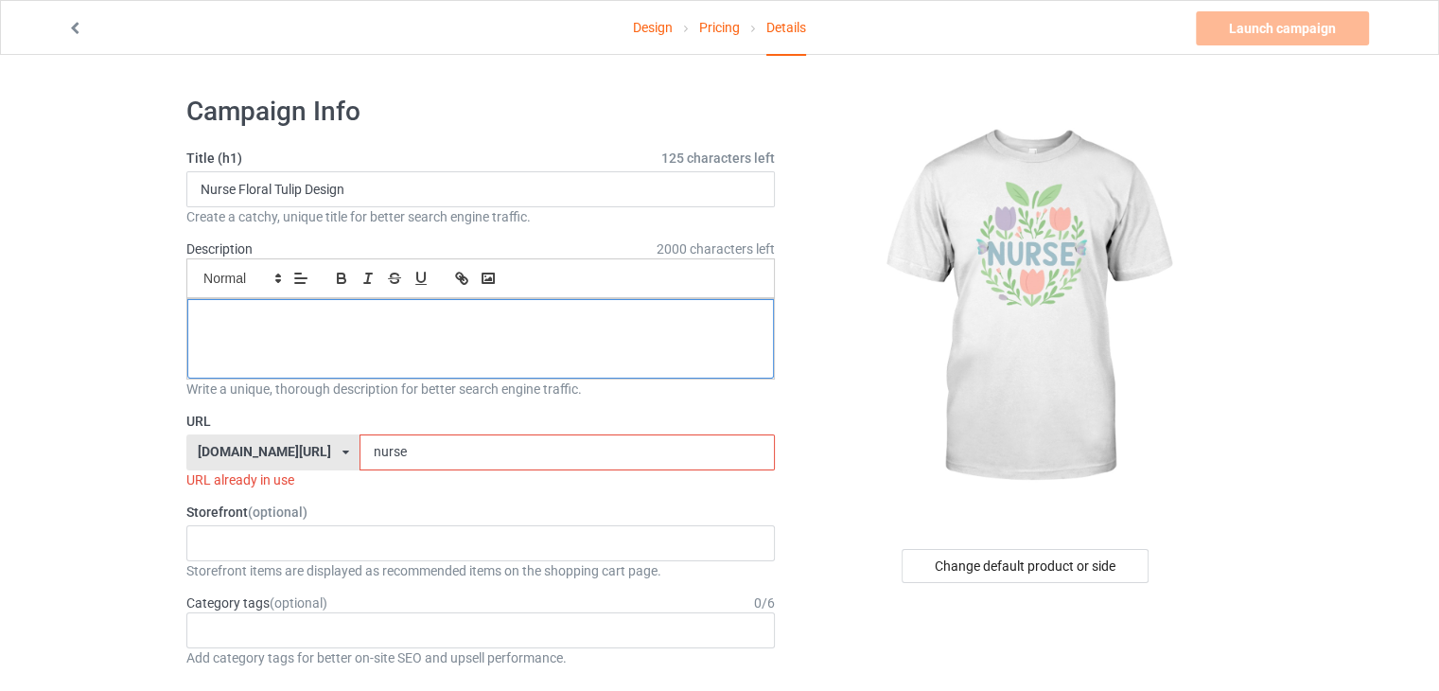
click at [415, 337] on div at bounding box center [480, 338] width 587 height 79
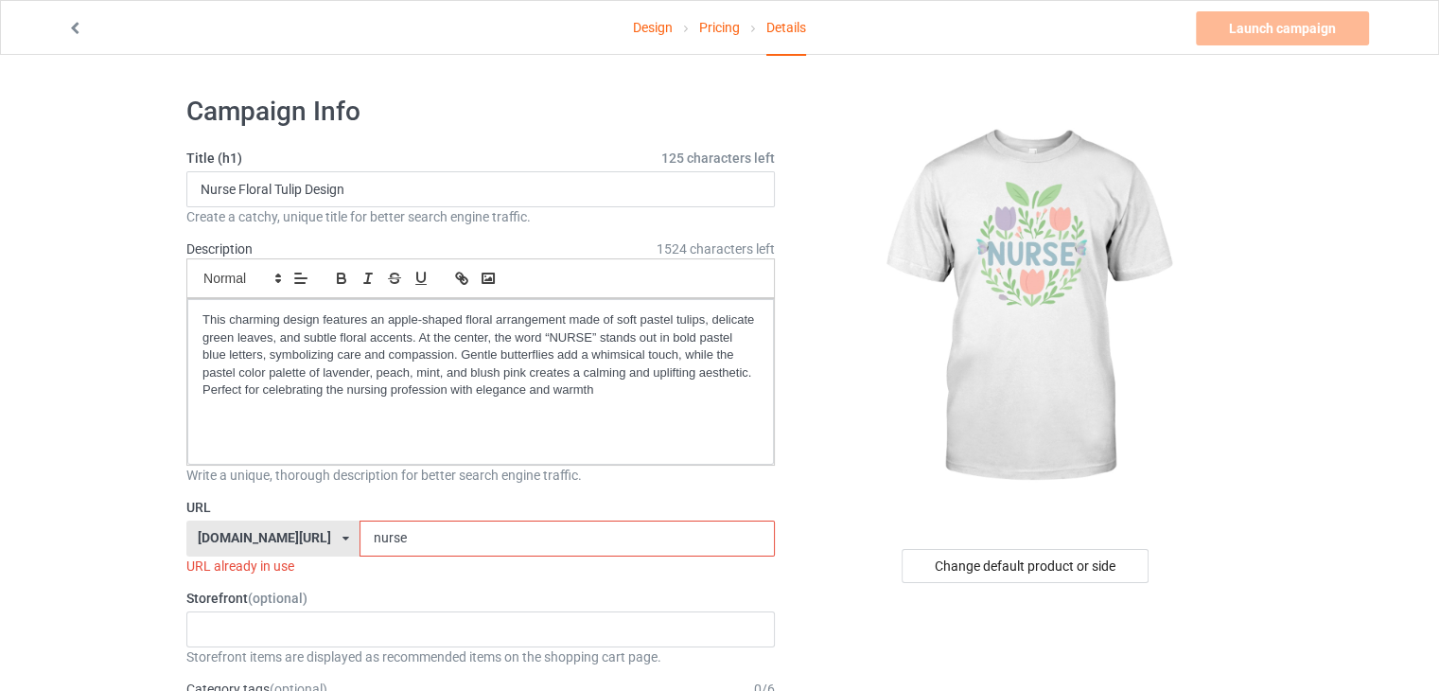
click at [422, 544] on input "nurse" at bounding box center [567, 539] width 415 height 36
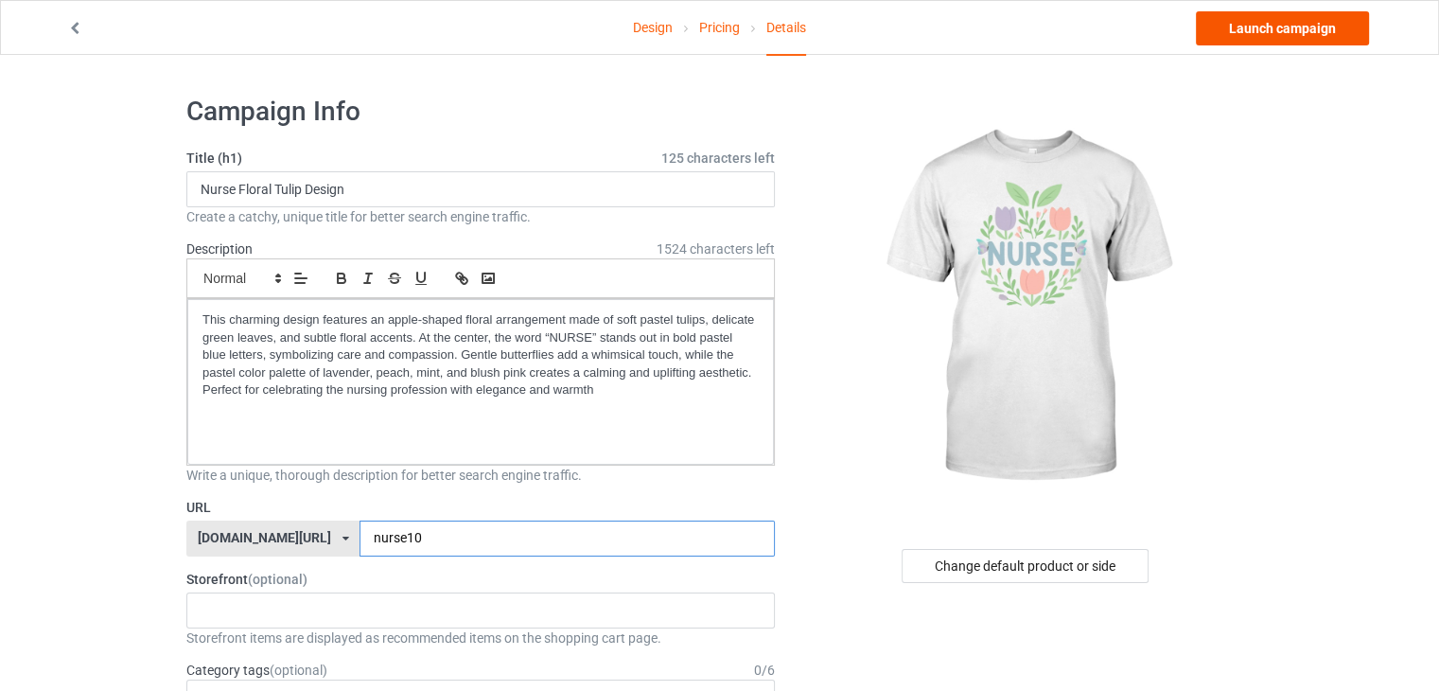
type input "nurse10"
click at [1247, 39] on link "Launch campaign" at bounding box center [1282, 28] width 173 height 34
